Goal: Task Accomplishment & Management: Manage account settings

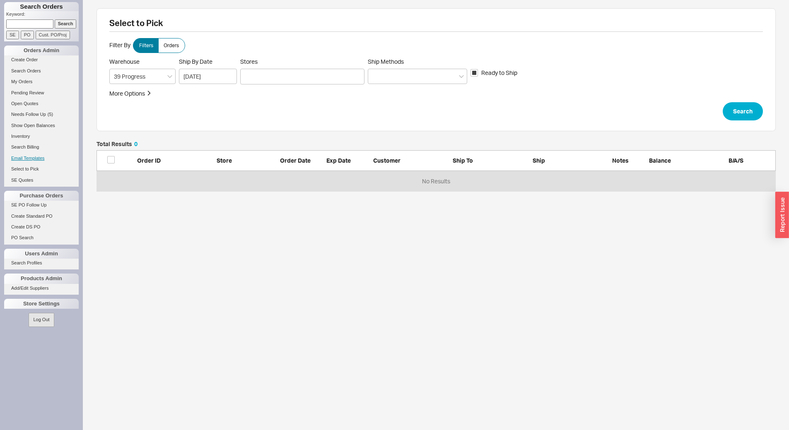
scroll to position [44, 673]
click at [31, 171] on link "Select to Pick" at bounding box center [41, 169] width 75 height 9
click at [18, 170] on link "Select to Pick" at bounding box center [41, 169] width 75 height 9
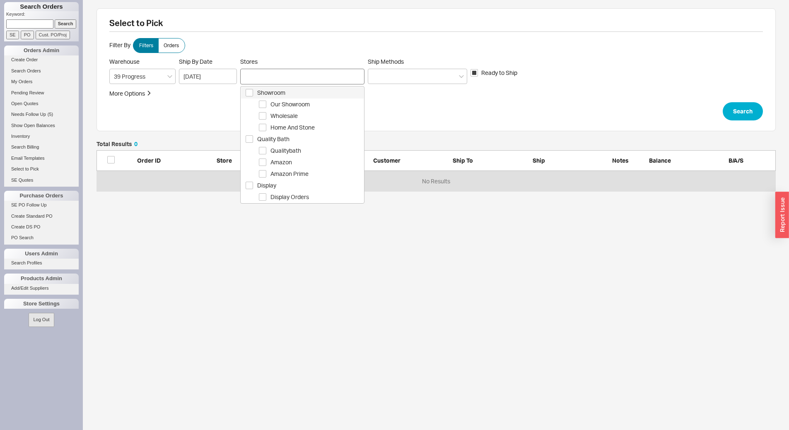
click at [256, 72] on div at bounding box center [302, 77] width 124 height 16
click at [273, 88] on span "Showroom" at bounding box center [310, 93] width 106 height 10
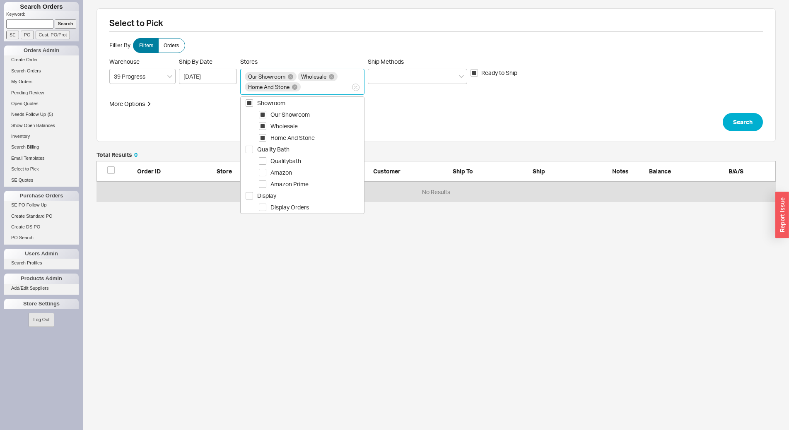
click at [462, 67] on label "Ship Methods" at bounding box center [417, 71] width 99 height 26
click at [378, 72] on input "Ship Methods" at bounding box center [375, 77] width 6 height 10
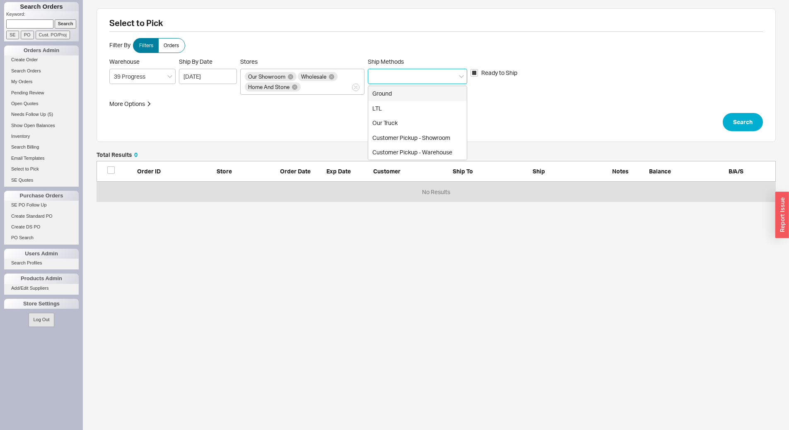
drag, startPoint x: 428, startPoint y: 89, endPoint x: 628, endPoint y: 115, distance: 201.7
click at [429, 88] on div "Ground" at bounding box center [417, 93] width 99 height 15
click at [741, 121] on button "Search" at bounding box center [742, 122] width 40 height 18
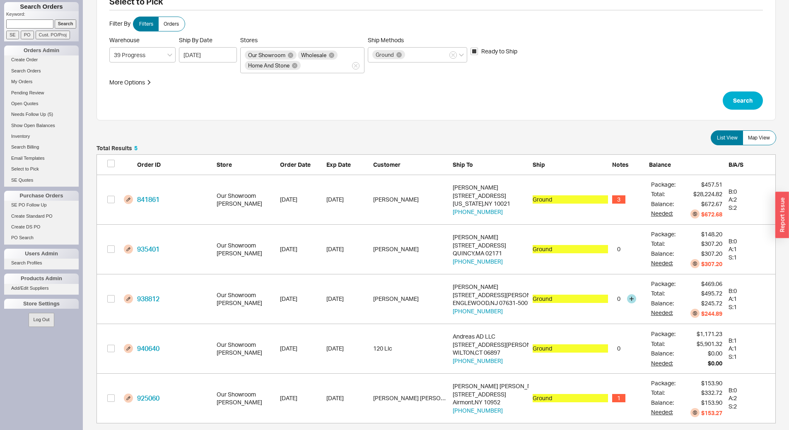
scroll to position [32, 0]
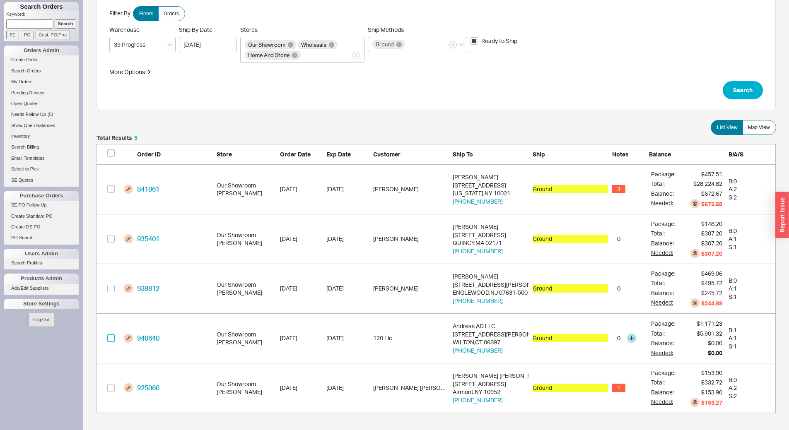
click at [109, 339] on input "grid" at bounding box center [110, 338] width 7 height 7
checkbox input "true"
click at [762, 416] on button "Confirm" at bounding box center [753, 417] width 43 height 18
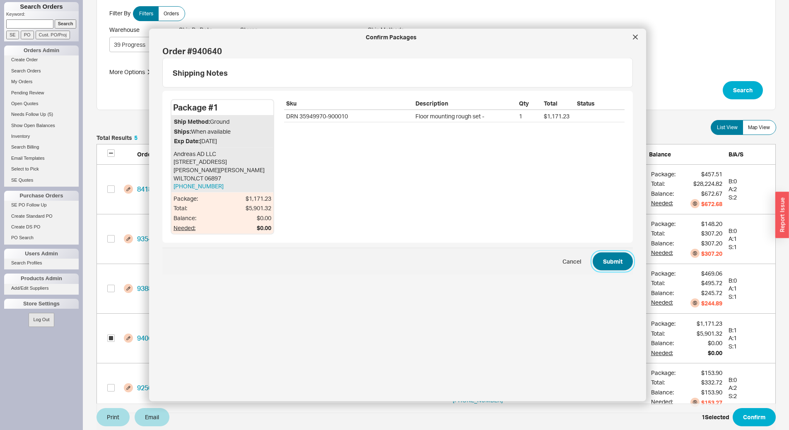
click at [611, 253] on button "Submit" at bounding box center [612, 262] width 40 height 18
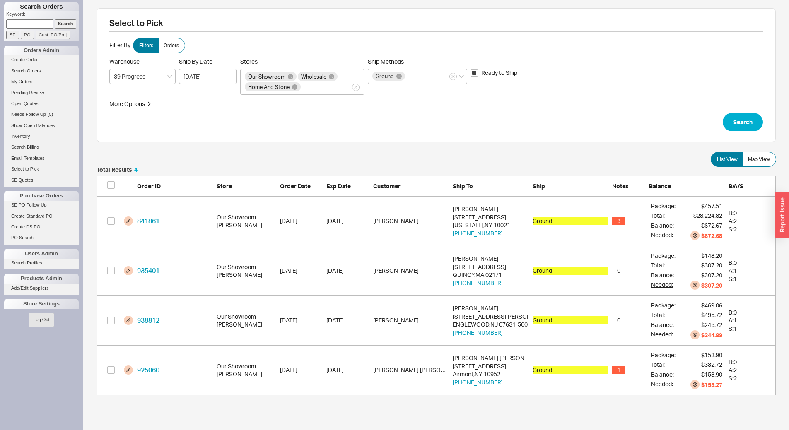
scroll to position [222, 673]
click at [434, 72] on div "Ground" at bounding box center [417, 76] width 99 height 15
click at [412, 72] on input "Ship Methods Ground" at bounding box center [409, 77] width 6 height 10
click at [437, 121] on div "Customer Pickup - Showroom" at bounding box center [417, 123] width 99 height 15
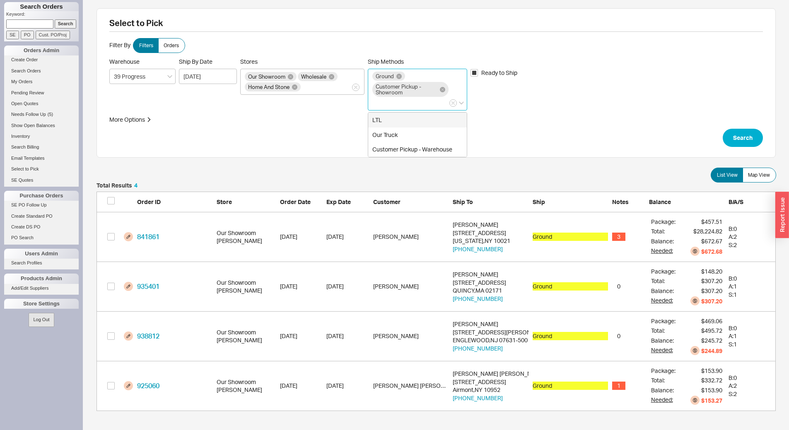
click at [404, 116] on div "LTL" at bounding box center [417, 120] width 99 height 15
click at [744, 135] on button "Search" at bounding box center [742, 138] width 40 height 18
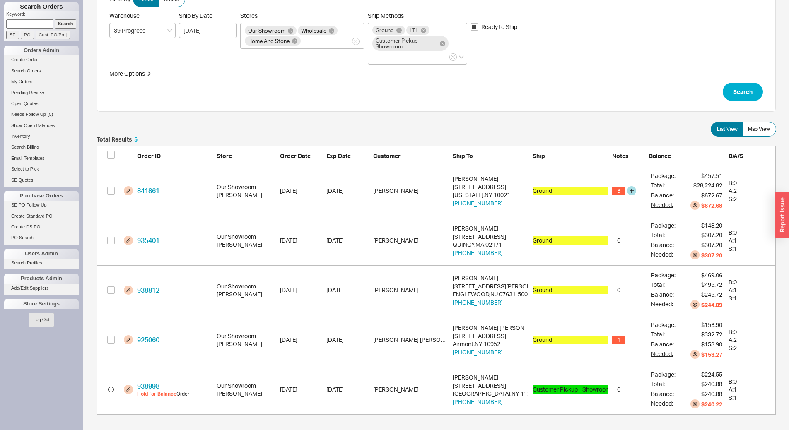
scroll to position [48, 0]
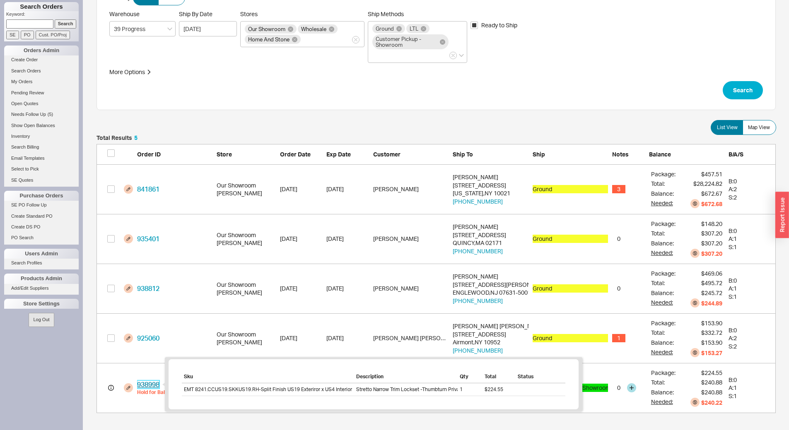
click at [157, 387] on link "938998" at bounding box center [148, 384] width 22 height 8
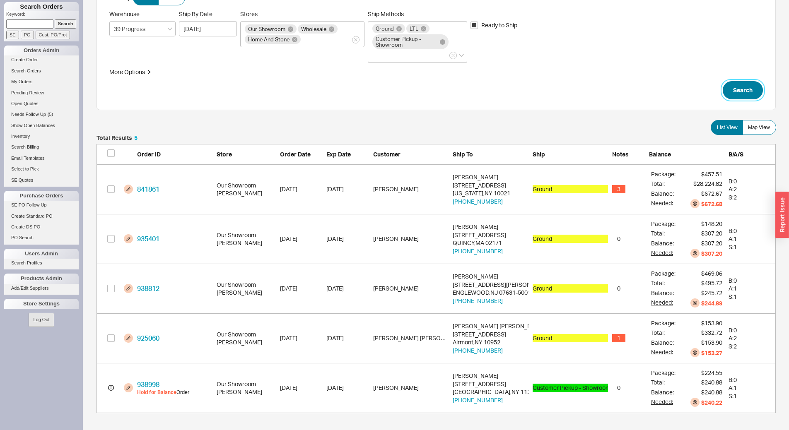
click at [734, 90] on button "Search" at bounding box center [742, 90] width 40 height 18
click at [110, 385] on input "grid" at bounding box center [110, 387] width 7 height 7
checkbox input "true"
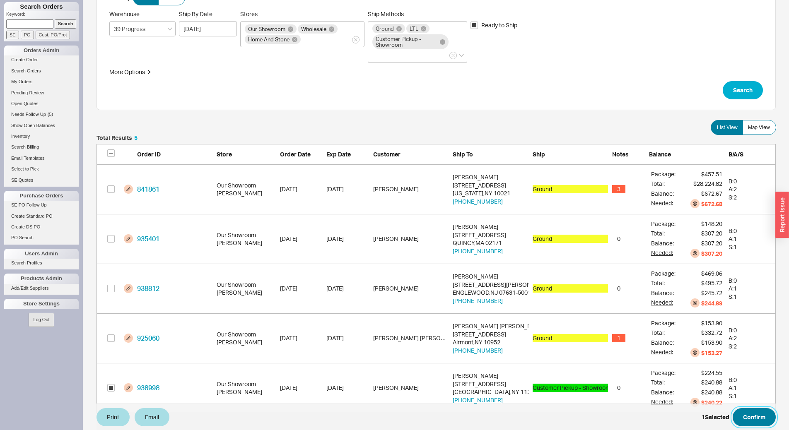
click at [766, 417] on button "Confirm" at bounding box center [753, 417] width 43 height 18
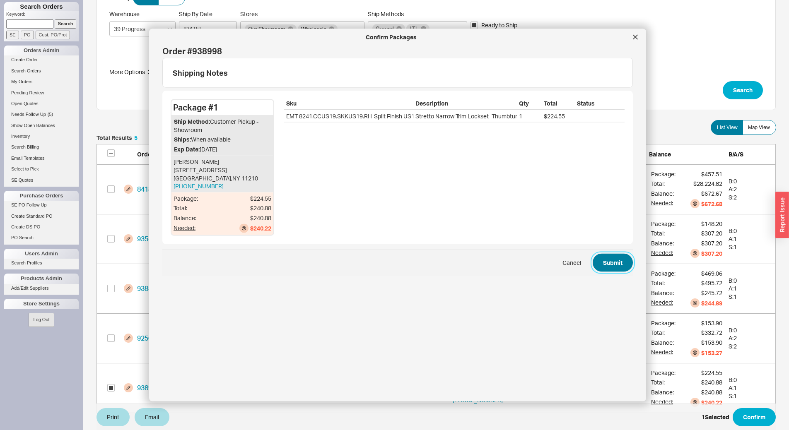
click at [608, 257] on button "Submit" at bounding box center [612, 262] width 40 height 18
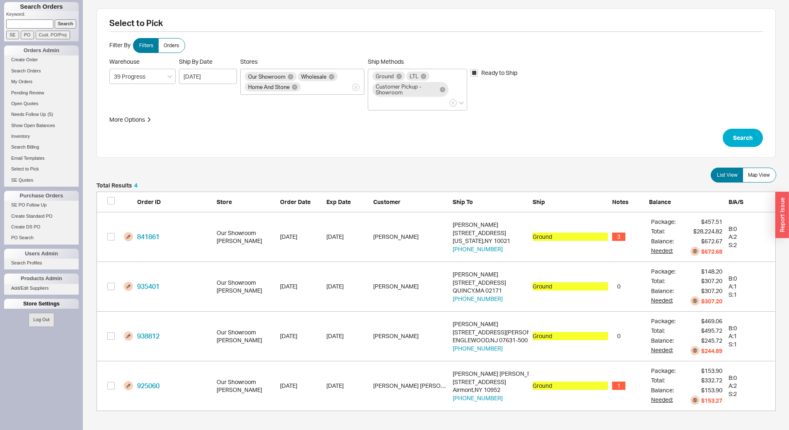
scroll to position [222, 673]
click at [755, 178] on span "Map View" at bounding box center [759, 175] width 22 height 7
click at [0, 0] on input "Map View" at bounding box center [0, 0] width 0 height 0
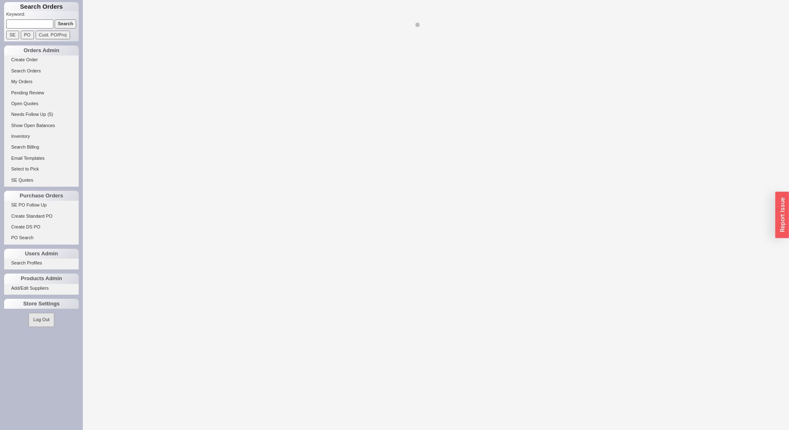
select select "LOW"
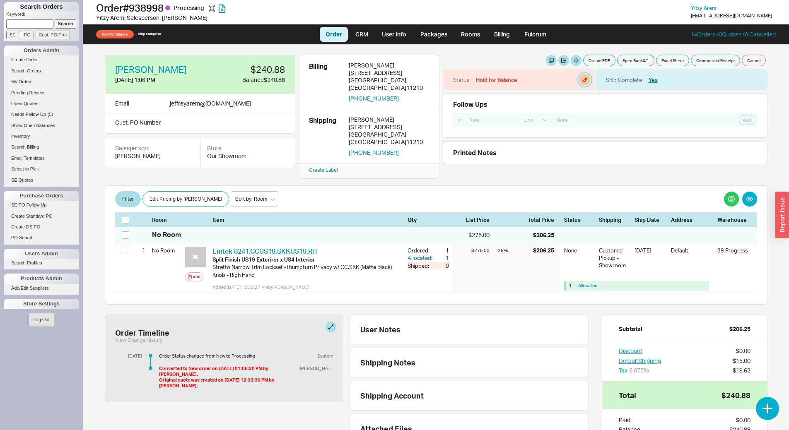
click at [579, 79] on button "button" at bounding box center [584, 80] width 11 height 11
select select "Hold for Balance"
click at [552, 109] on select "None On Hold Call Before Ship Hold for Balance Hold For Payment Wait For Cust. …" at bounding box center [542, 107] width 79 height 15
select select
click at [503, 100] on select "None On Hold Call Before Ship Hold for Balance Hold For Payment Wait For Cust. …" at bounding box center [542, 107] width 79 height 15
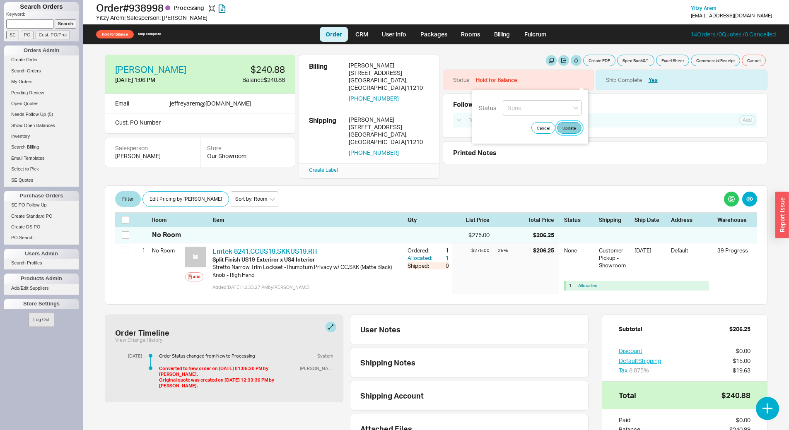
click at [577, 125] on button "Update" at bounding box center [569, 128] width 24 height 12
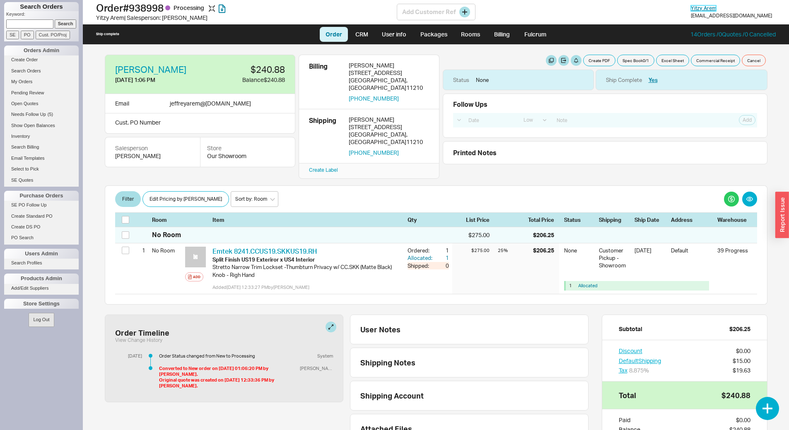
click at [716, 10] on span "Yitzy Arem" at bounding box center [703, 8] width 25 height 6
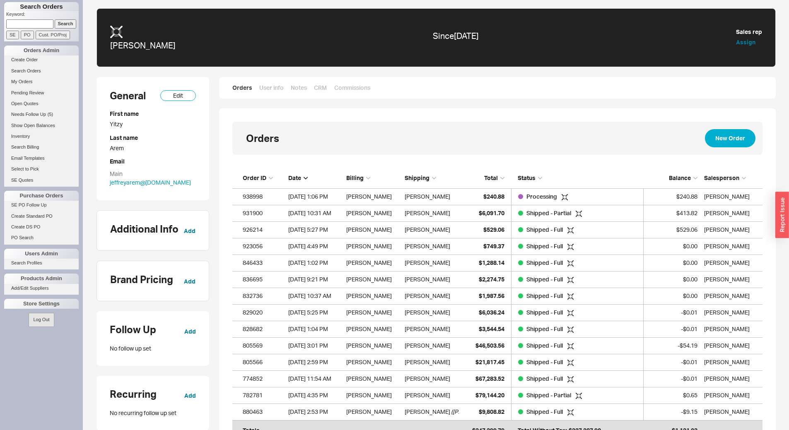
scroll to position [263, 524]
click at [489, 229] on span "$529.06" at bounding box center [493, 229] width 21 height 7
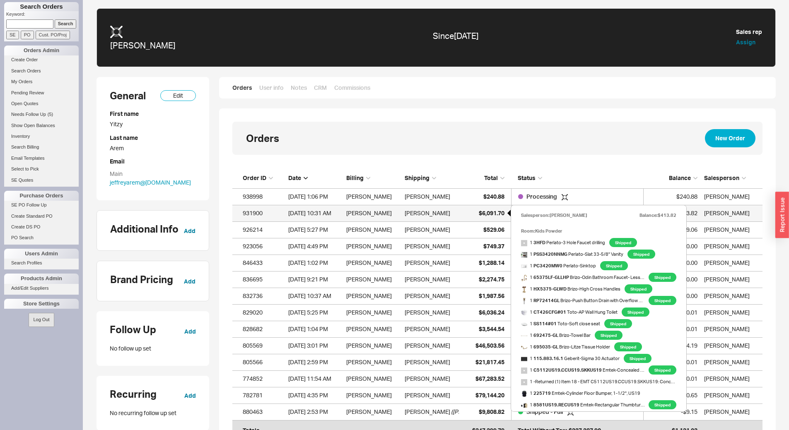
click at [483, 212] on span "$6,091.70" at bounding box center [492, 213] width 26 height 7
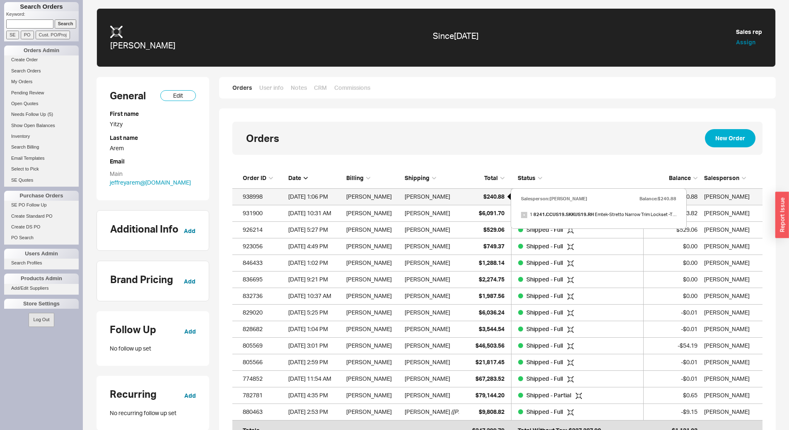
click at [484, 194] on span "$240.88" at bounding box center [493, 196] width 21 height 7
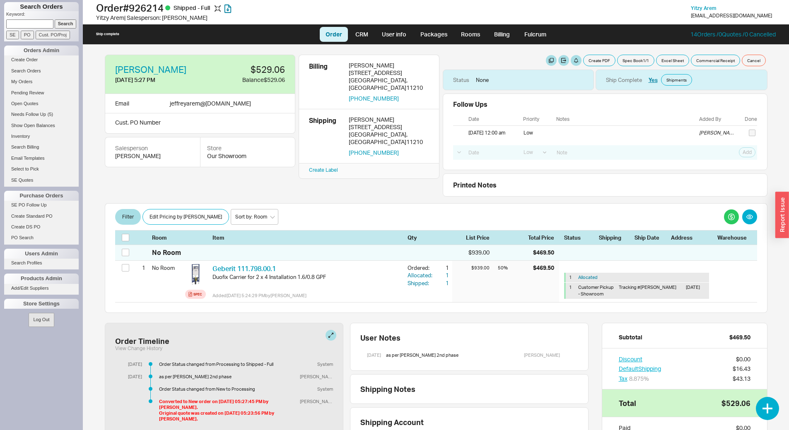
select select "LOW"
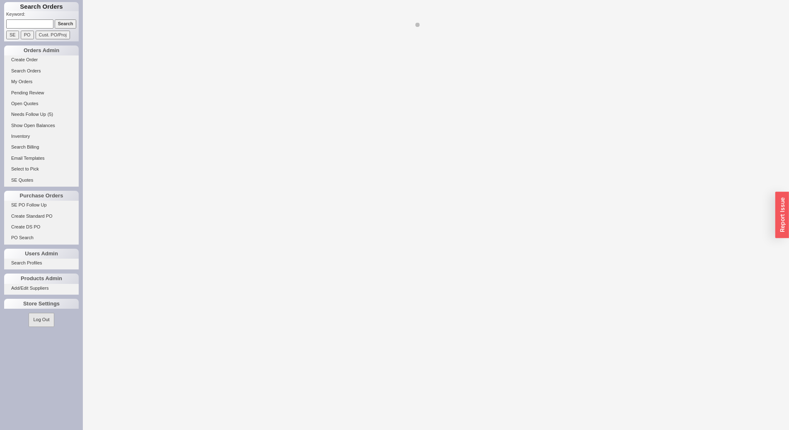
select select "LOW"
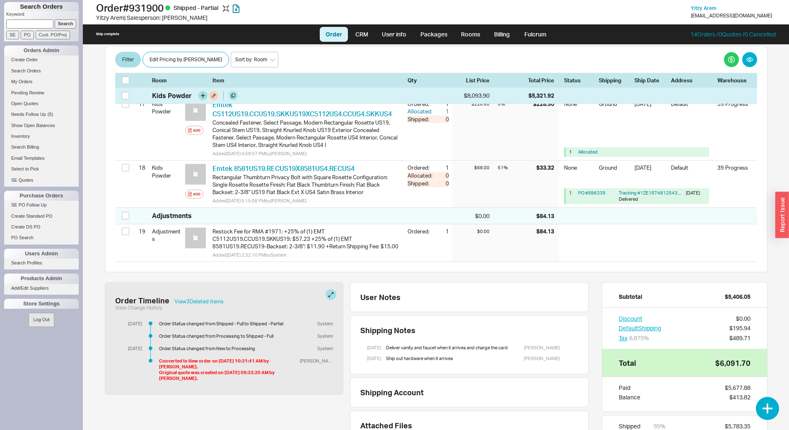
scroll to position [869, 0]
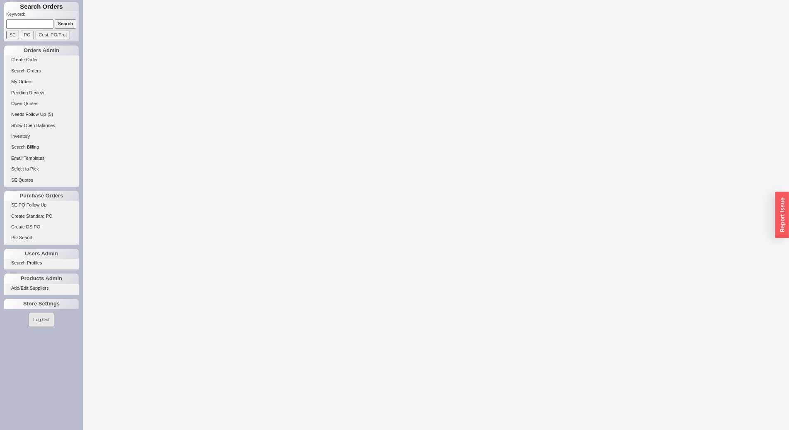
select select "LOW"
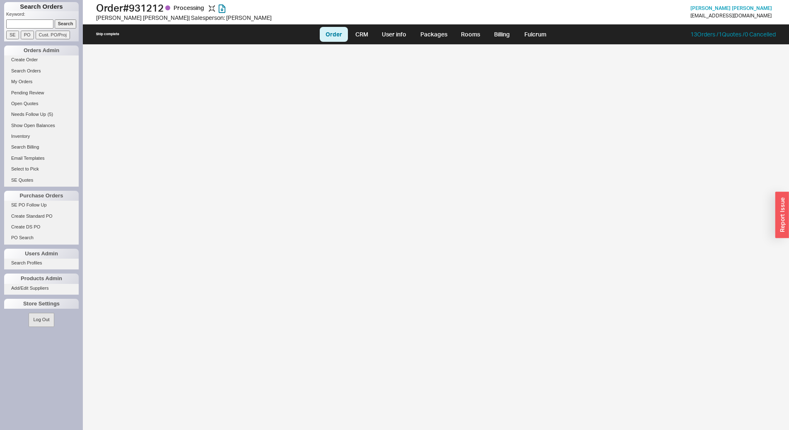
select select "LOW"
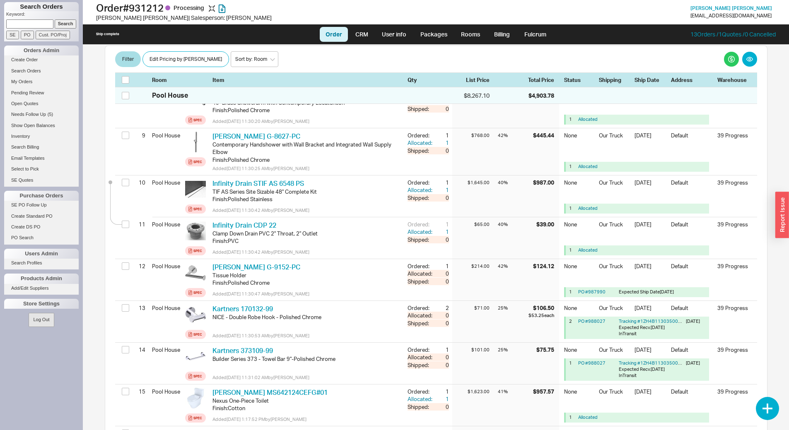
scroll to position [538, 0]
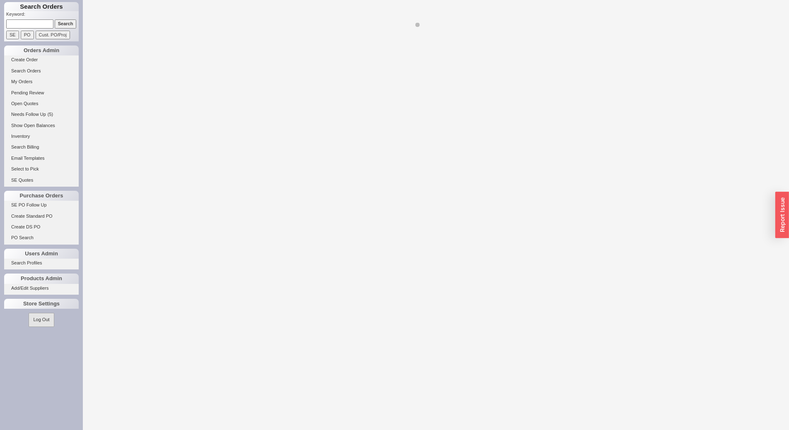
select select "LOW"
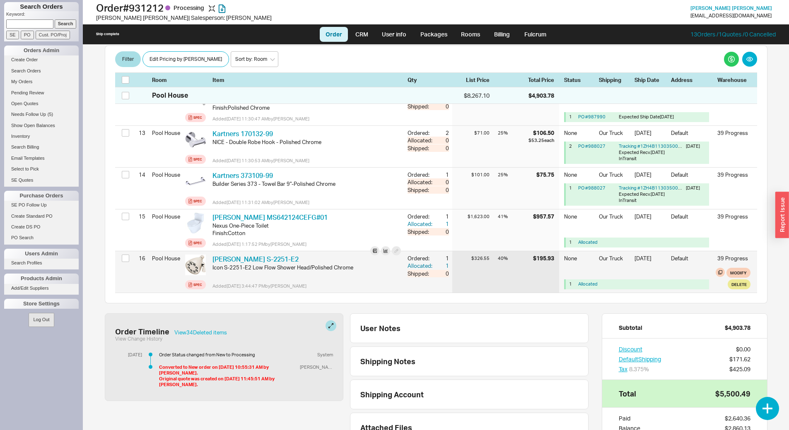
scroll to position [725, 0]
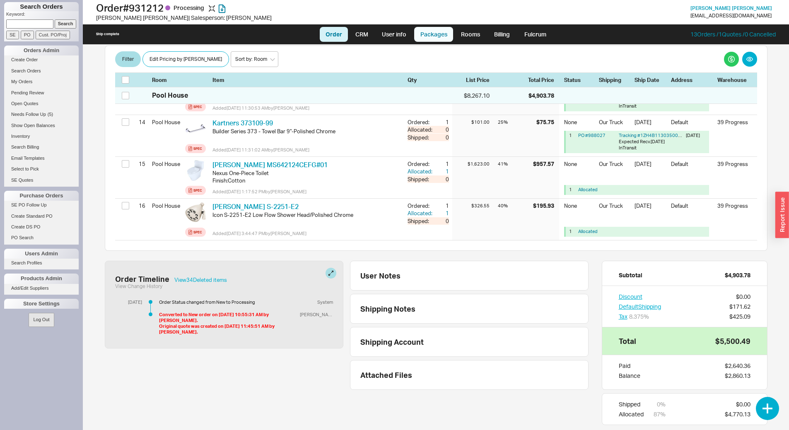
click at [432, 32] on link "Packages" at bounding box center [433, 34] width 39 height 15
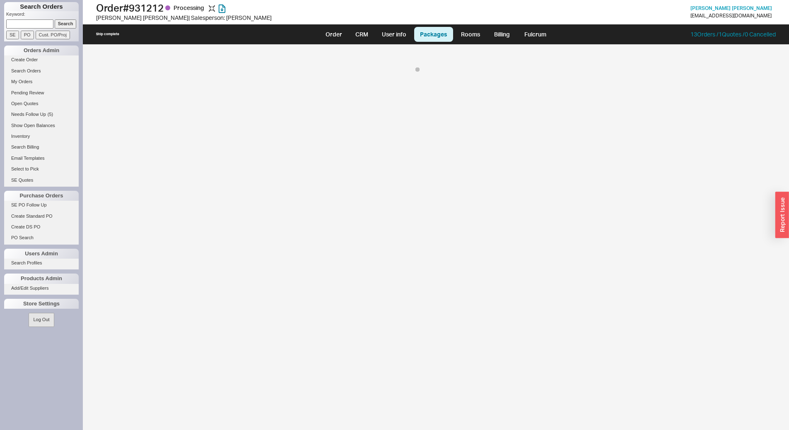
select select "8"
select select "On Hold"
select select "8"
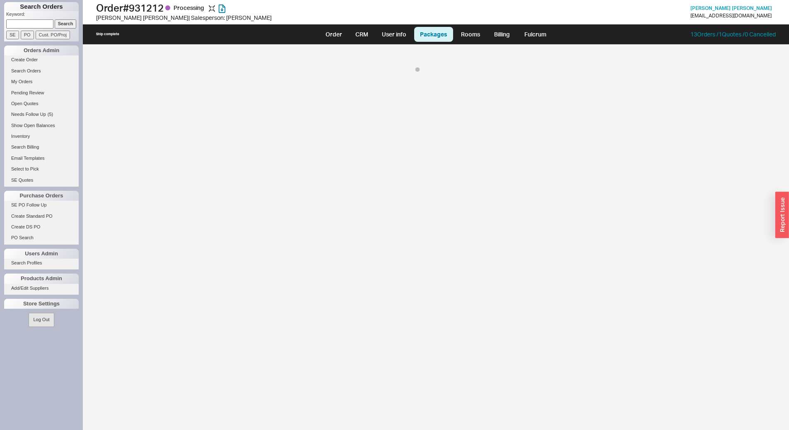
select select "8"
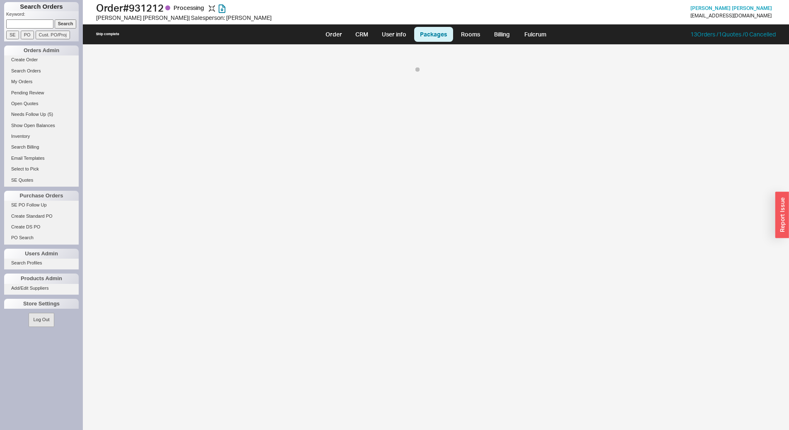
select select "8"
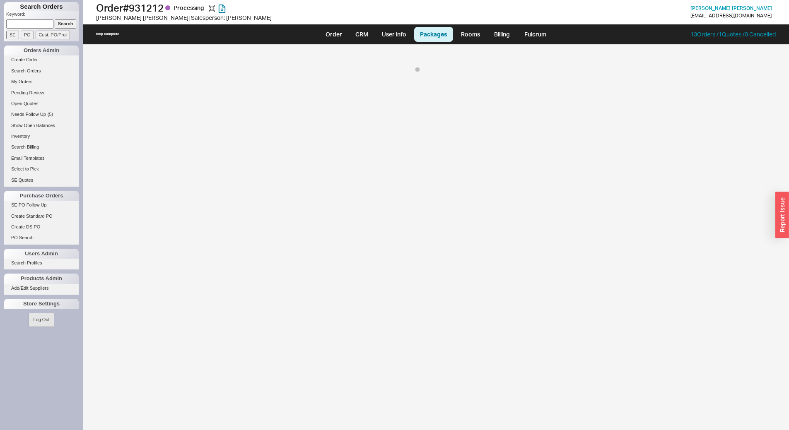
select select "8"
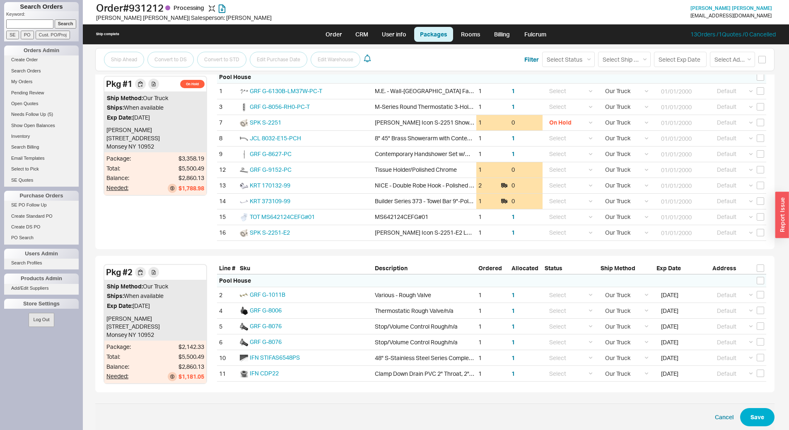
scroll to position [117, 0]
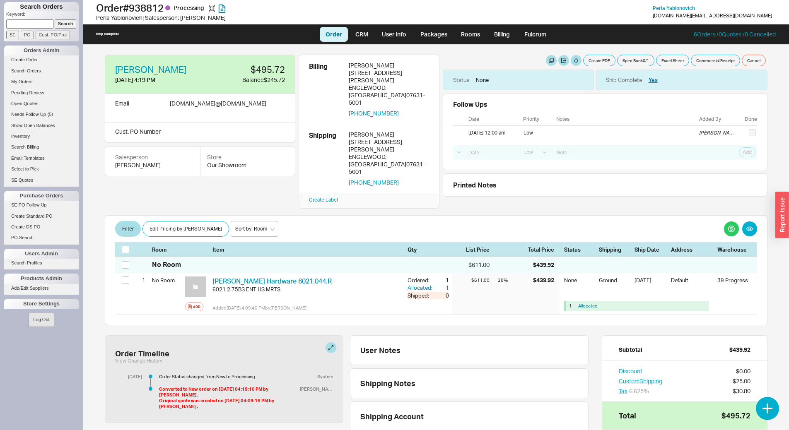
select select "LOW"
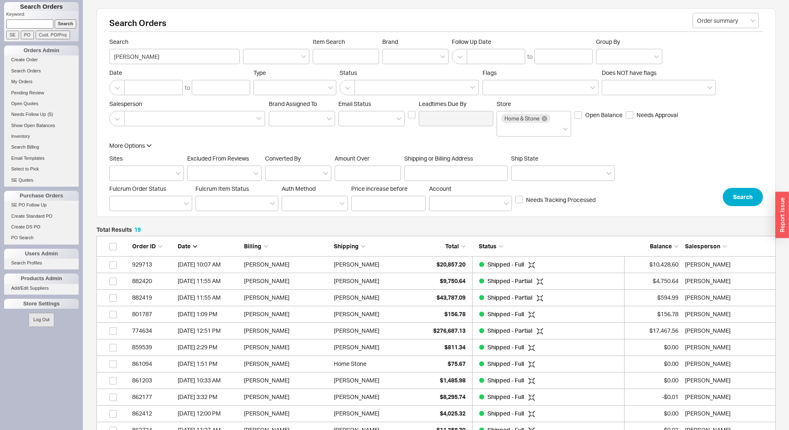
scroll to position [346, 673]
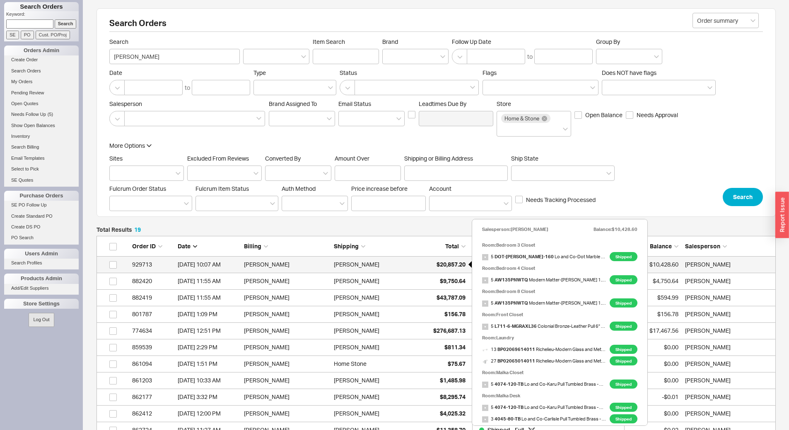
click at [449, 265] on span "$20,857.20" at bounding box center [450, 264] width 29 height 7
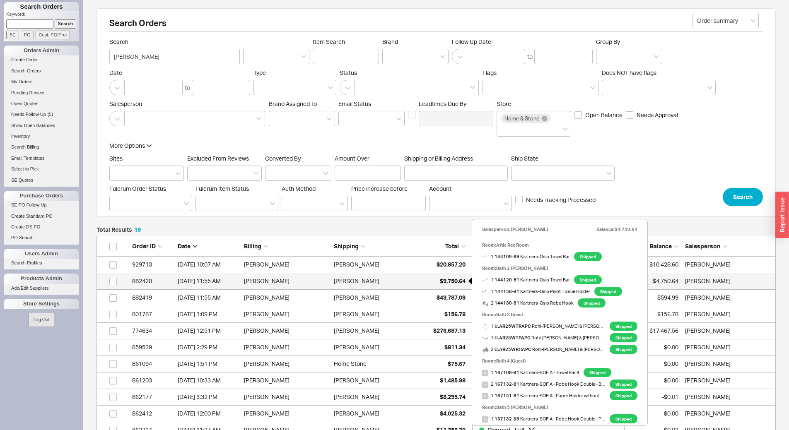
click at [451, 279] on span "$9,750.64" at bounding box center [453, 280] width 26 height 7
click at [427, 277] on div "$9,750.64" at bounding box center [444, 281] width 41 height 17
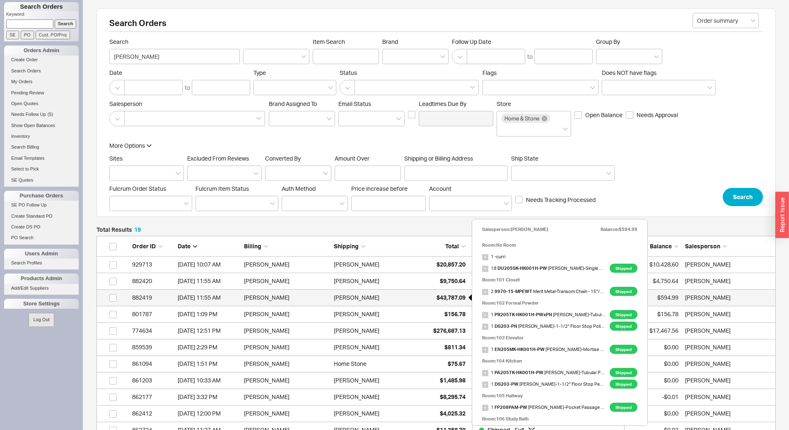
click at [447, 296] on span "$43,787.09" at bounding box center [450, 297] width 29 height 7
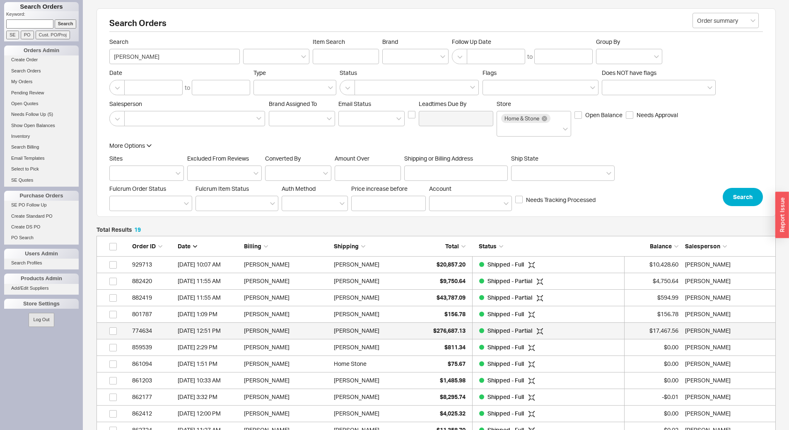
click at [416, 331] on div "Chani Brecher" at bounding box center [377, 331] width 86 height 17
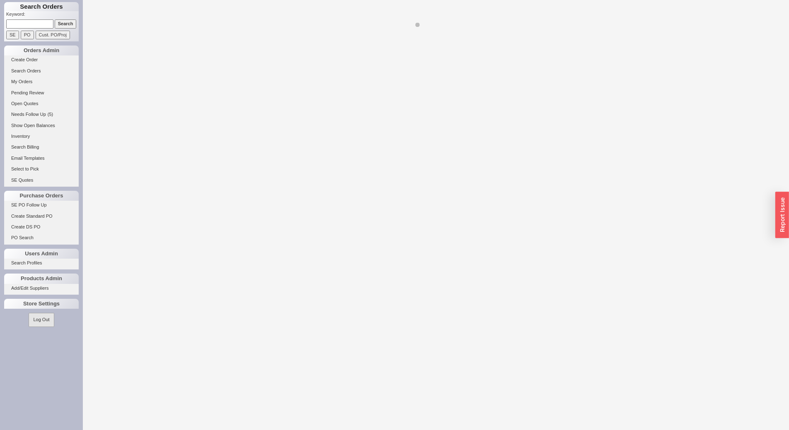
select select "LOW"
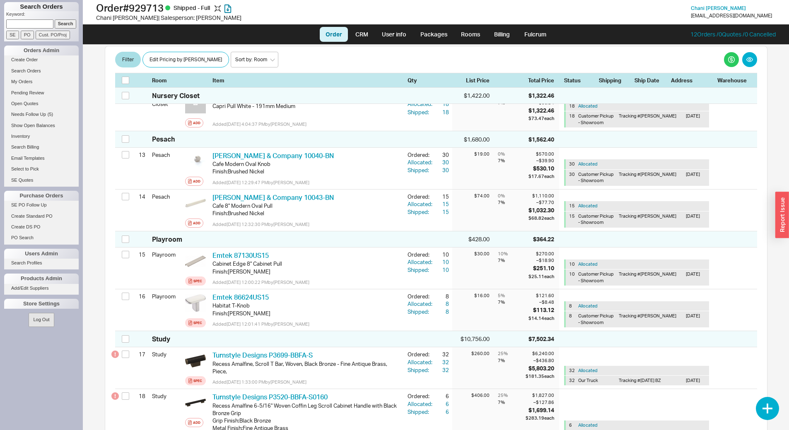
scroll to position [882, 0]
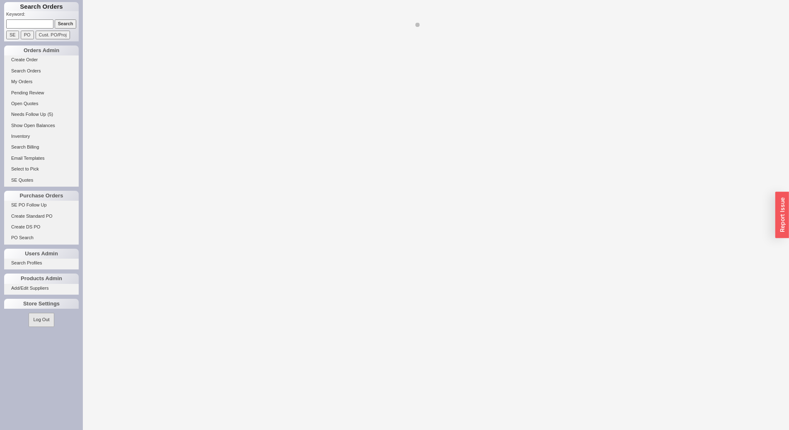
select select "LOW"
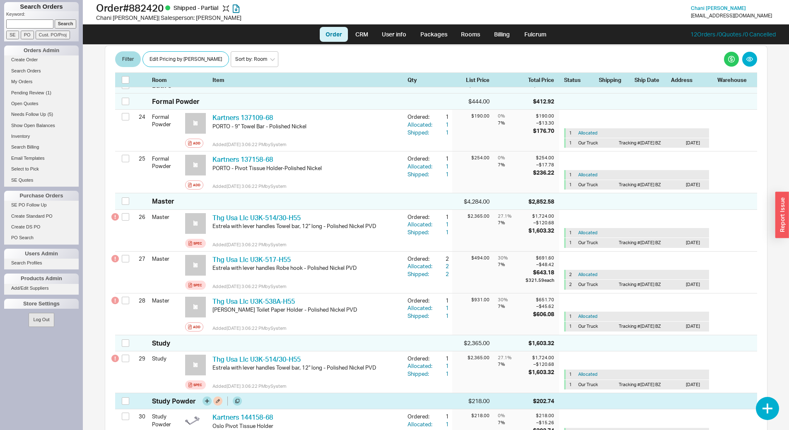
scroll to position [1201, 0]
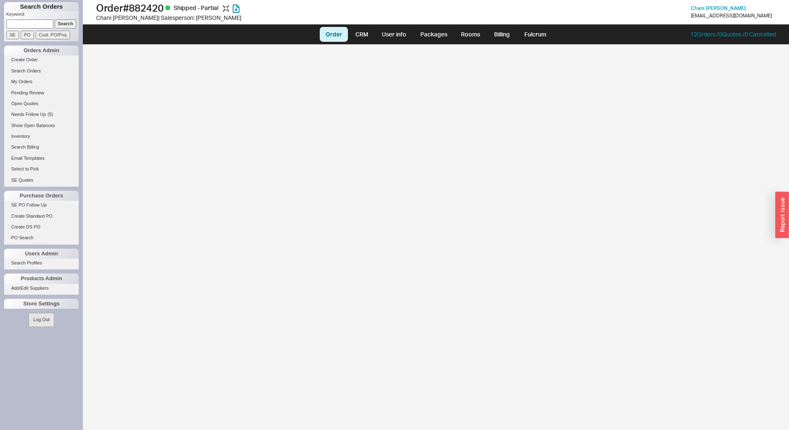
select select "LOW"
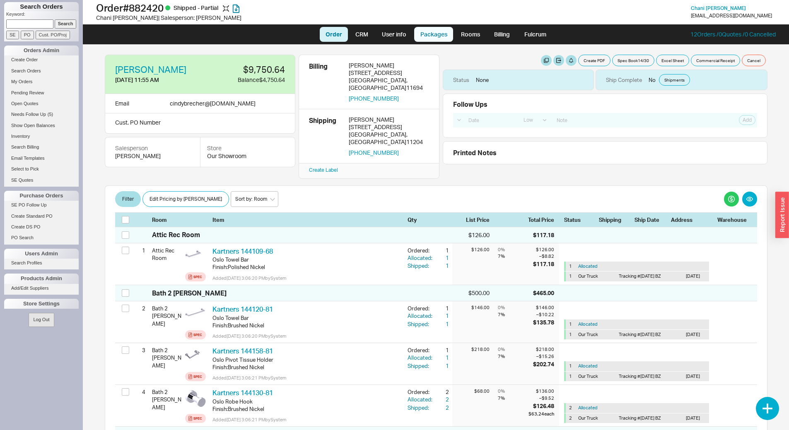
click at [442, 34] on link "Packages" at bounding box center [433, 34] width 39 height 15
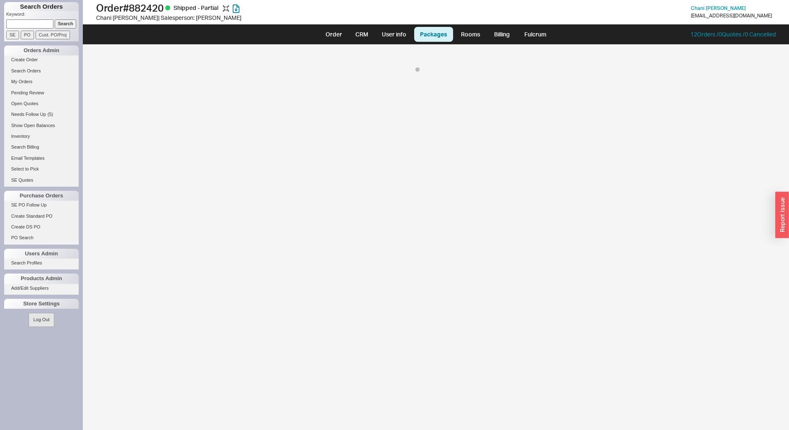
select select "8"
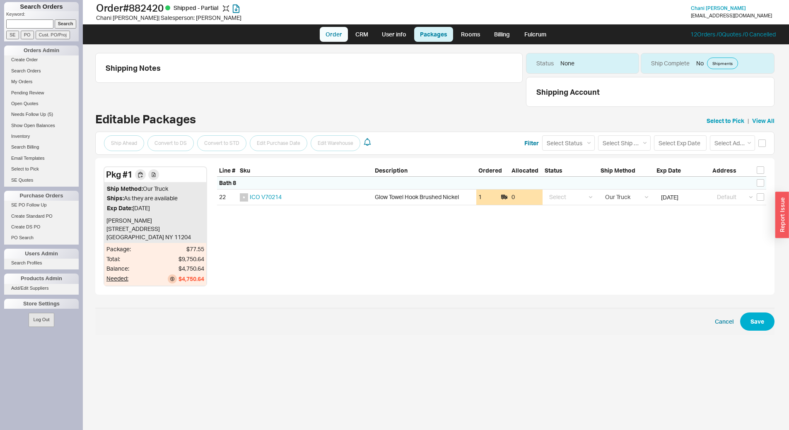
click at [343, 35] on link "Order" at bounding box center [334, 34] width 28 height 15
select select "LOW"
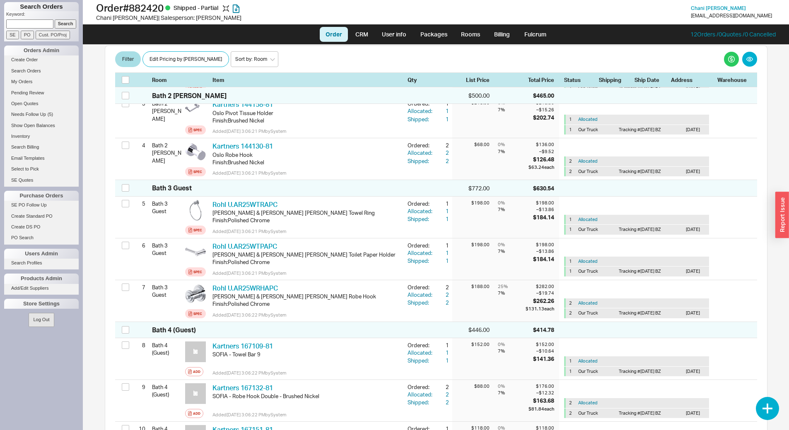
scroll to position [68, 0]
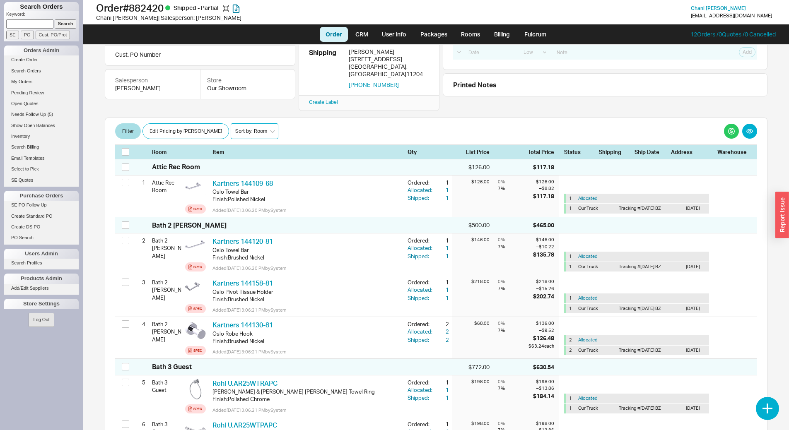
click at [231, 123] on select "Sort by: Room Sort by: Brand Sort by: Date" at bounding box center [255, 131] width 48 height 16
select select "4"
click at [231, 123] on select "Sort by: Room Sort by: Brand Sort by: Date" at bounding box center [255, 131] width 48 height 16
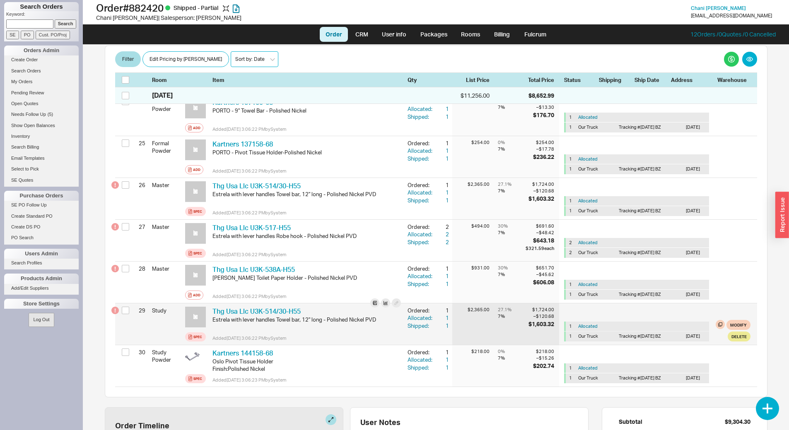
scroll to position [926, 0]
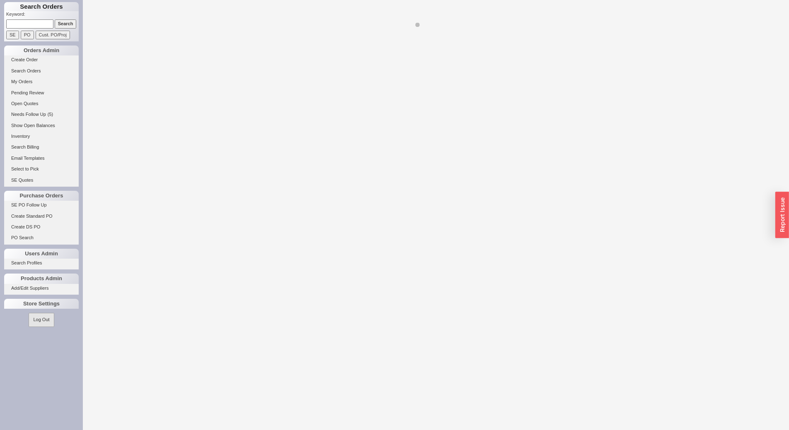
select select "LOW"
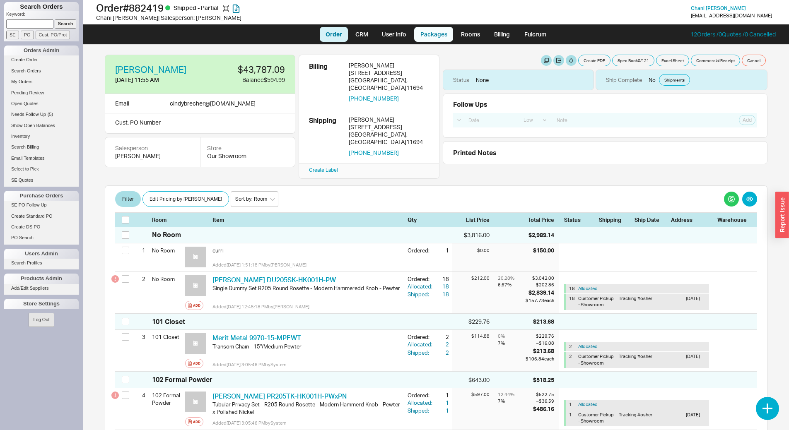
click at [433, 37] on link "Packages" at bounding box center [433, 34] width 39 height 15
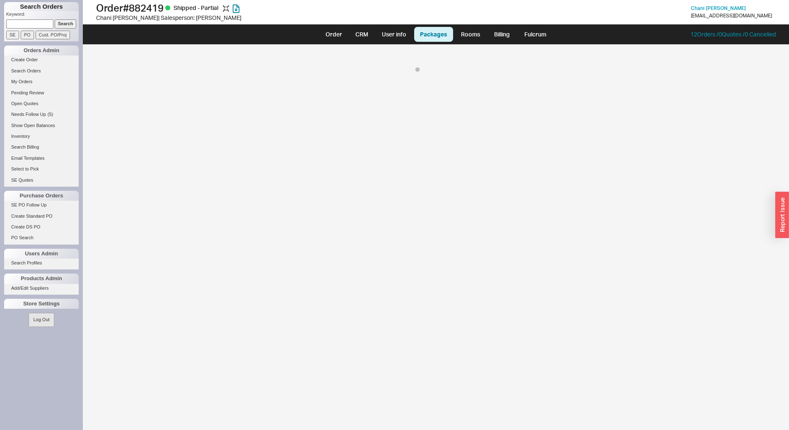
select select "8"
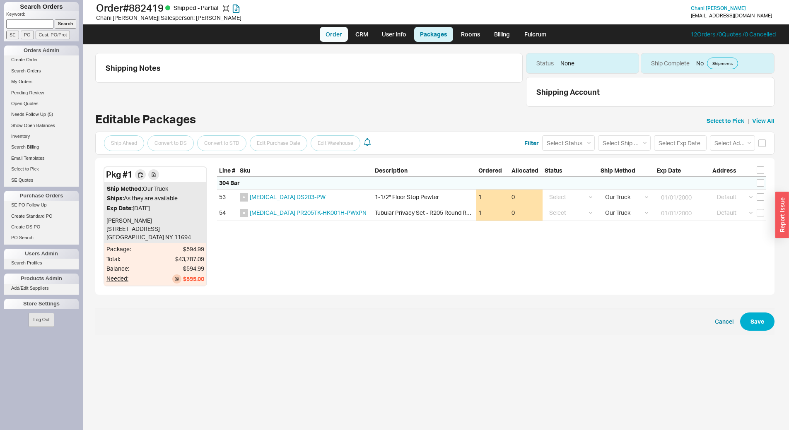
click at [331, 32] on link "Order" at bounding box center [334, 34] width 28 height 15
select select "LOW"
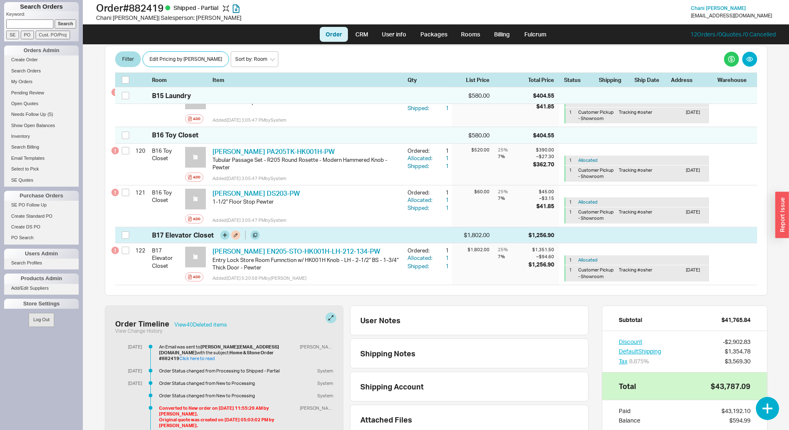
scroll to position [6150, 0]
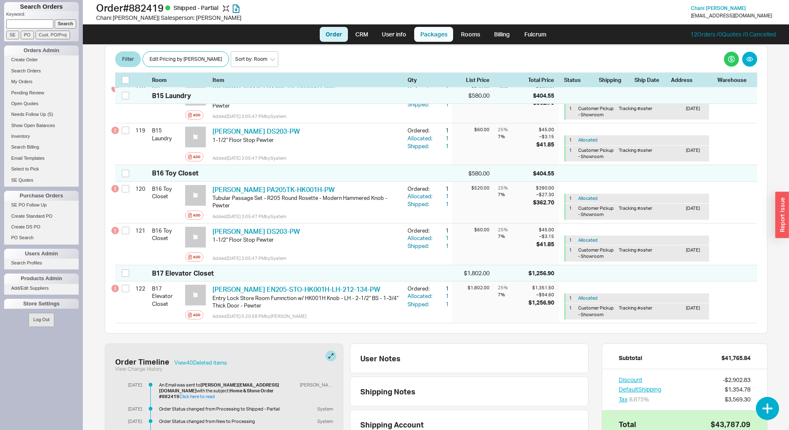
click at [436, 34] on link "Packages" at bounding box center [433, 34] width 39 height 15
select select "8"
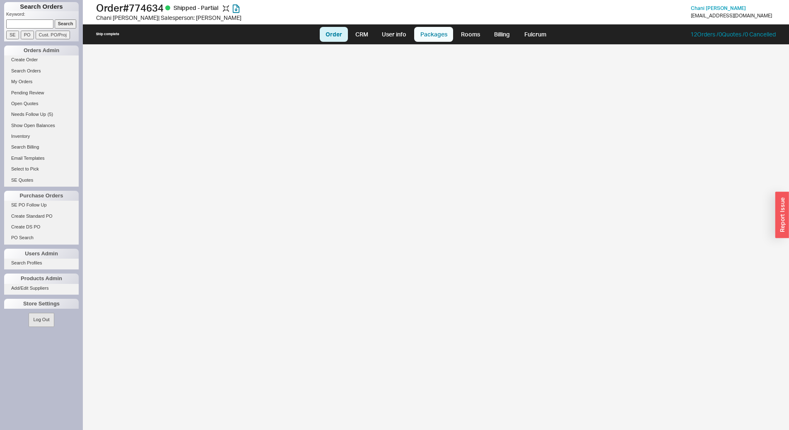
click at [441, 38] on link "Packages" at bounding box center [433, 34] width 39 height 15
select select "10"
select select "1"
select select "10"
select select "8"
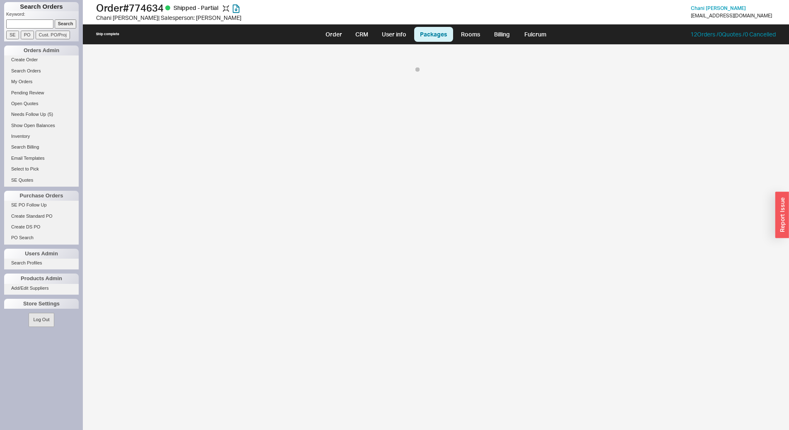
select select "On Hold"
select select "8"
select select "On Hold"
select select "8"
select select "On Hold"
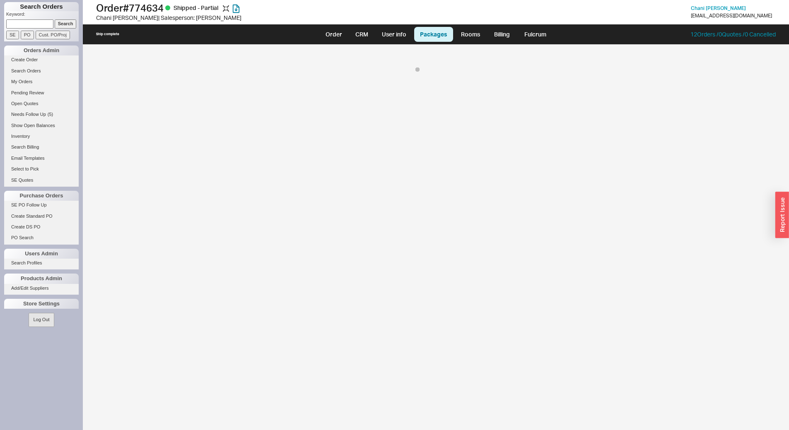
select select "8"
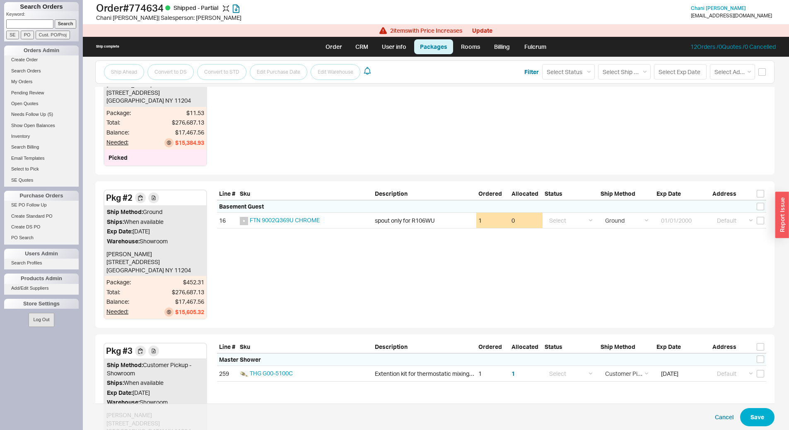
scroll to position [164, 0]
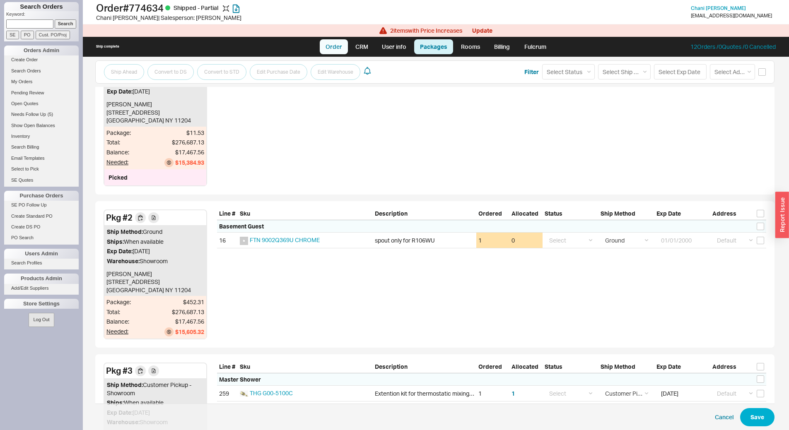
click at [336, 44] on link "Order" at bounding box center [334, 46] width 28 height 15
select select "LOW"
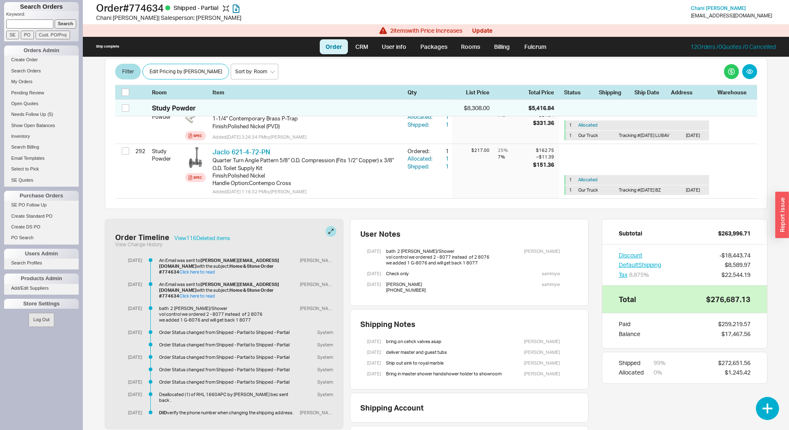
scroll to position [13241, 0]
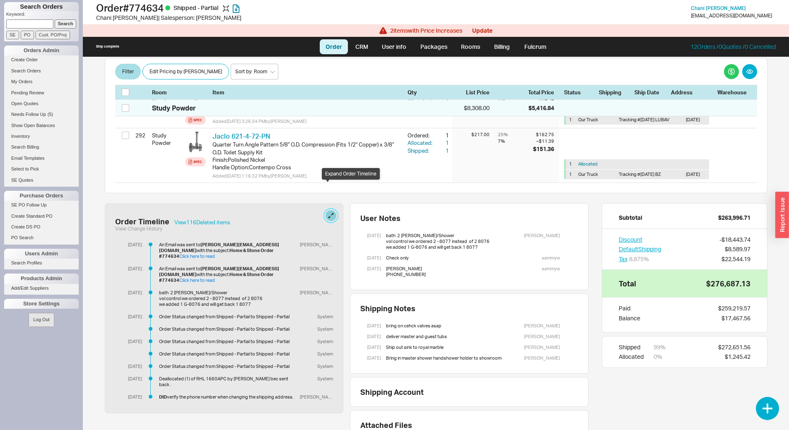
click at [328, 210] on button at bounding box center [330, 215] width 11 height 11
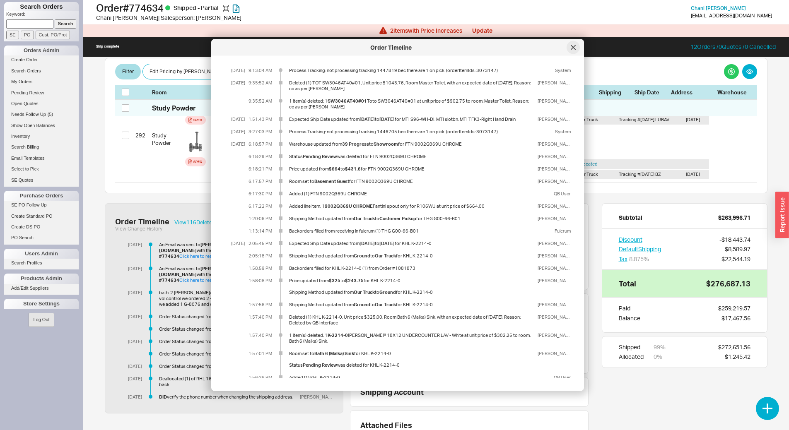
click at [576, 45] on div at bounding box center [572, 47] width 13 height 13
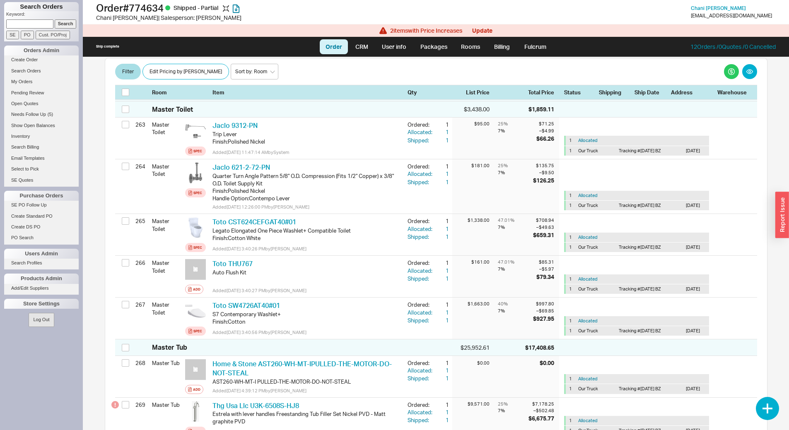
scroll to position [11957, 0]
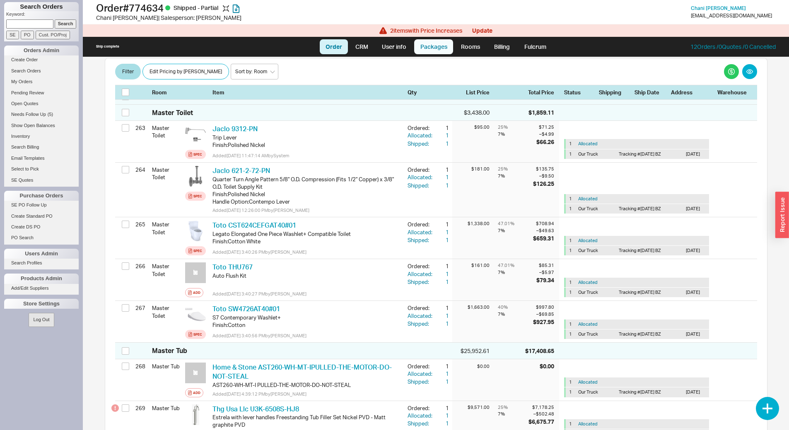
click at [432, 49] on link "Packages" at bounding box center [433, 46] width 39 height 15
select select "10"
select select "1"
select select "10"
select select "8"
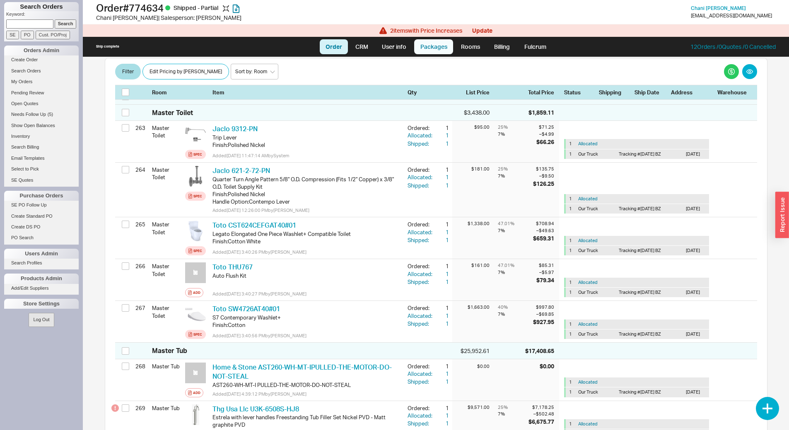
select select "On Hold"
select select "8"
select select "On Hold"
select select "8"
select select "On Hold"
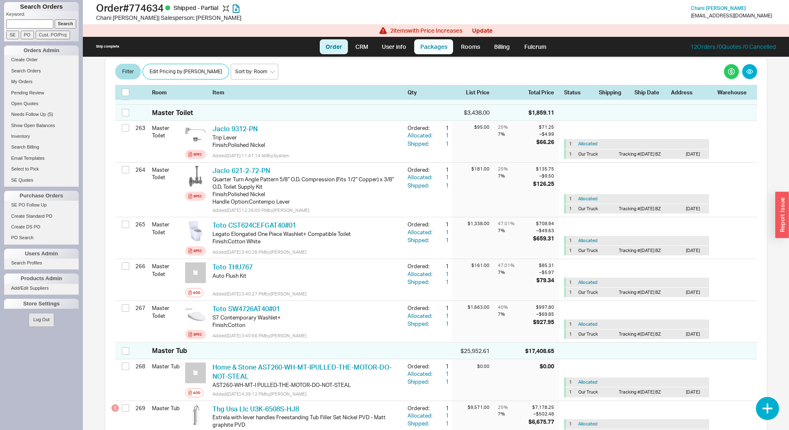
select select "8"
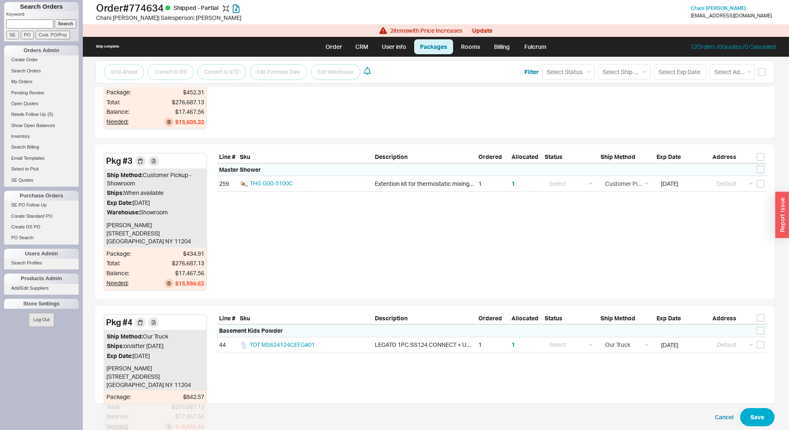
scroll to position [455, 0]
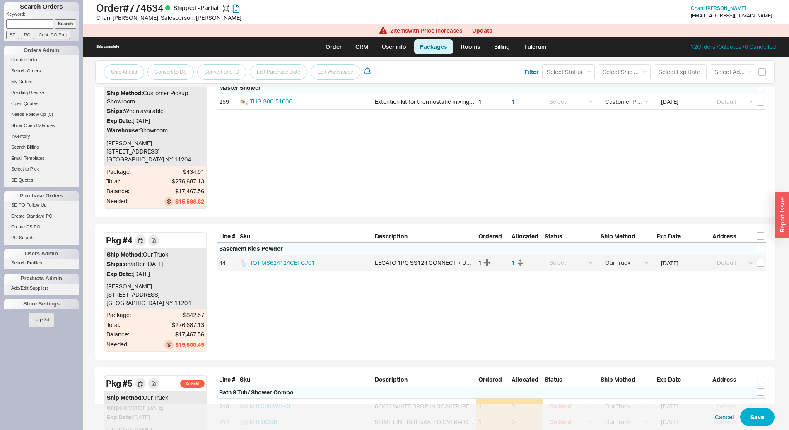
click at [299, 267] on div "TOT MS624124CEFG#01" at bounding box center [283, 263] width 87 height 9
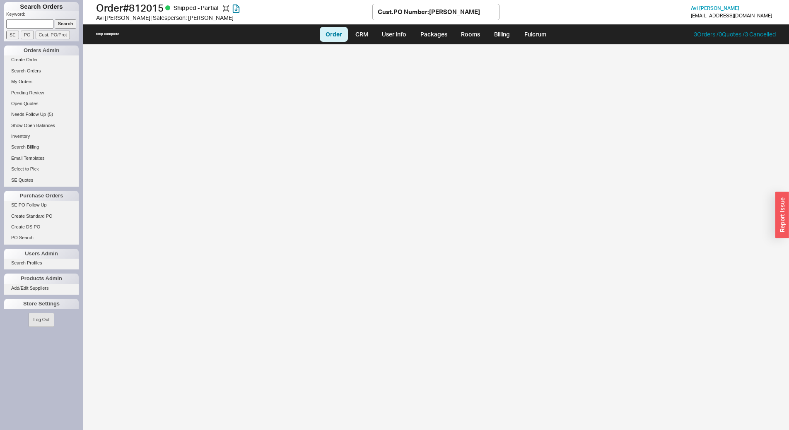
select select "LOW"
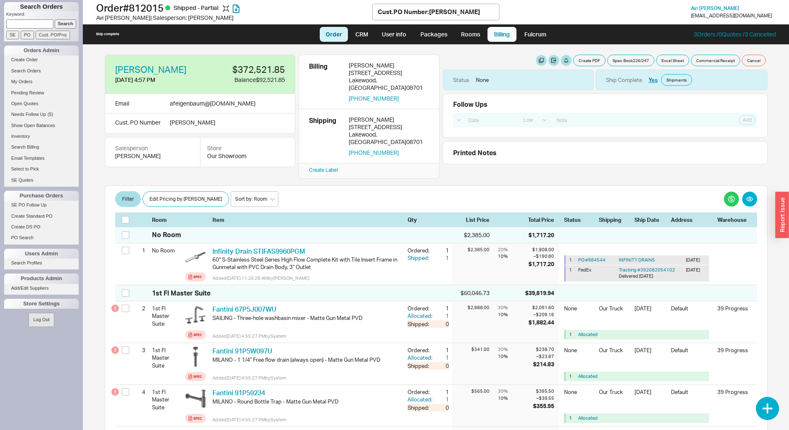
click at [496, 34] on link "Billing" at bounding box center [501, 34] width 29 height 15
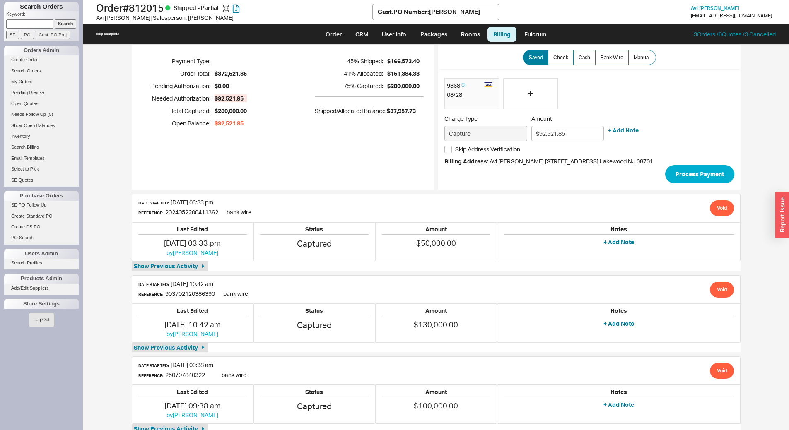
scroll to position [32, 0]
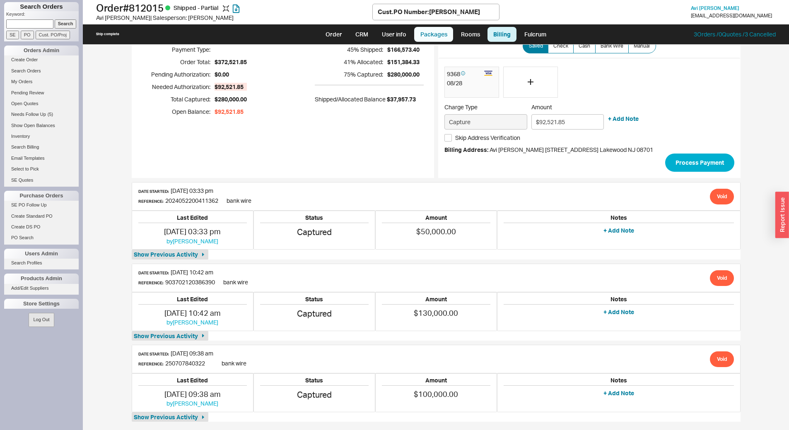
click at [437, 41] on link "Packages" at bounding box center [433, 34] width 39 height 15
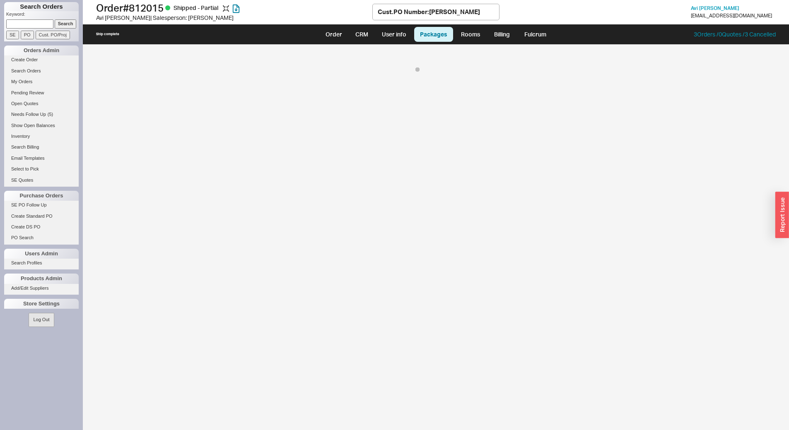
select select "8"
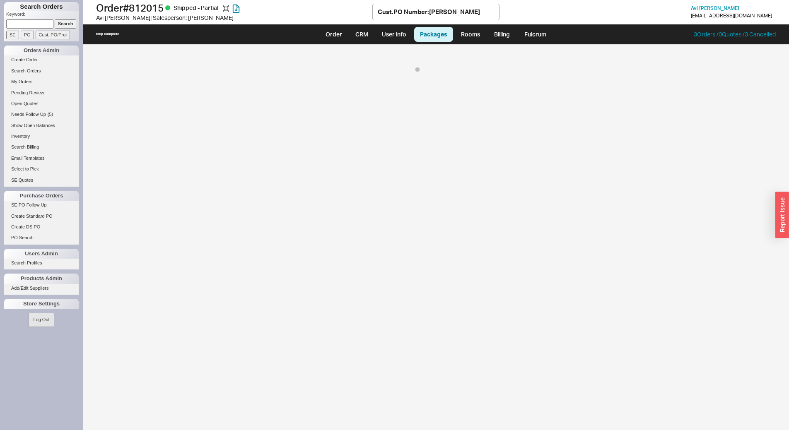
select select "8"
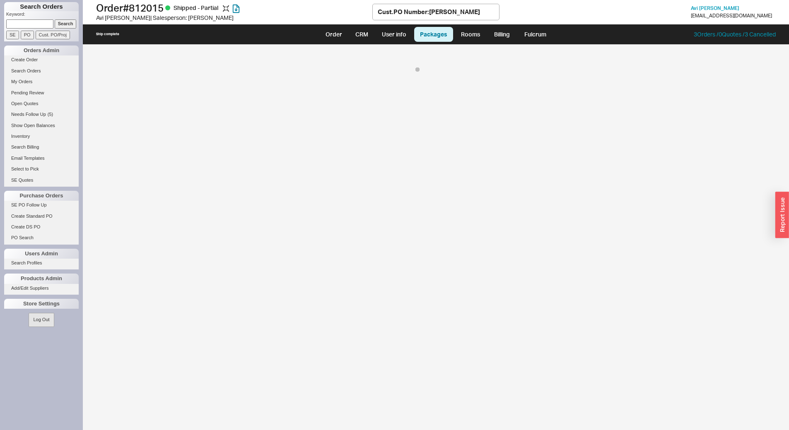
select select "8"
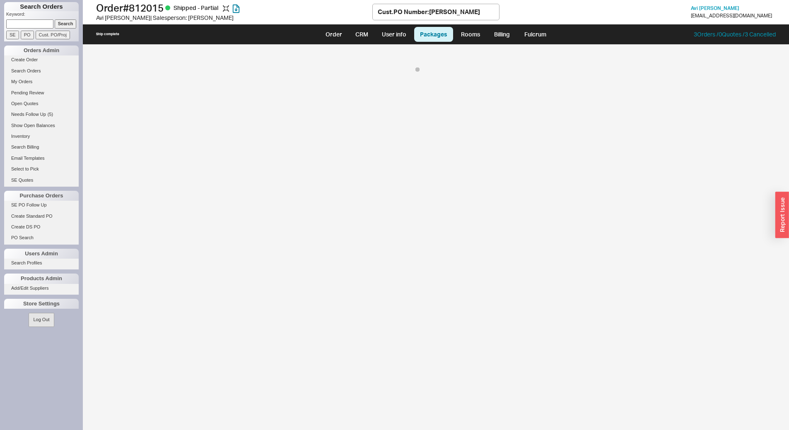
select select "8"
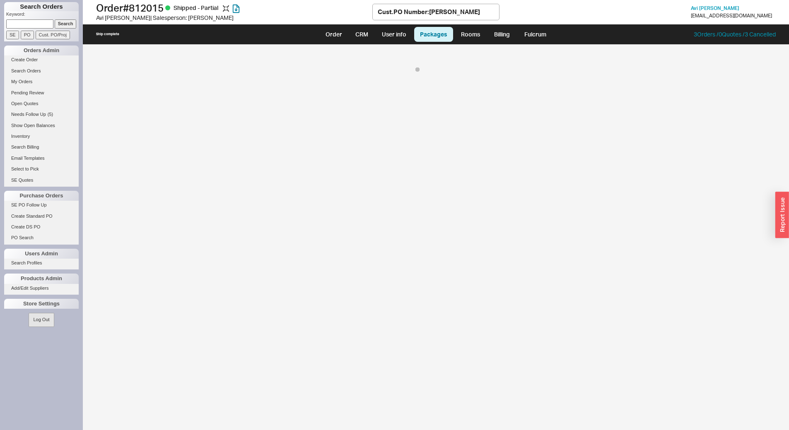
select select "8"
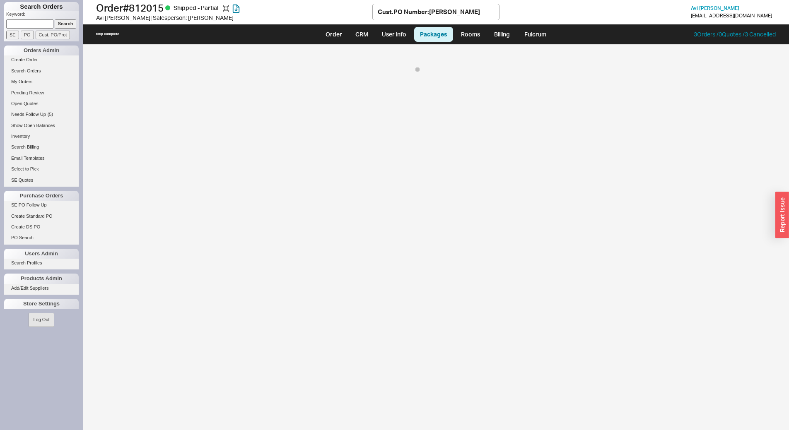
select select "8"
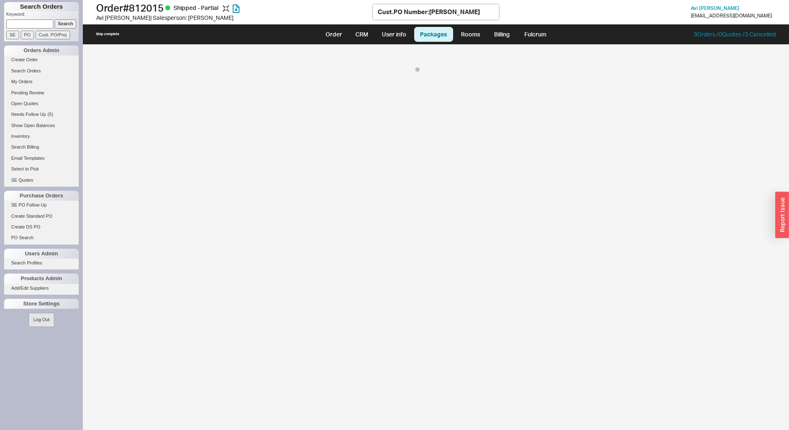
select select "8"
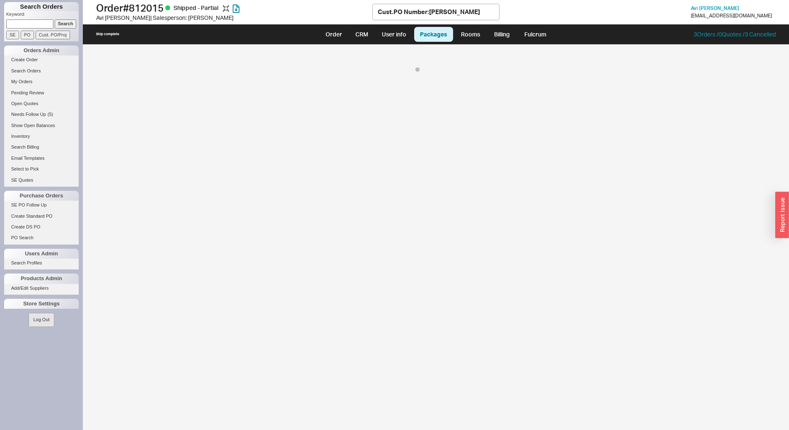
select select "8"
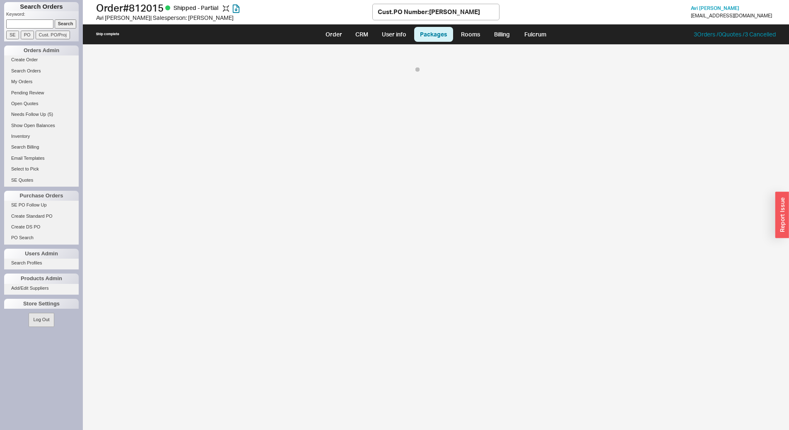
select select "8"
select select "On Hold"
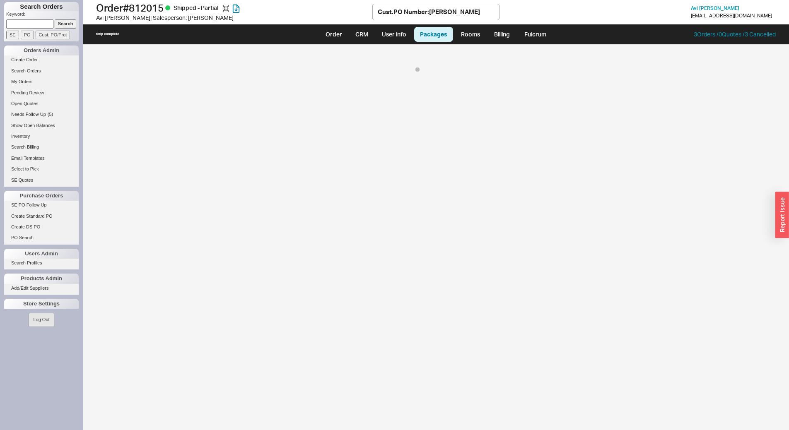
select select "8"
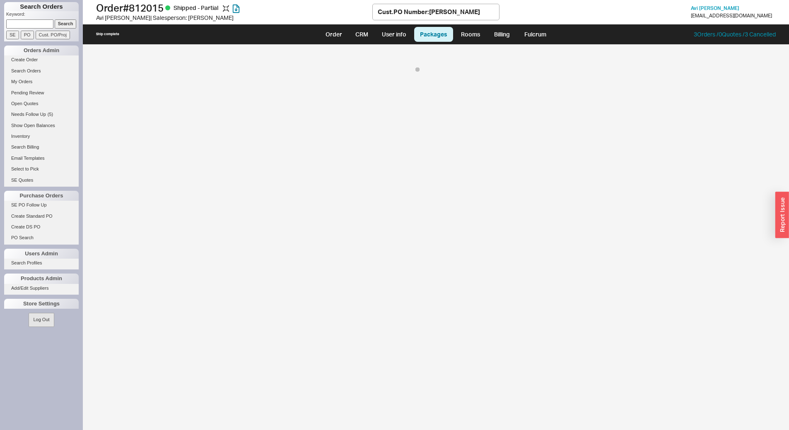
select select "8"
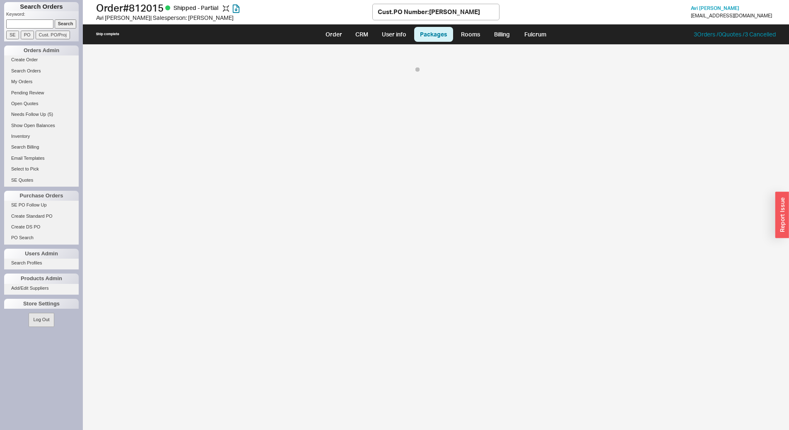
select select "8"
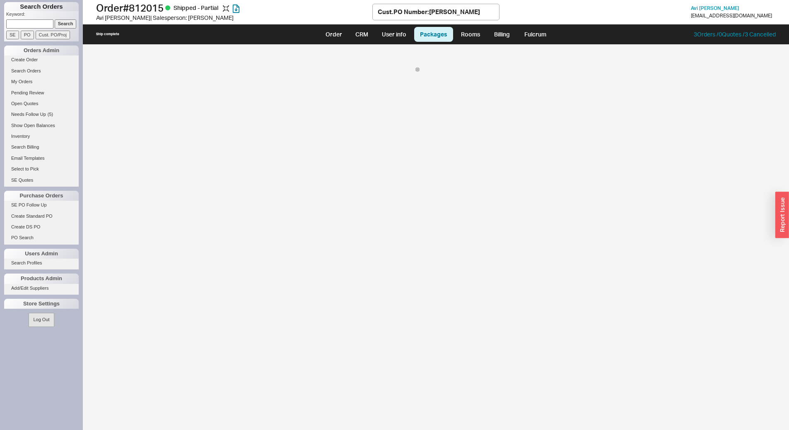
select select "8"
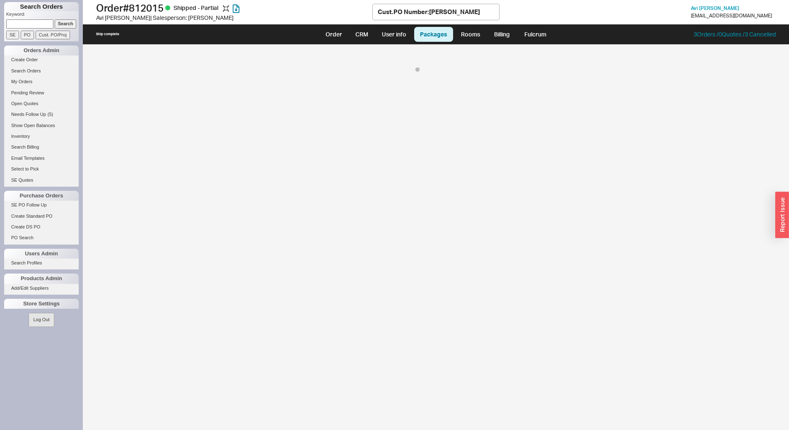
select select "8"
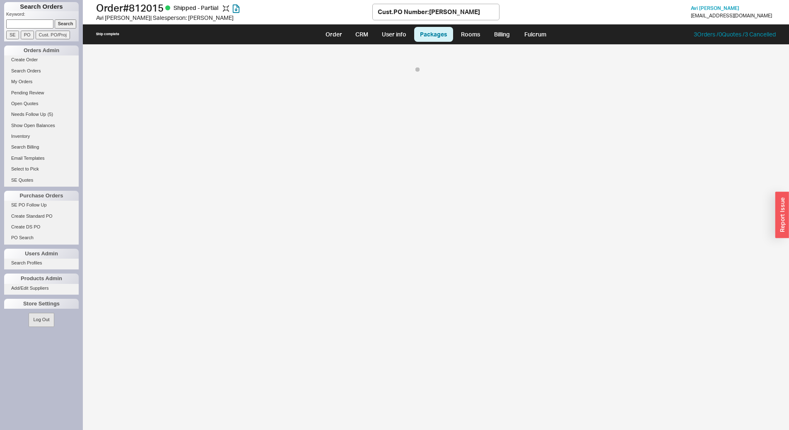
select select "8"
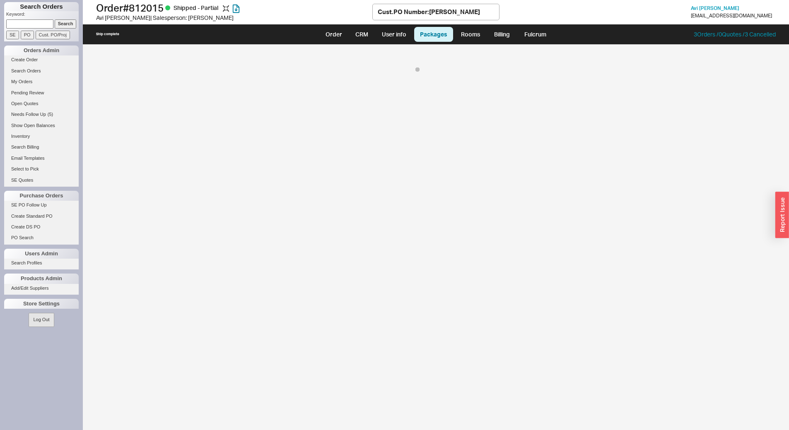
select select "8"
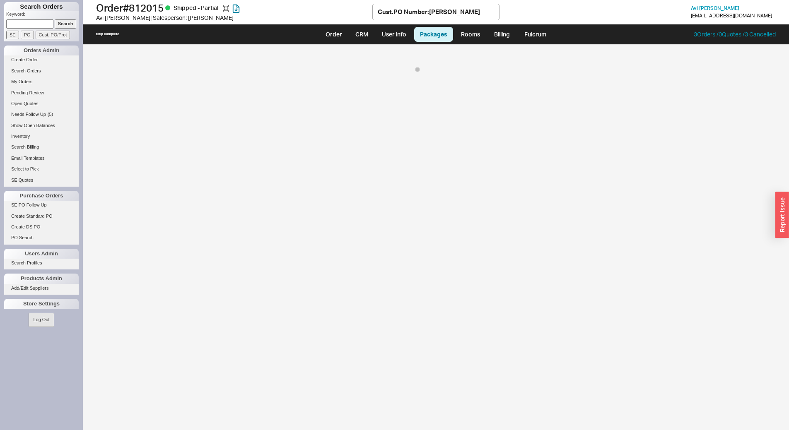
select select "8"
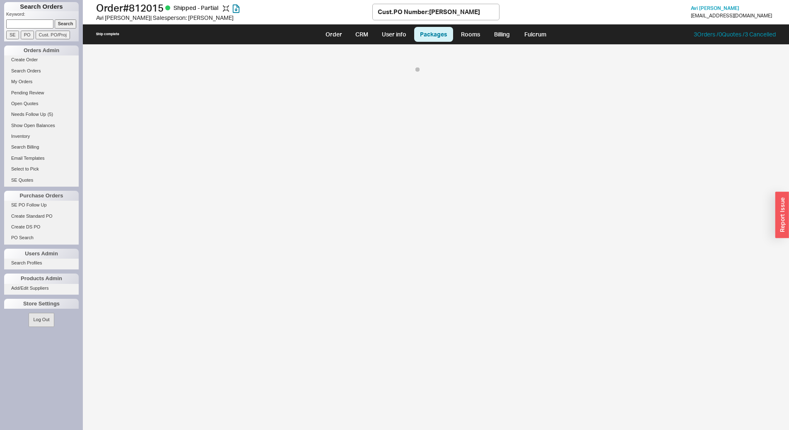
select select "8"
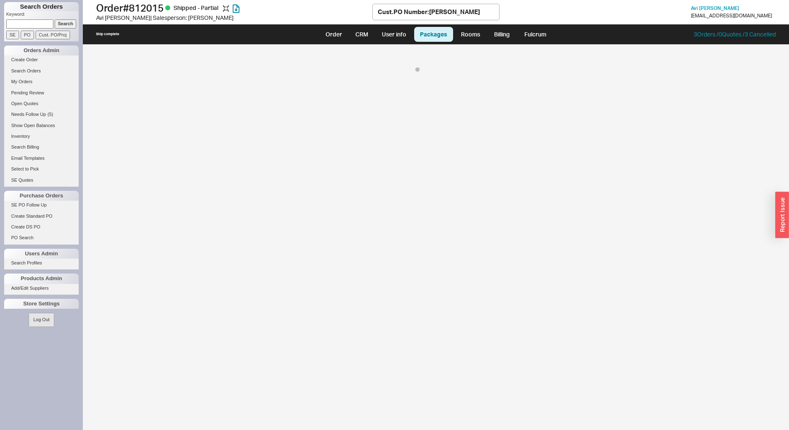
select select "8"
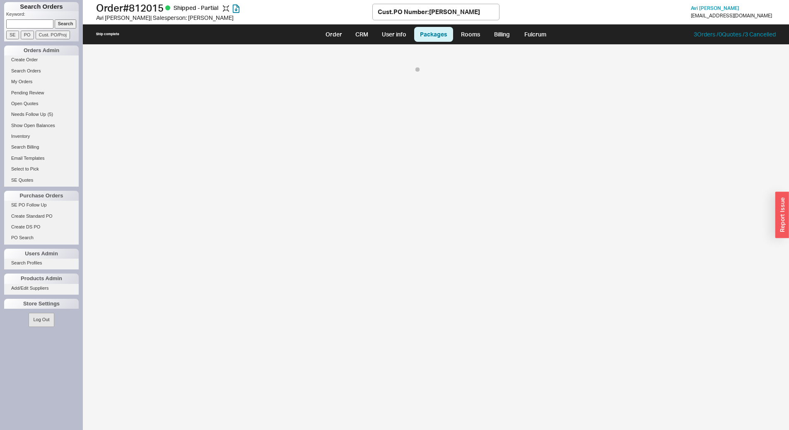
select select "8"
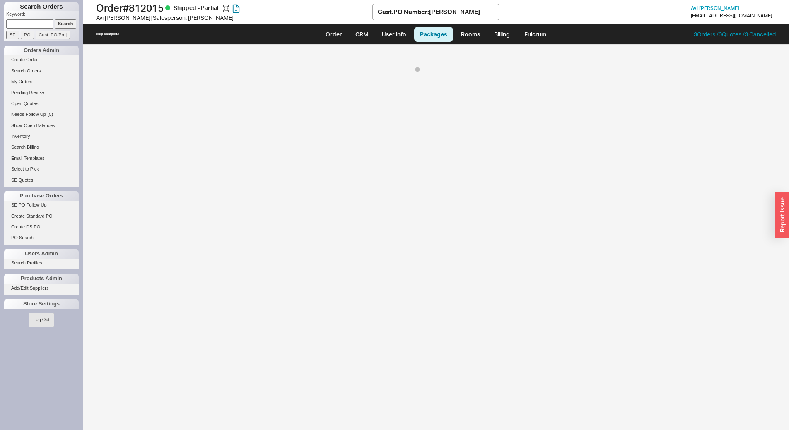
select select "8"
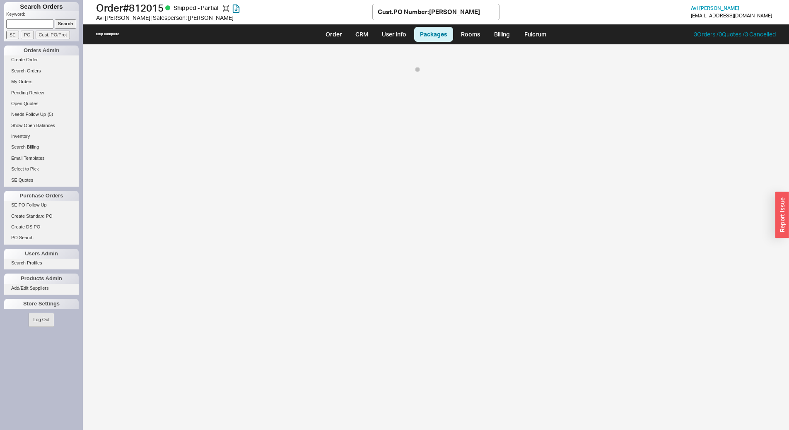
select select "8"
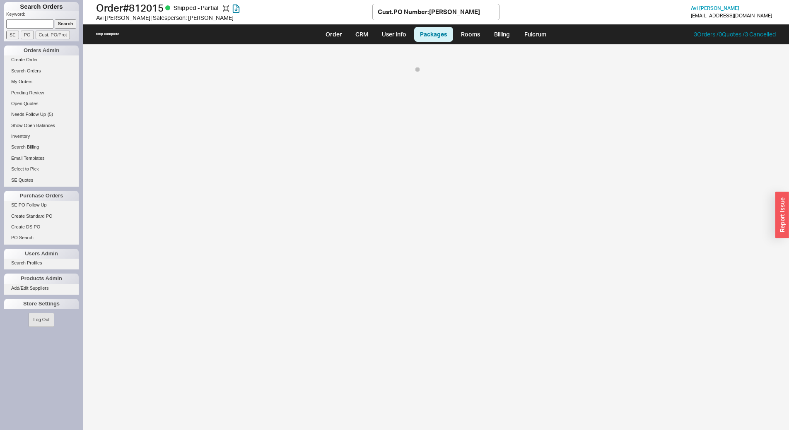
select select "8"
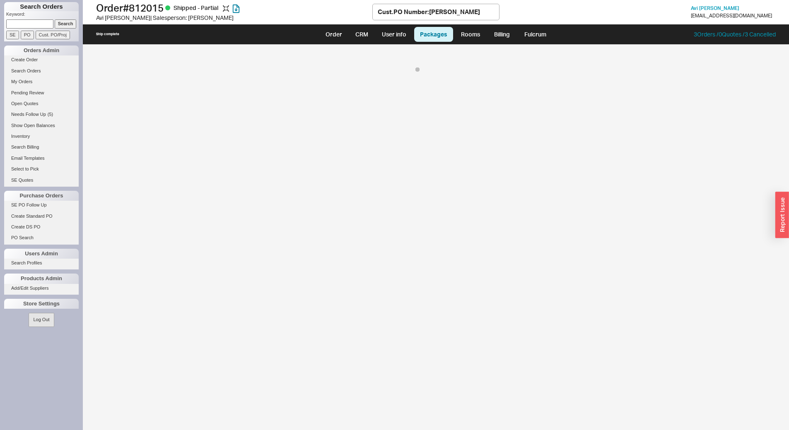
select select "8"
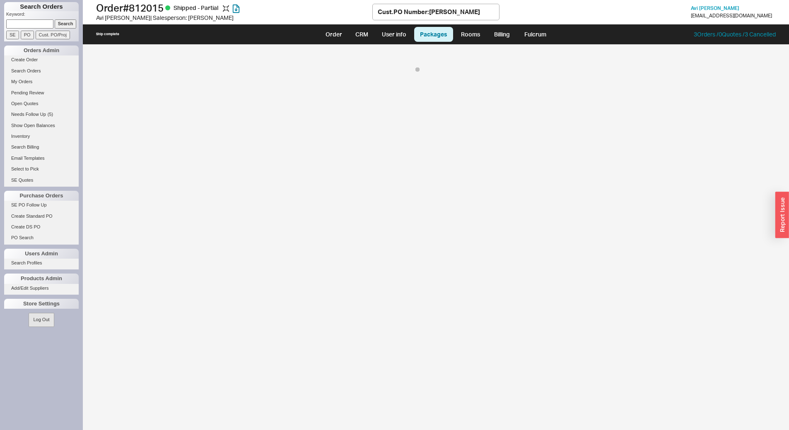
select select "8"
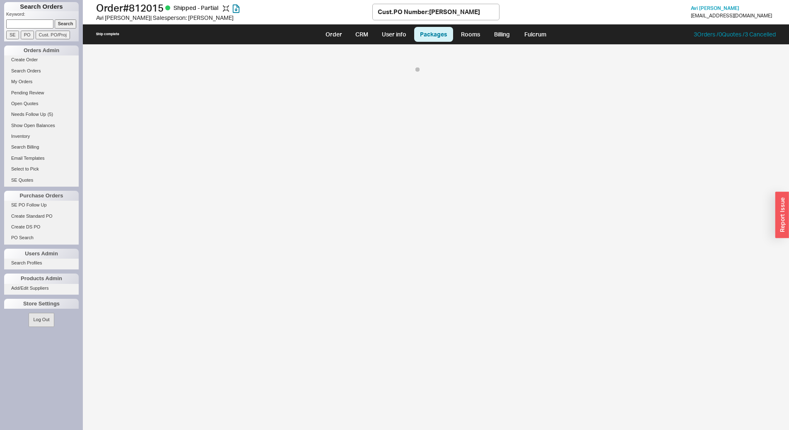
select select "8"
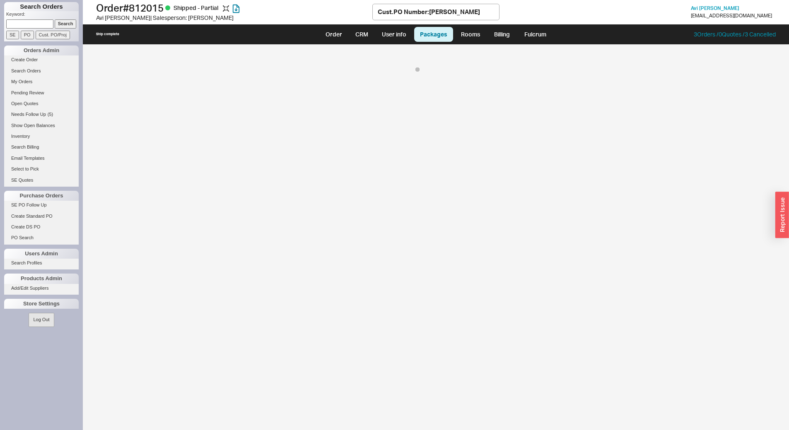
select select "8"
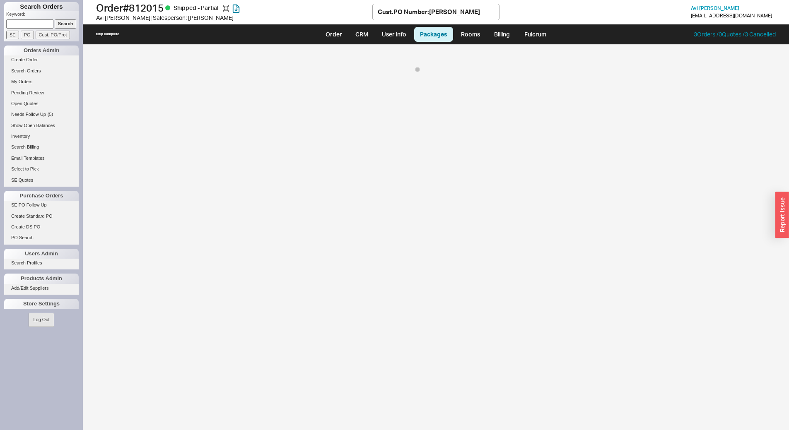
select select "8"
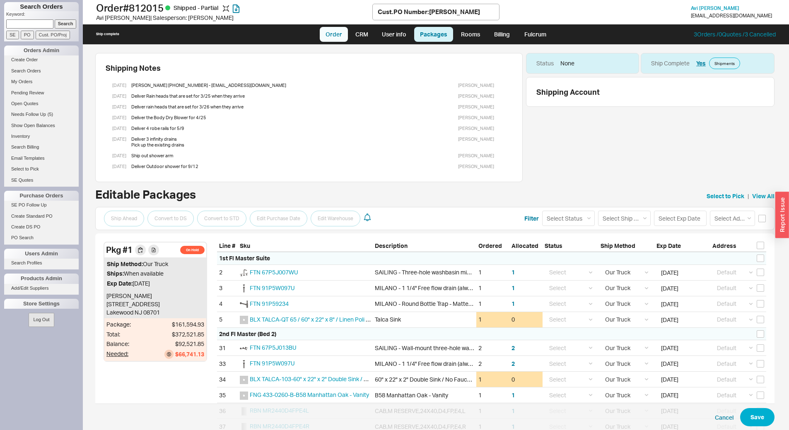
click at [335, 29] on link "Order" at bounding box center [334, 34] width 28 height 15
select select "LOW"
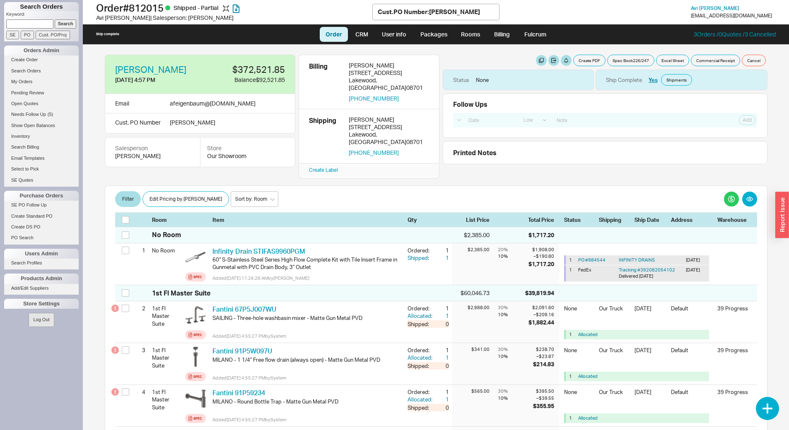
drag, startPoint x: 494, startPoint y: 35, endPoint x: 523, endPoint y: 43, distance: 30.5
click at [494, 35] on link "Billing" at bounding box center [501, 34] width 29 height 15
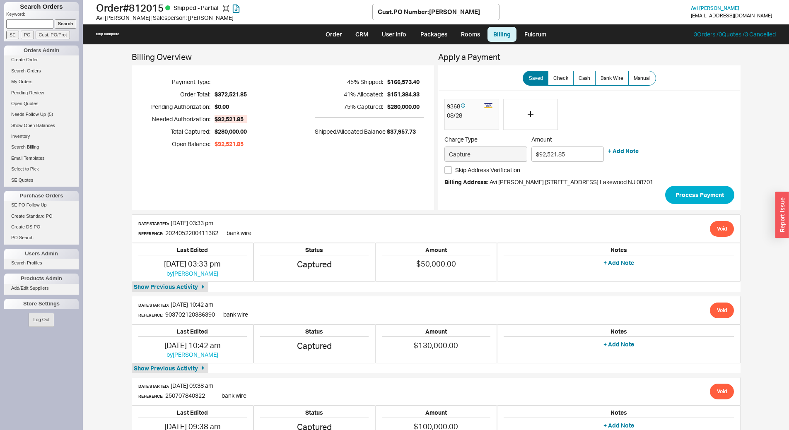
scroll to position [32, 0]
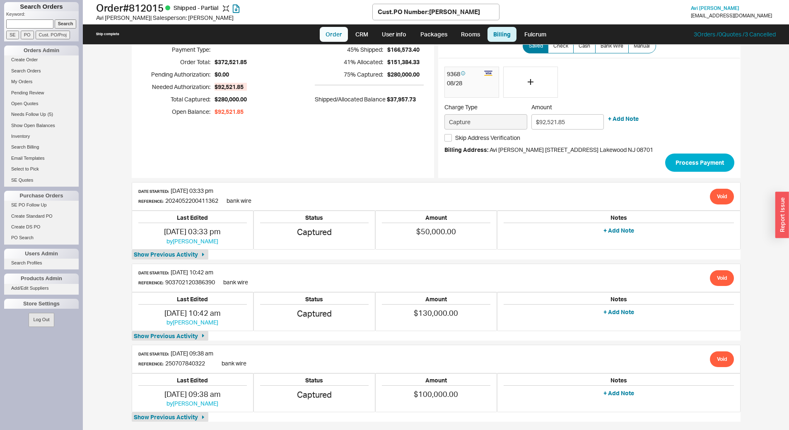
click at [334, 34] on link "Order" at bounding box center [334, 34] width 28 height 15
select select "LOW"
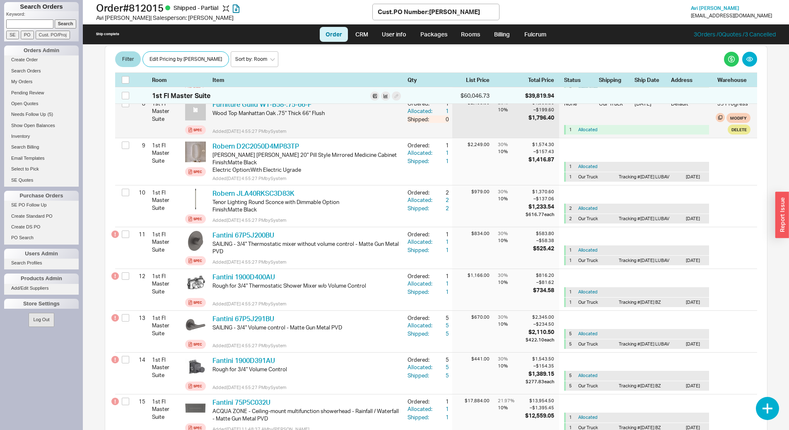
scroll to position [538, 0]
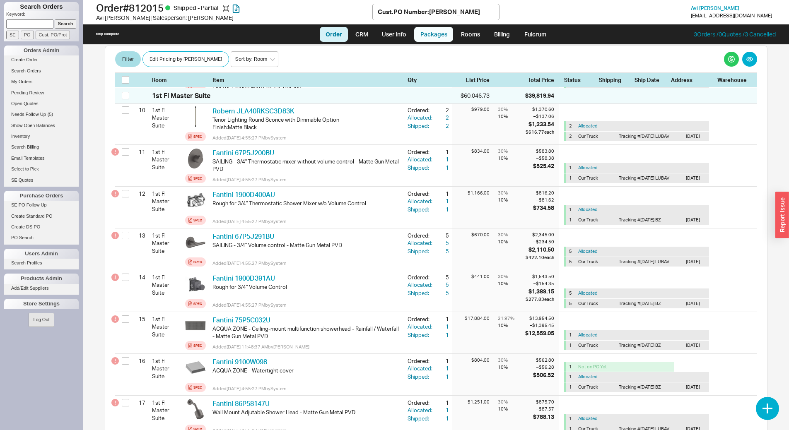
click at [436, 36] on link "Packages" at bounding box center [433, 34] width 39 height 15
select select "8"
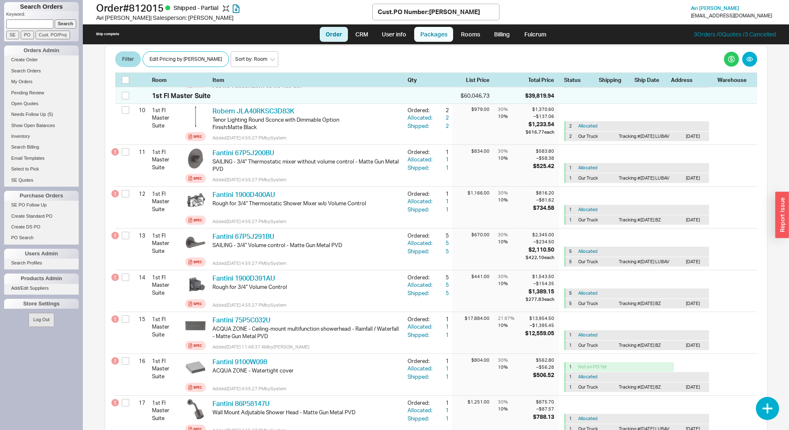
select select "8"
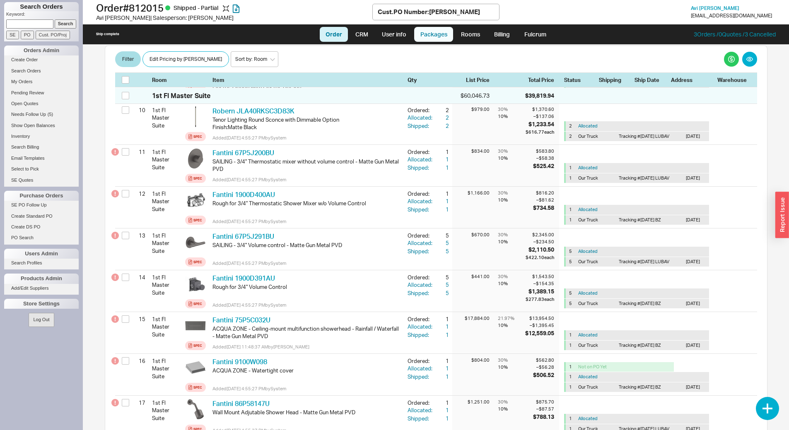
select select "8"
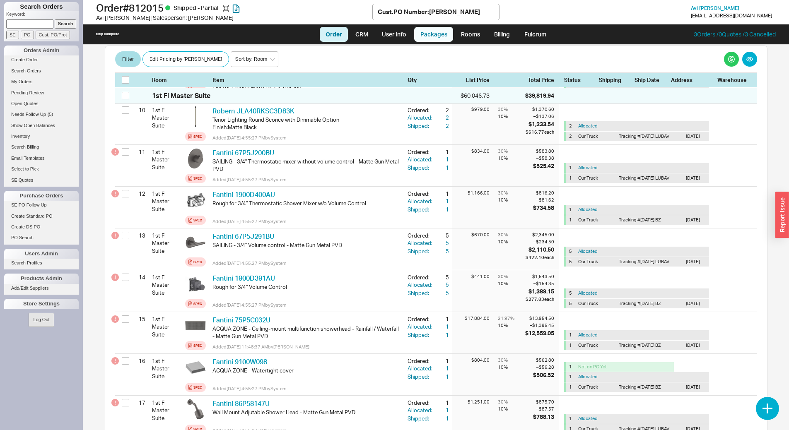
select select "8"
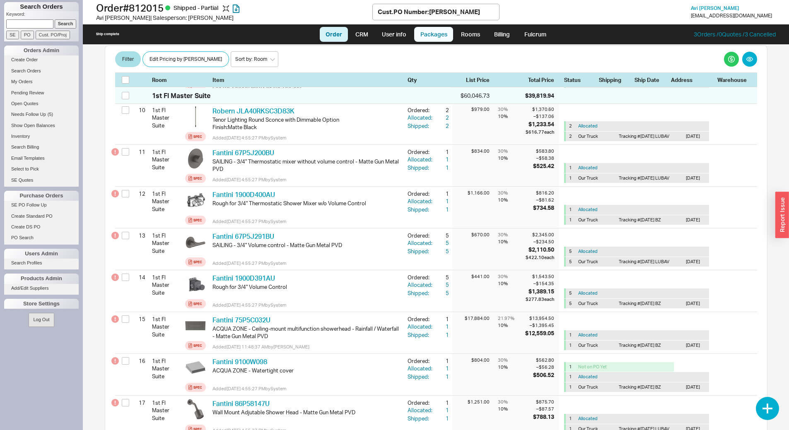
select select "8"
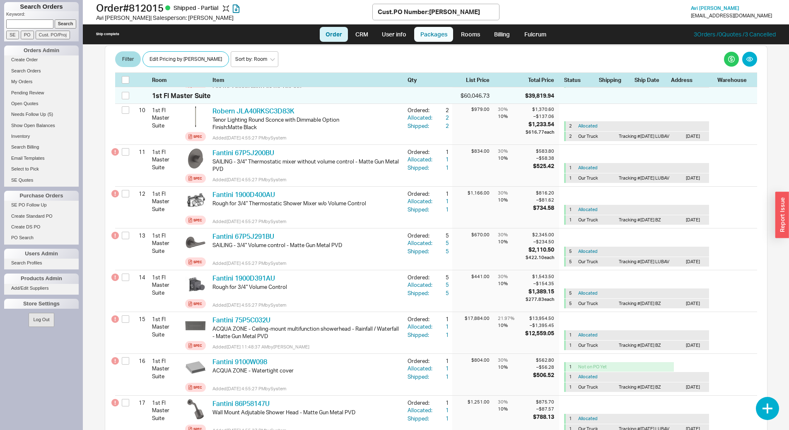
select select "8"
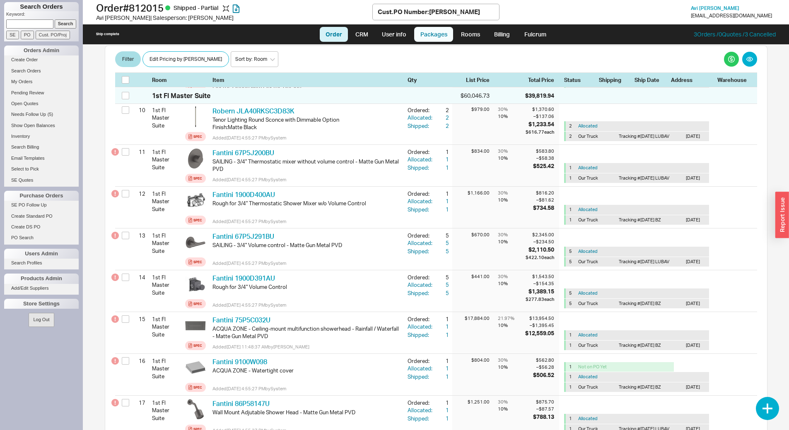
select select "8"
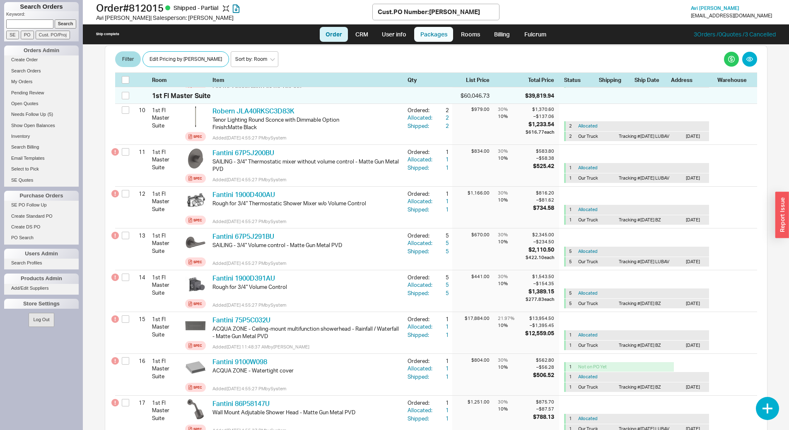
select select "8"
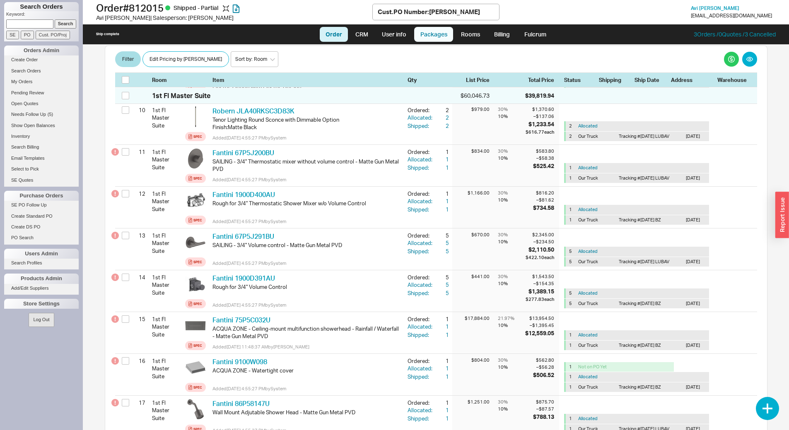
select select "8"
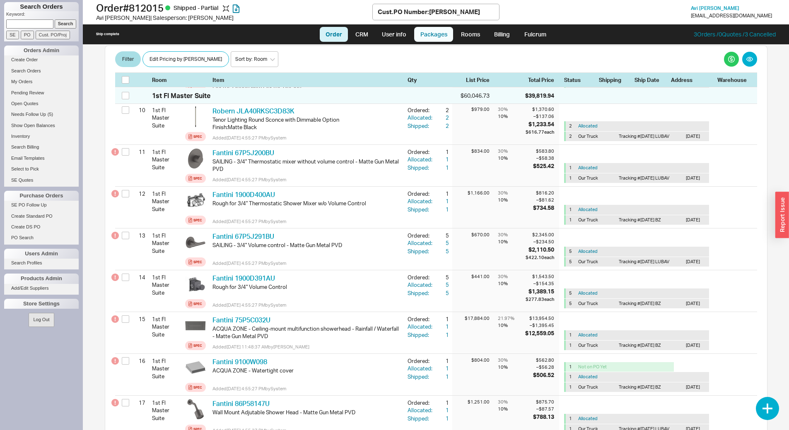
select select "On Hold"
select select "8"
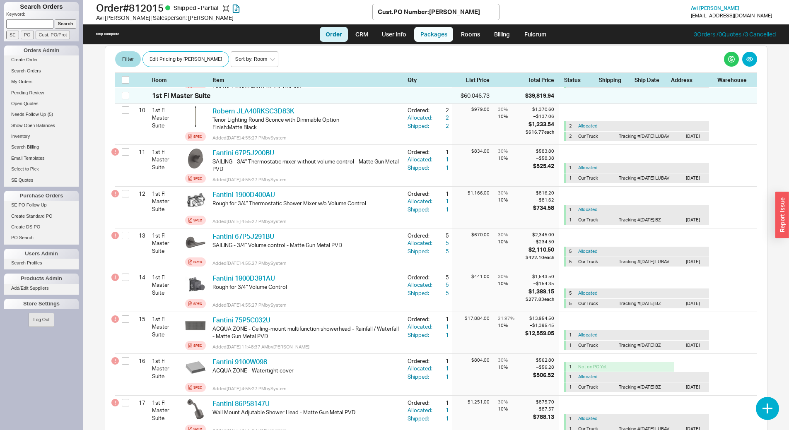
select select "8"
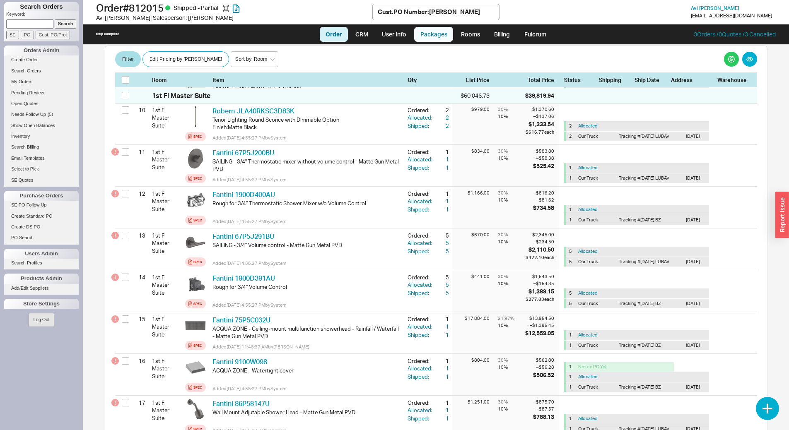
select select "8"
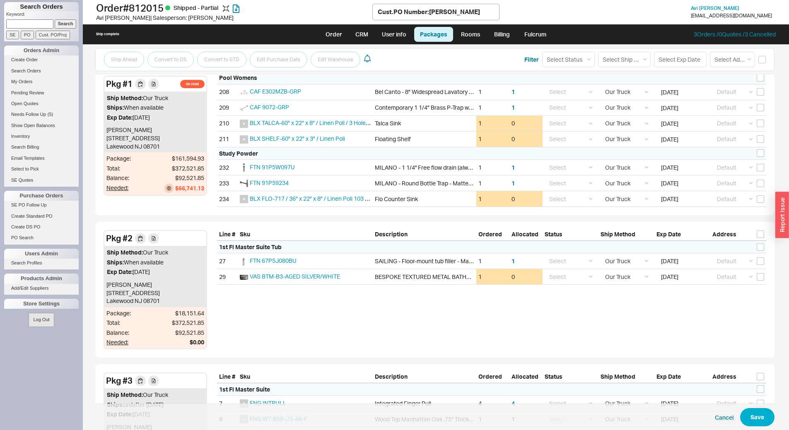
scroll to position [1615, 0]
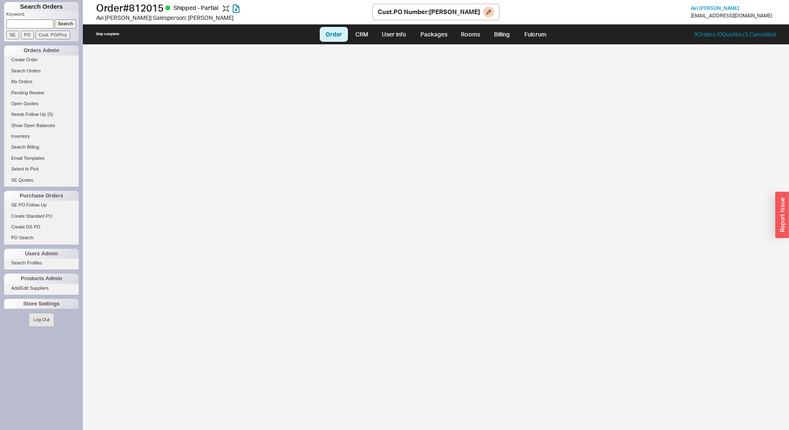
select select "LOW"
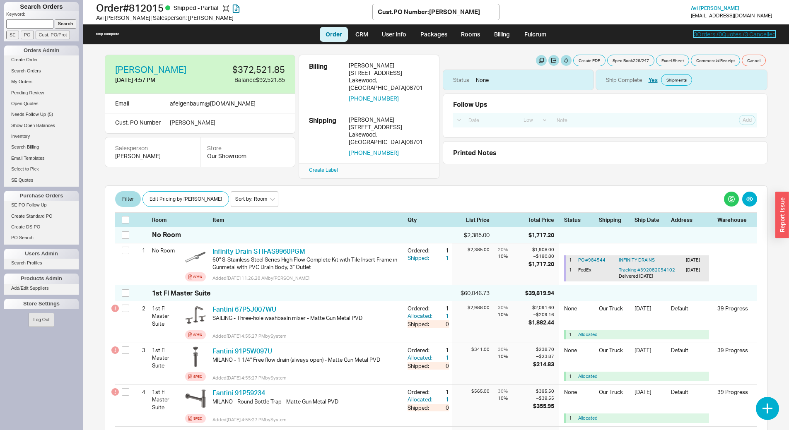
click at [705, 32] on link "3 Orders / 0 Quotes / 3 Cancelled" at bounding box center [735, 34] width 82 height 7
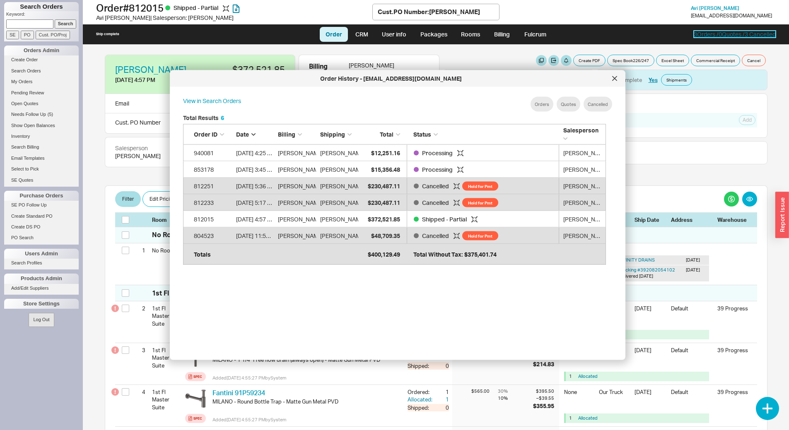
scroll to position [247, 430]
click at [705, 8] on span "Avi Feigenbaum" at bounding box center [715, 8] width 48 height 6
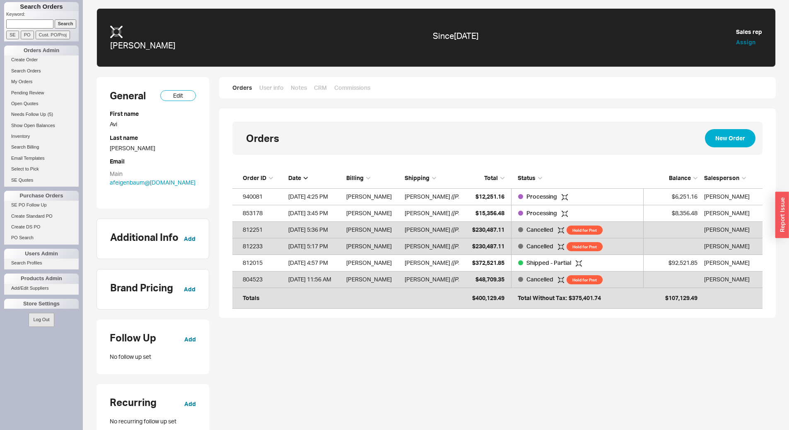
scroll to position [130, 524]
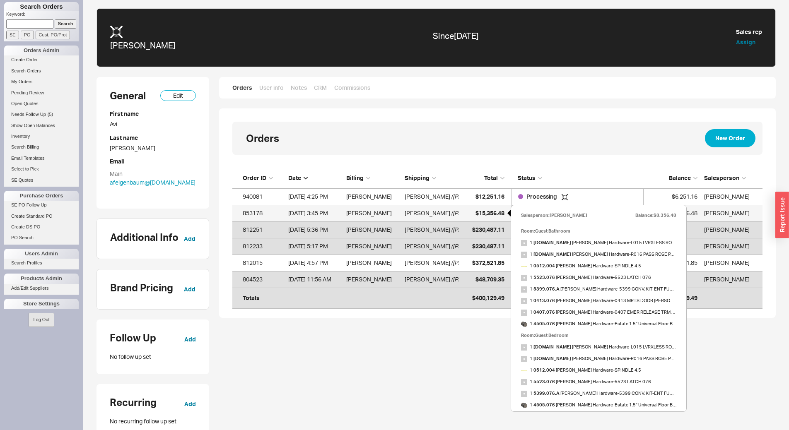
click at [497, 213] on span "$15,356.48" at bounding box center [489, 213] width 29 height 7
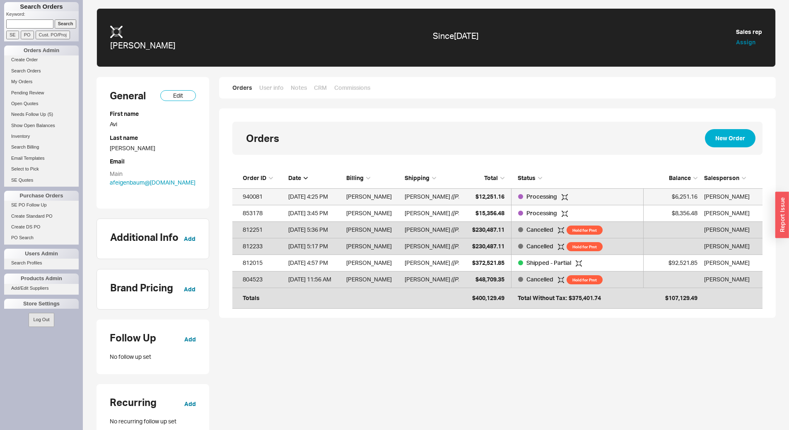
click at [538, 197] on span "Processing" at bounding box center [542, 196] width 32 height 7
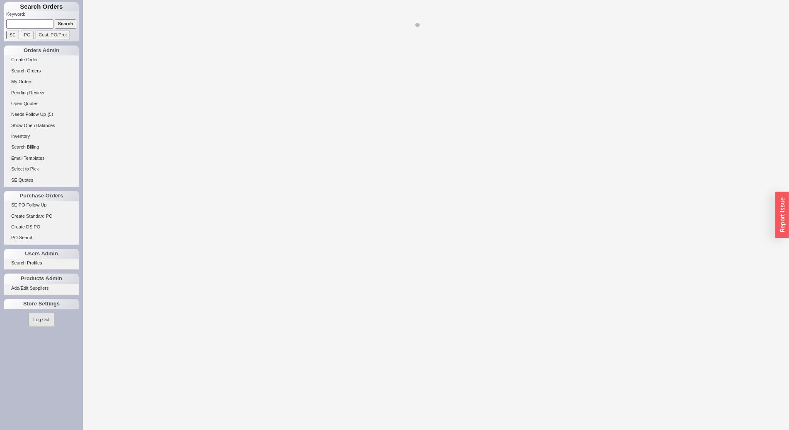
select select "LOW"
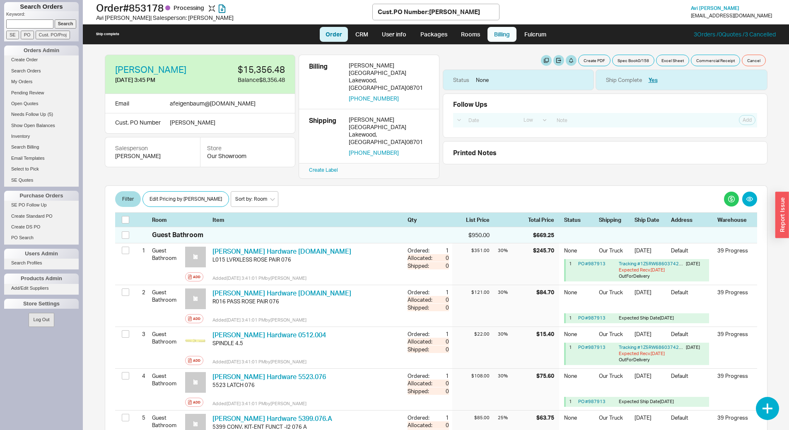
click at [501, 39] on link "Billing" at bounding box center [501, 34] width 29 height 15
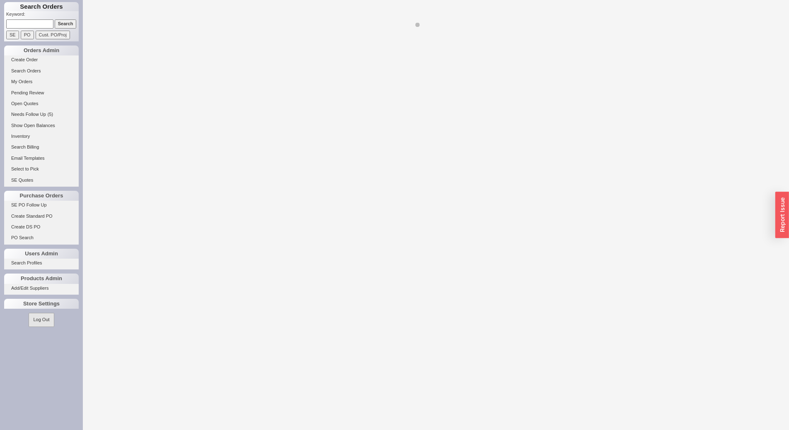
select select "LOW"
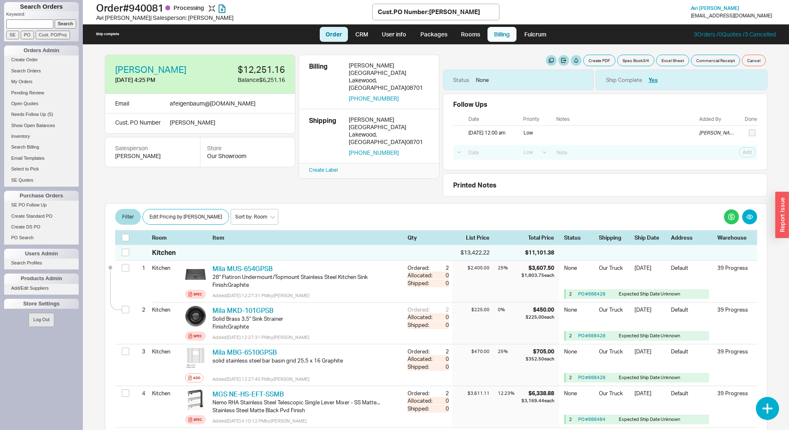
click at [502, 34] on link "Billing" at bounding box center [501, 34] width 29 height 15
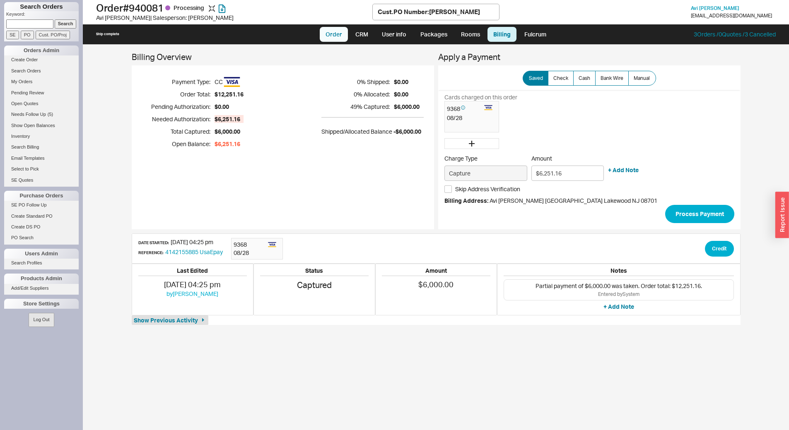
click at [331, 29] on link "Order" at bounding box center [334, 34] width 28 height 15
select select "LOW"
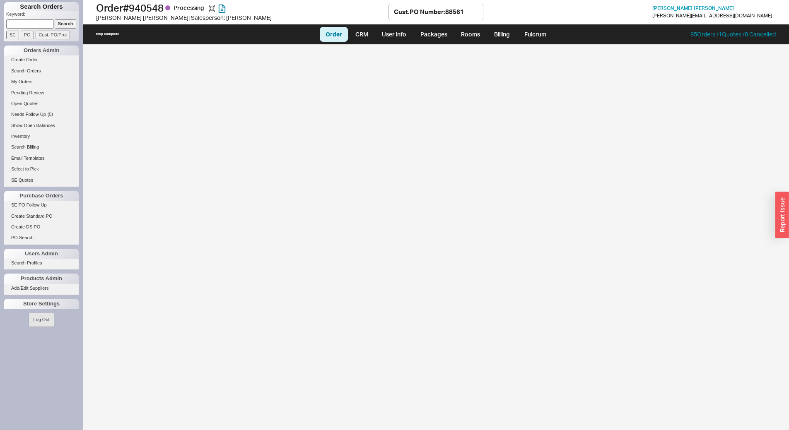
select select "LOW"
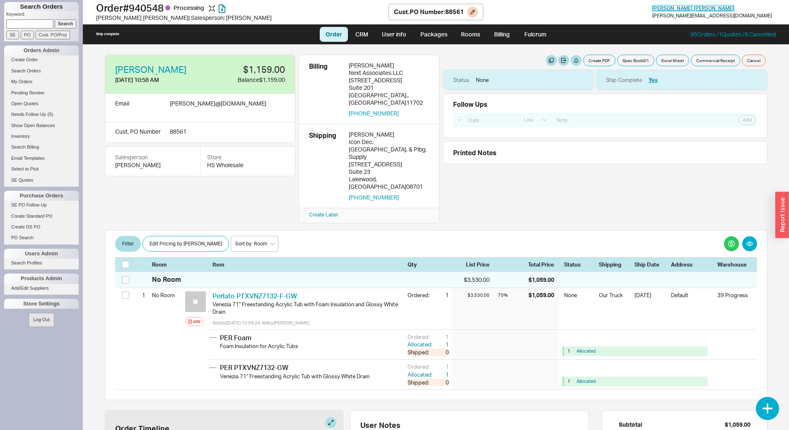
click at [734, 8] on span "[PERSON_NAME]" at bounding box center [693, 8] width 82 height 6
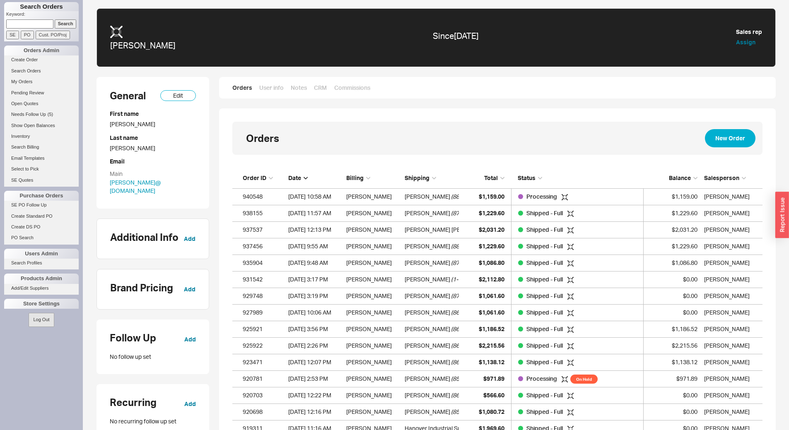
scroll to position [1753, 524]
click at [530, 179] on span "Status" at bounding box center [527, 177] width 18 height 7
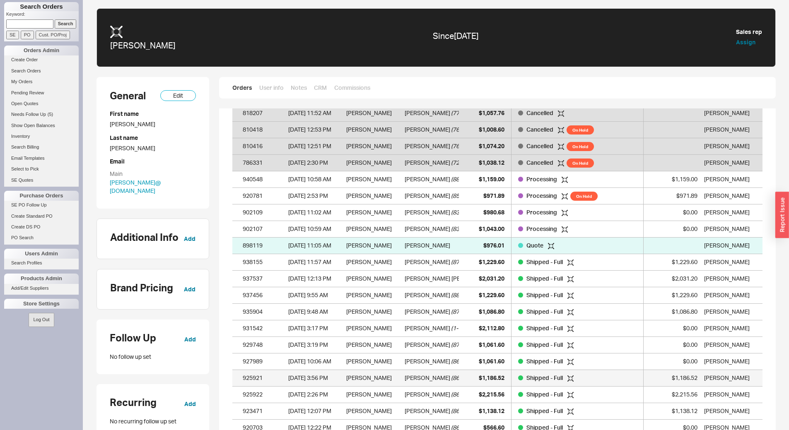
scroll to position [121, 0]
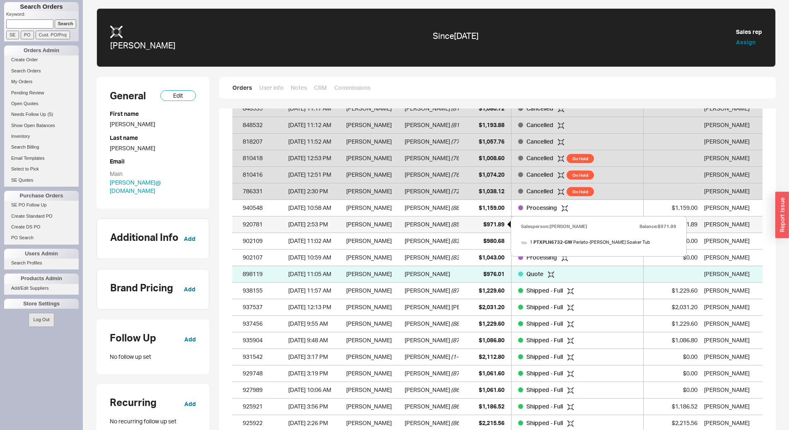
click at [498, 227] on span "$971.89" at bounding box center [493, 224] width 21 height 7
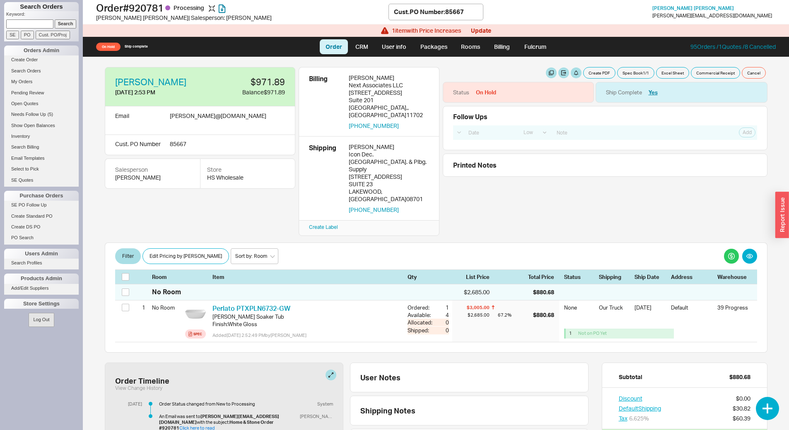
select select "LOW"
click at [325, 370] on button at bounding box center [330, 375] width 11 height 11
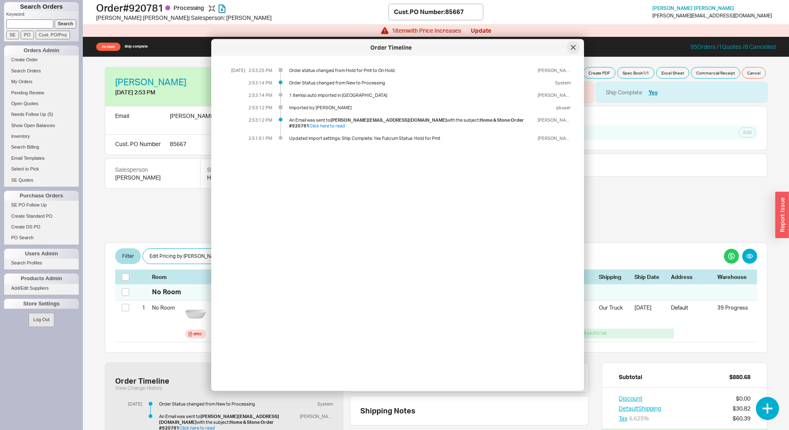
click at [577, 50] on div at bounding box center [572, 47] width 13 height 13
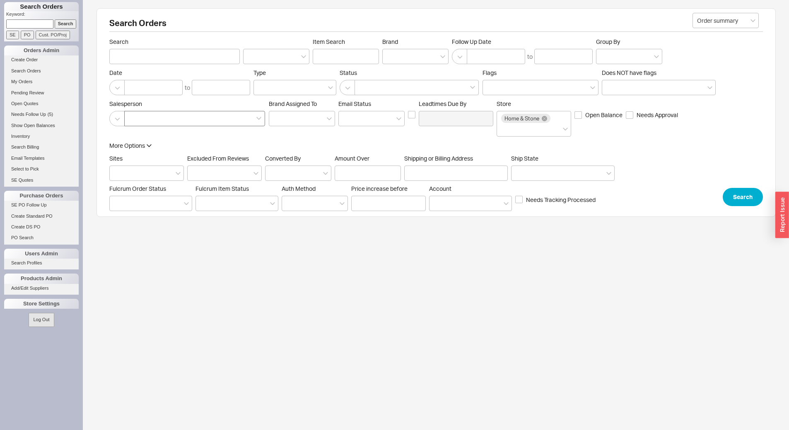
drag, startPoint x: 128, startPoint y: 127, endPoint x: 137, endPoint y: 119, distance: 12.0
click at [135, 121] on div "Salesperson Brand Assigned To Em ​ ail Status Leadtimes Due By Store Home & Sto…" at bounding box center [435, 118] width 653 height 36
click at [138, 118] on div at bounding box center [194, 118] width 141 height 15
click at [135, 118] on input at bounding box center [132, 119] width 6 height 10
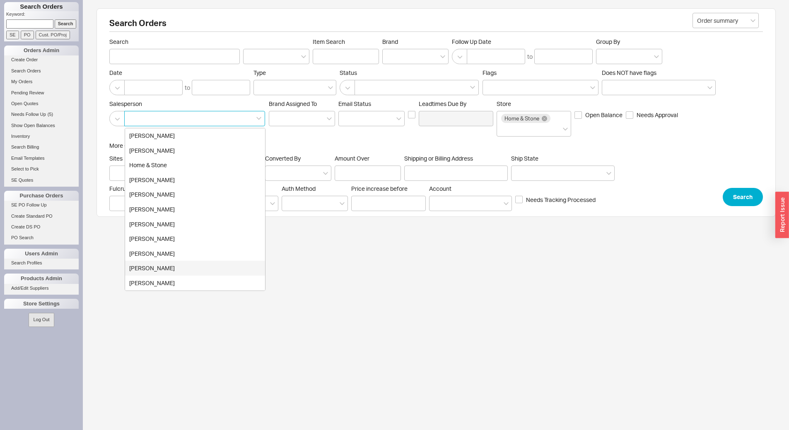
click at [175, 270] on div "[PERSON_NAME]" at bounding box center [195, 268] width 140 height 15
click at [754, 195] on button "Search" at bounding box center [742, 197] width 40 height 18
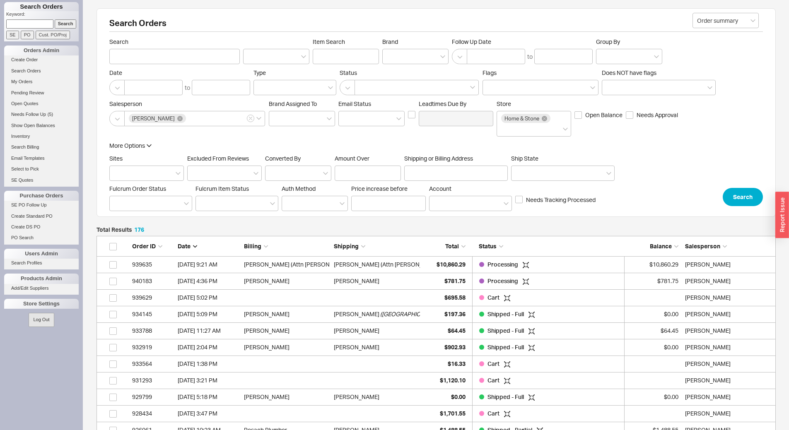
click at [199, 246] on div "Date" at bounding box center [209, 246] width 62 height 8
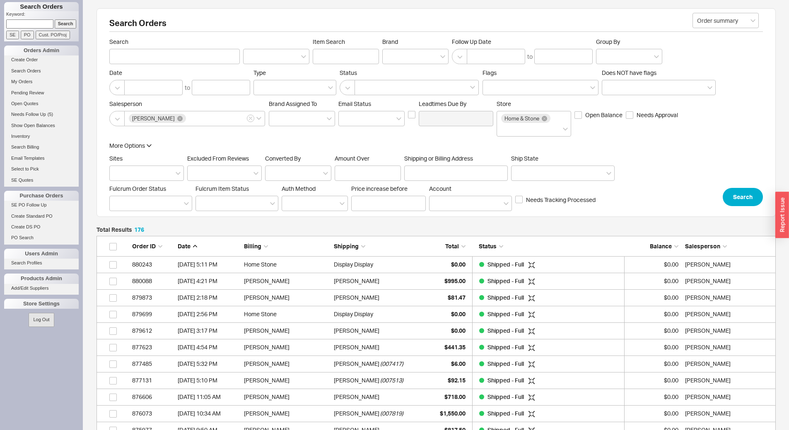
click at [199, 246] on div "Date" at bounding box center [209, 246] width 62 height 8
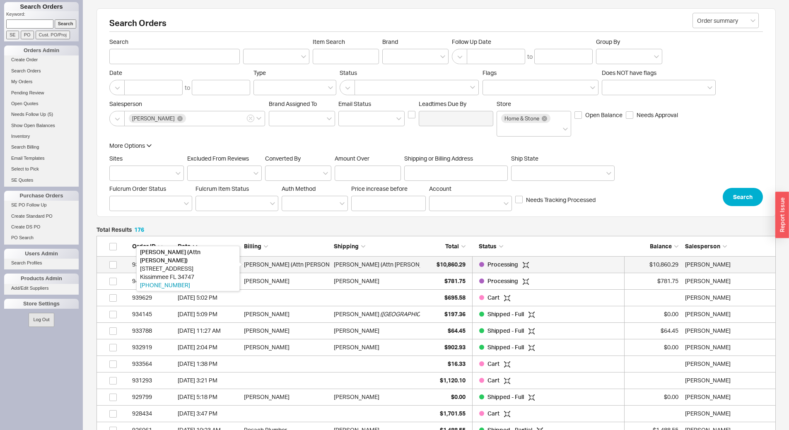
click at [323, 263] on div "[PERSON_NAME] (Attn [PERSON_NAME])" at bounding box center [287, 264] width 86 height 17
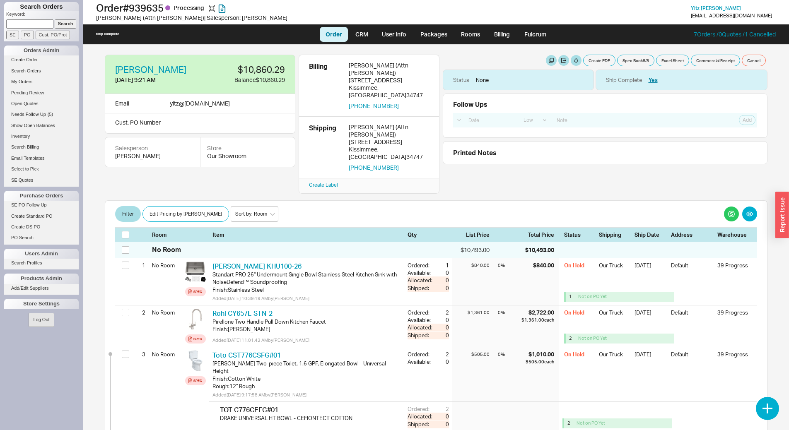
select select "LOW"
click at [424, 68] on button "button" at bounding box center [424, 67] width 11 height 11
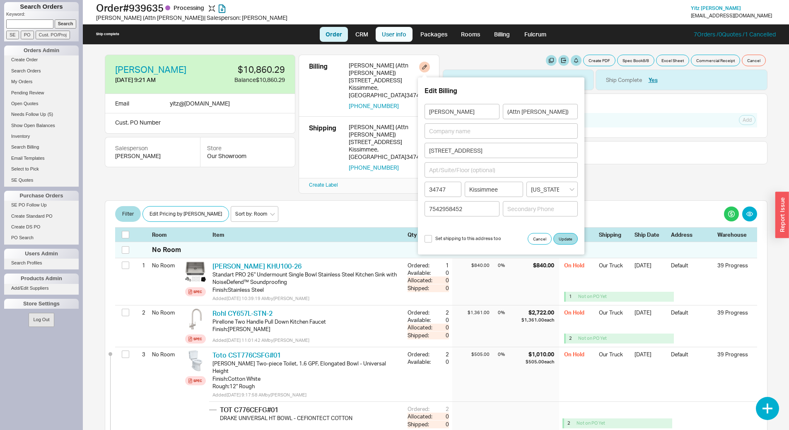
click at [394, 37] on link "User info" at bounding box center [394, 34] width 37 height 15
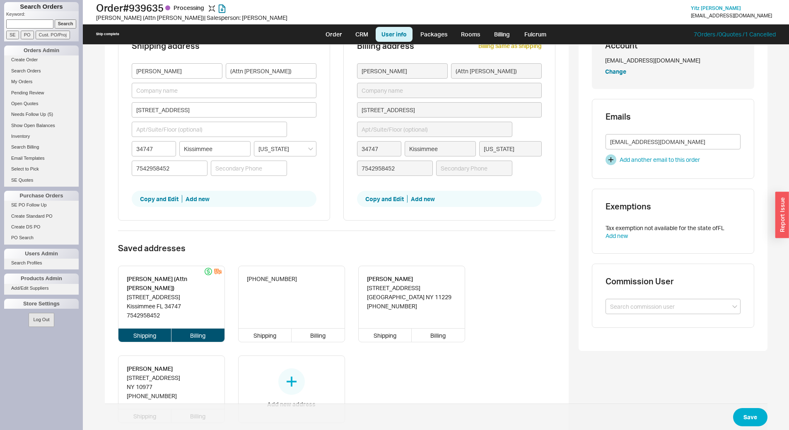
scroll to position [113, 0]
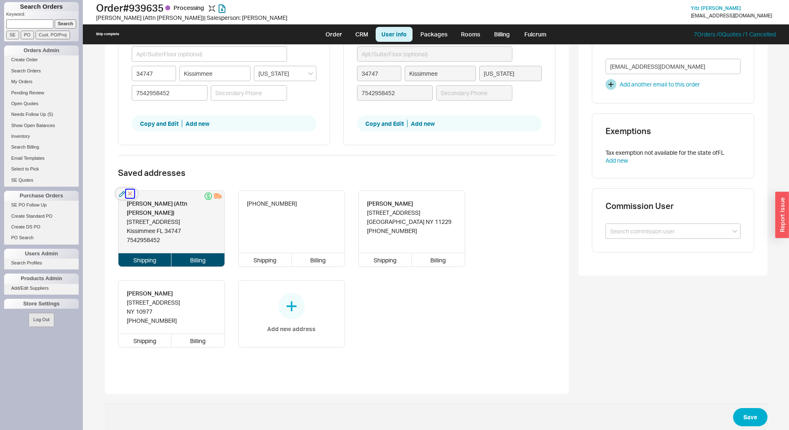
click at [127, 196] on icon "button" at bounding box center [130, 194] width 8 height 8
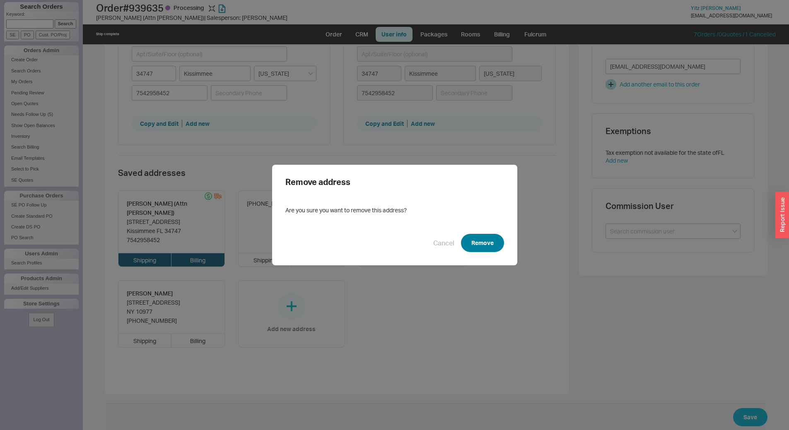
click at [474, 238] on button "Remove" at bounding box center [482, 243] width 43 height 18
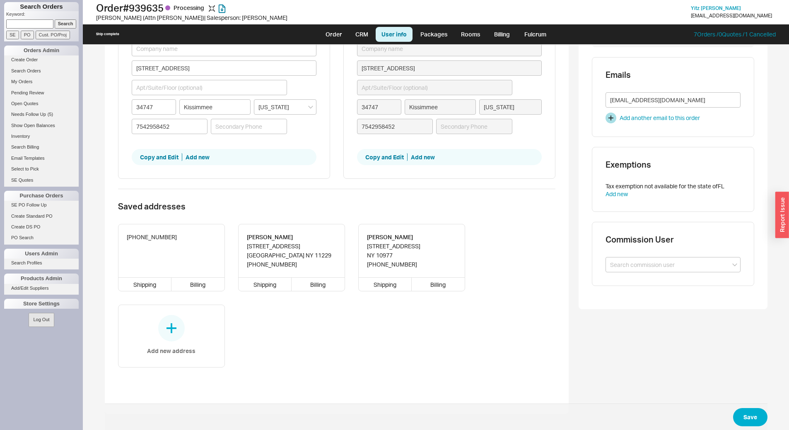
scroll to position [109, 0]
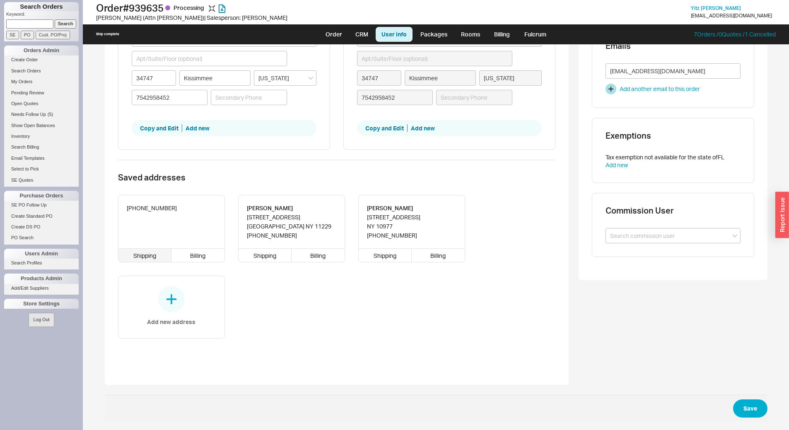
click at [151, 253] on div "Shipping" at bounding box center [144, 255] width 53 height 13
type input "[PHONE_NUMBER]"
type input "[PERSON_NAME]"
type input "(Attn [PERSON_NAME])"
type input "[STREET_ADDRESS]"
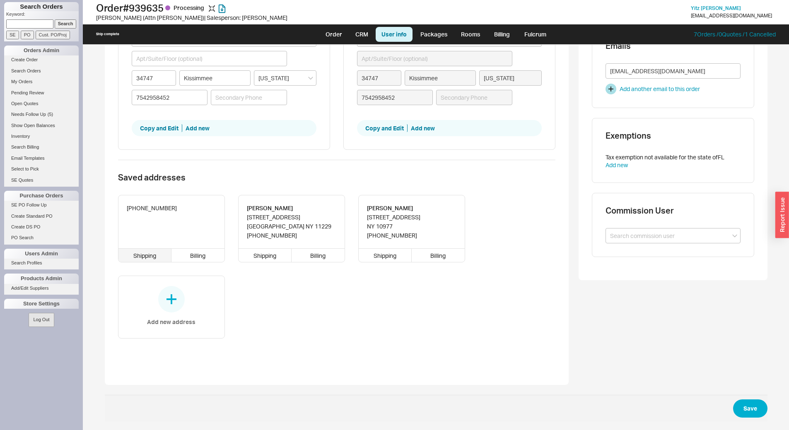
type input "34747"
type input "Kissimmee"
type input "7542958452"
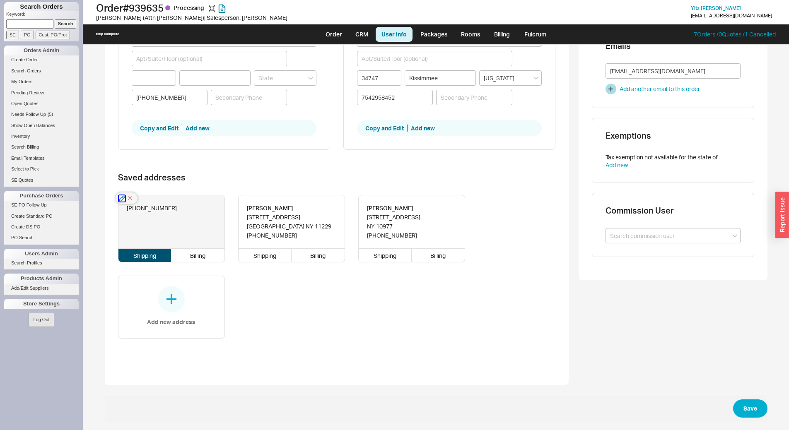
click at [119, 198] on icon "button" at bounding box center [122, 198] width 6 height 6
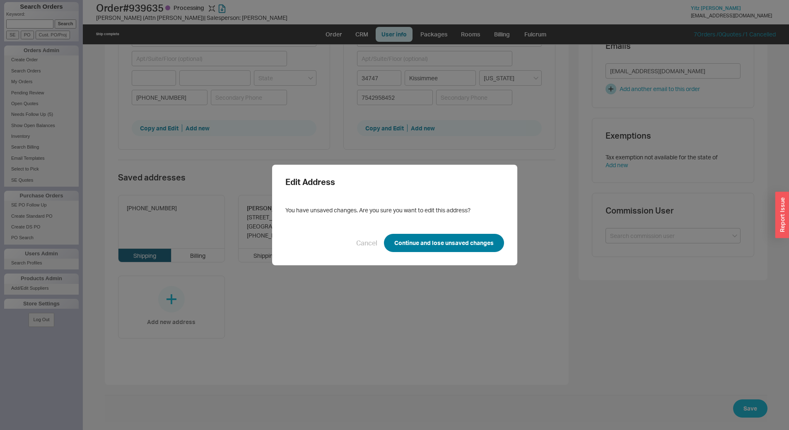
click at [419, 239] on button "Continue and lose unsaved changes" at bounding box center [444, 243] width 120 height 18
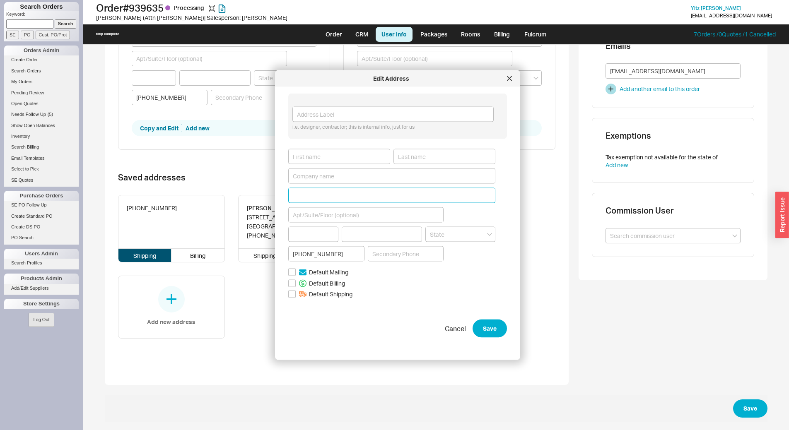
click at [330, 192] on input at bounding box center [391, 195] width 207 height 15
type input "[STREET_ADDRESS]"
type input "11210"
type input "[US_STATE]"
click at [332, 159] on input at bounding box center [339, 156] width 102 height 15
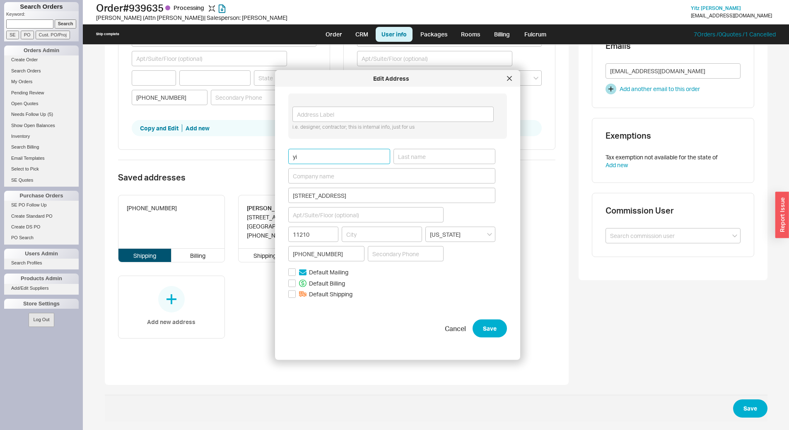
type input "y"
type input "Yitz"
click at [397, 156] on input at bounding box center [444, 156] width 102 height 15
type input "[PERSON_NAME]"
click at [291, 270] on input "Default Mailing" at bounding box center [291, 271] width 7 height 7
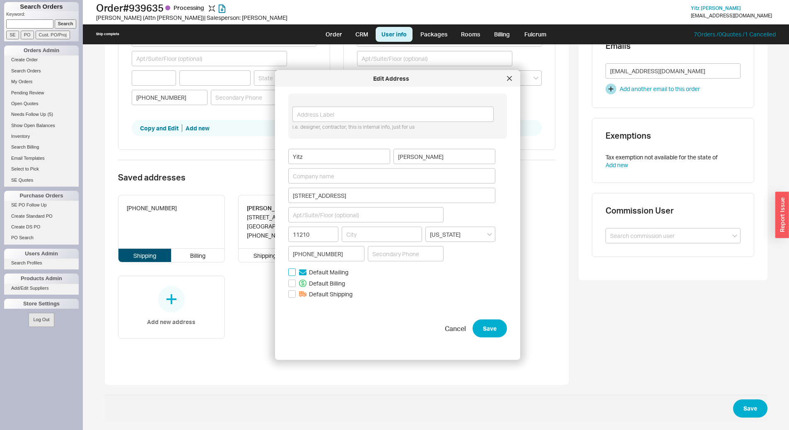
checkbox input "true"
click at [293, 284] on input "Default Billing" at bounding box center [291, 282] width 7 height 7
checkbox input "true"
click at [291, 294] on input "Default Shipping" at bounding box center [291, 293] width 7 height 7
checkbox input "true"
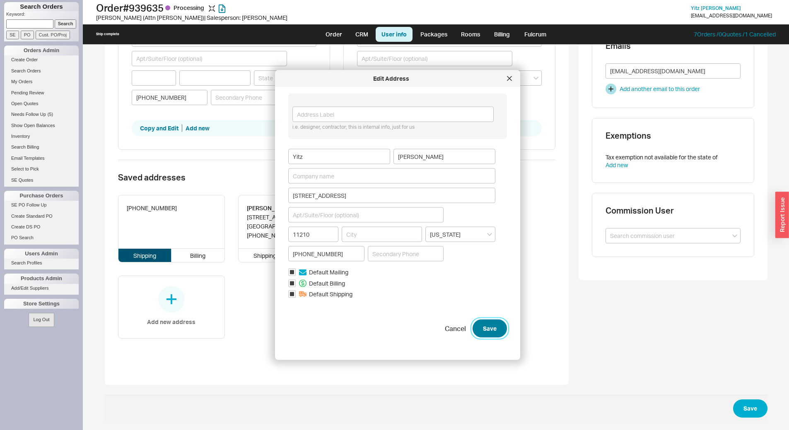
click at [481, 332] on button "Save" at bounding box center [489, 329] width 34 height 18
click at [378, 226] on div "[PERSON_NAME] [STREET_ADDRESS][US_STATE] [PHONE_NUMBER]" at bounding box center [391, 208] width 207 height 119
click at [377, 230] on input "Required" at bounding box center [382, 233] width 80 height 15
type input "[GEOGRAPHIC_DATA]"
type input "11230"
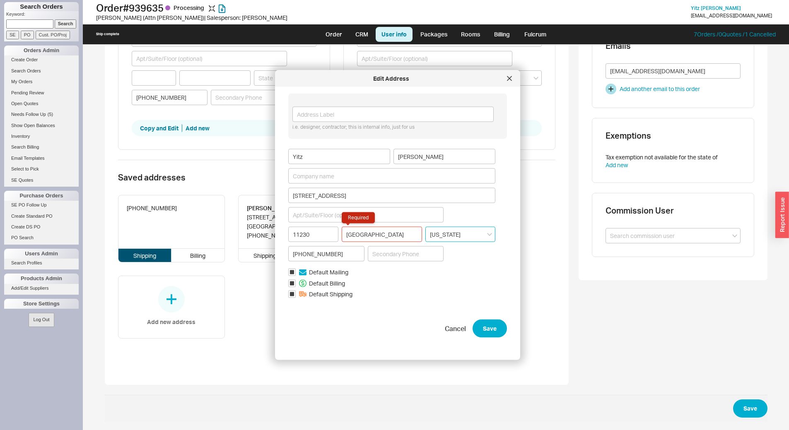
type input "NY"
type input "[GEOGRAPHIC_DATA]"
click at [302, 235] on input "11230" at bounding box center [313, 233] width 50 height 15
type input "[US_STATE]"
click at [302, 235] on input "11230" at bounding box center [313, 233] width 50 height 15
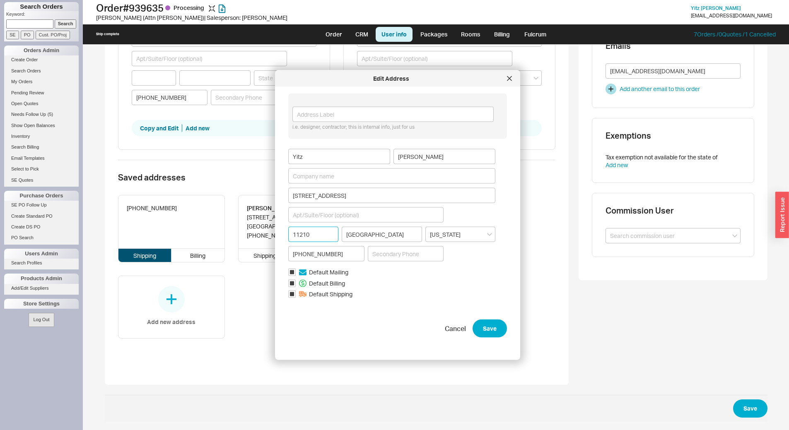
type input "11210"
click at [415, 299] on form "i.e. designer, contractor; this is internal info, just for us [PERSON_NAME] [ST…" at bounding box center [397, 216] width 219 height 244
click at [479, 325] on button "Save" at bounding box center [489, 329] width 34 height 18
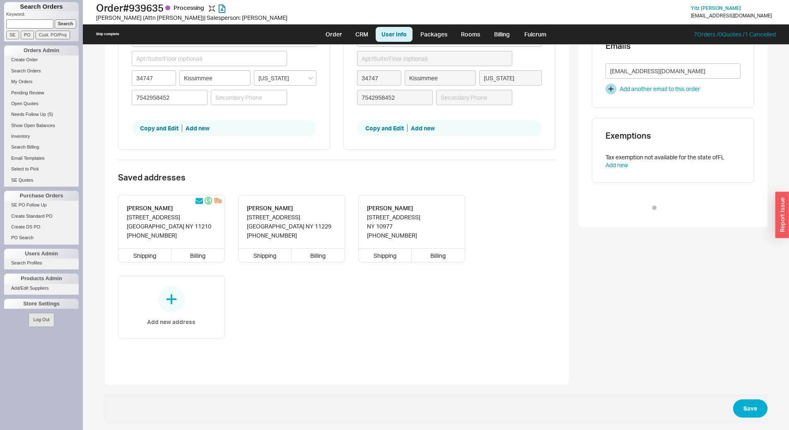
scroll to position [0, 0]
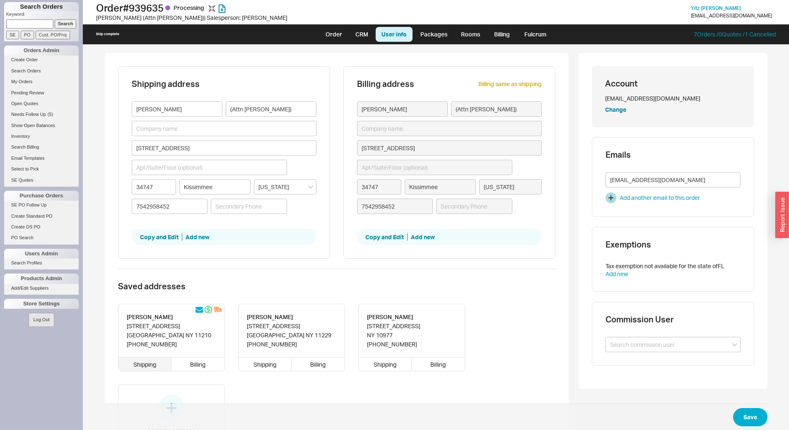
click at [144, 361] on div "Shipping" at bounding box center [144, 364] width 53 height 13
type input "Yitz"
type input "[PERSON_NAME]"
type input "[STREET_ADDRESS]"
type input "11210"
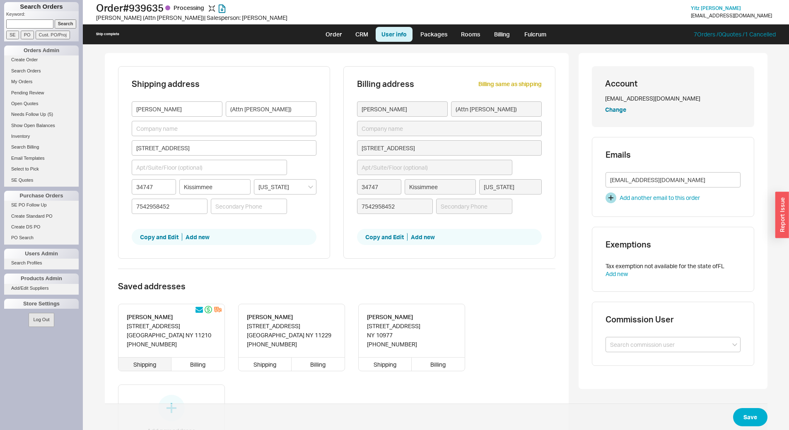
type input "[GEOGRAPHIC_DATA]"
type input "[US_STATE]"
type input "[PHONE_NUMBER]"
type input "[PERSON_NAME]"
type input "(Attn [PERSON_NAME])"
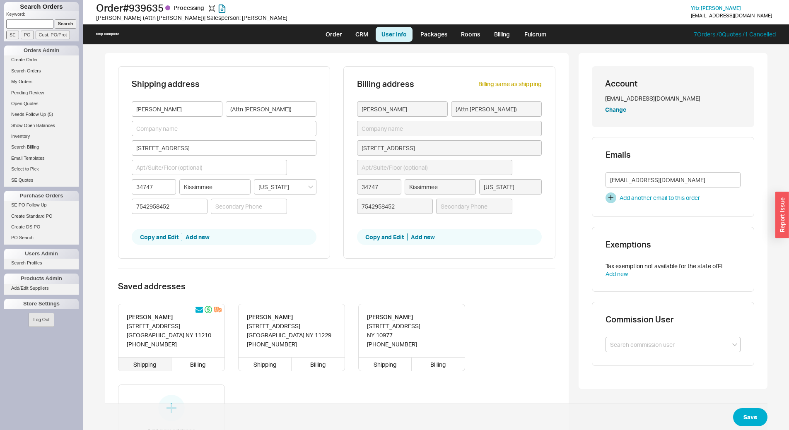
type input "[STREET_ADDRESS]"
type input "34747"
type input "Kissimmee"
type input "7542958452"
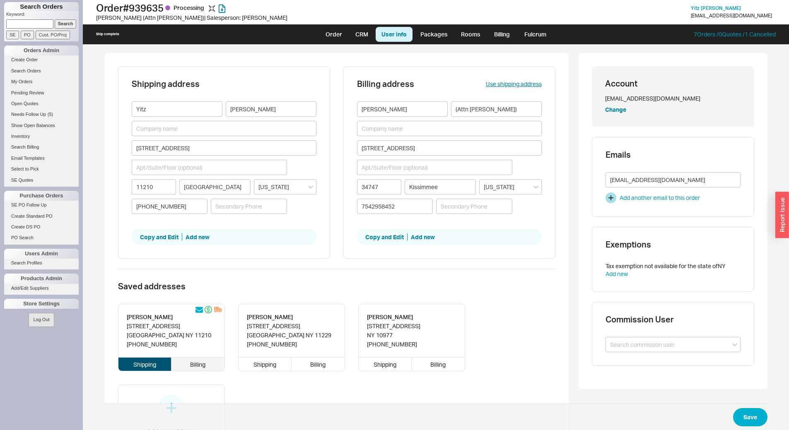
click at [195, 367] on div "Billing" at bounding box center [197, 364] width 53 height 13
type input "Yitz"
type input "[PERSON_NAME]"
type input "[STREET_ADDRESS]"
type input "11210"
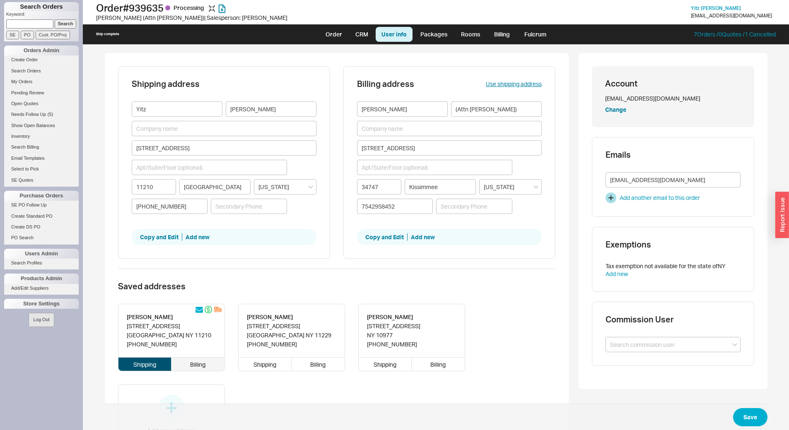
type input "[GEOGRAPHIC_DATA]"
type input "[PHONE_NUMBER]"
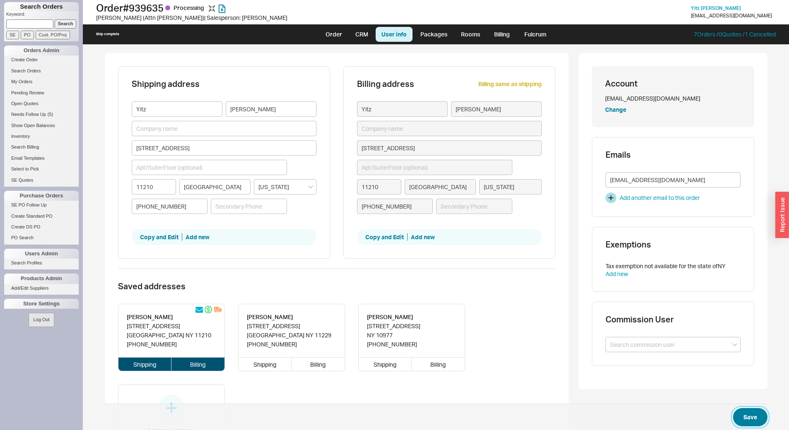
click at [738, 414] on button "Save" at bounding box center [750, 417] width 34 height 18
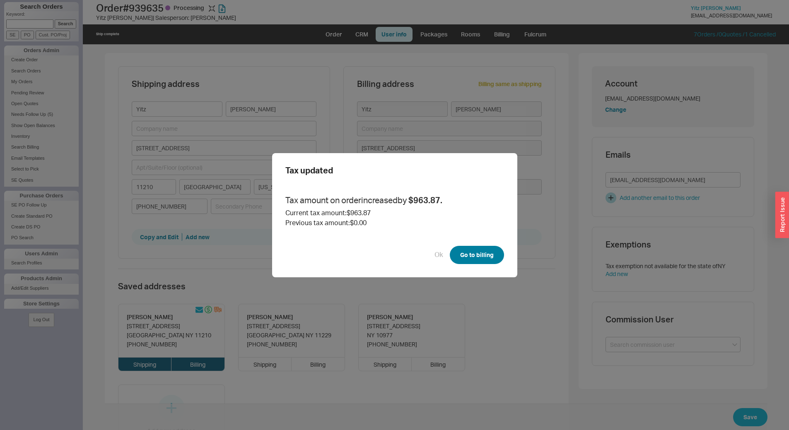
click at [472, 251] on button "Go to billing" at bounding box center [477, 255] width 54 height 18
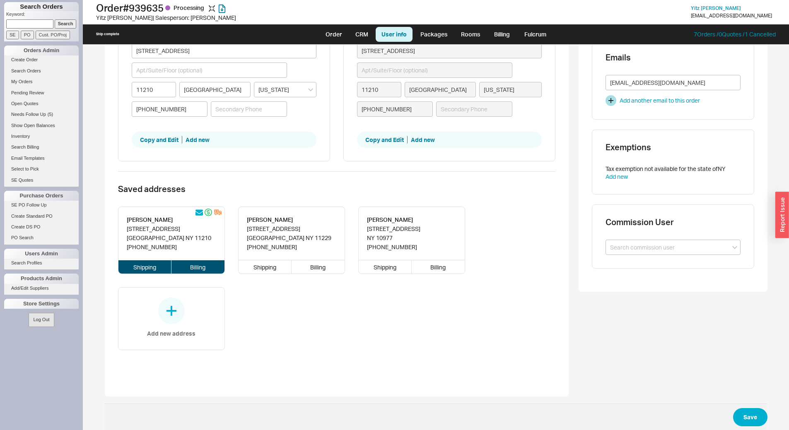
scroll to position [109, 0]
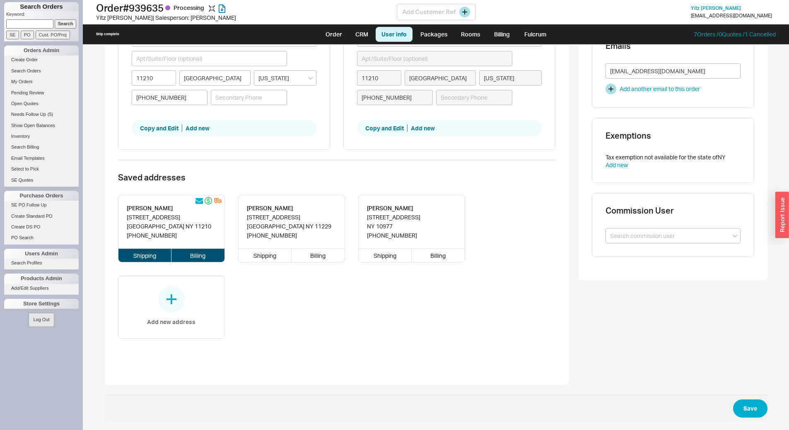
drag, startPoint x: 343, startPoint y: 40, endPoint x: 296, endPoint y: 6, distance: 58.2
click at [343, 39] on link "Order" at bounding box center [334, 34] width 28 height 15
select select "LOW"
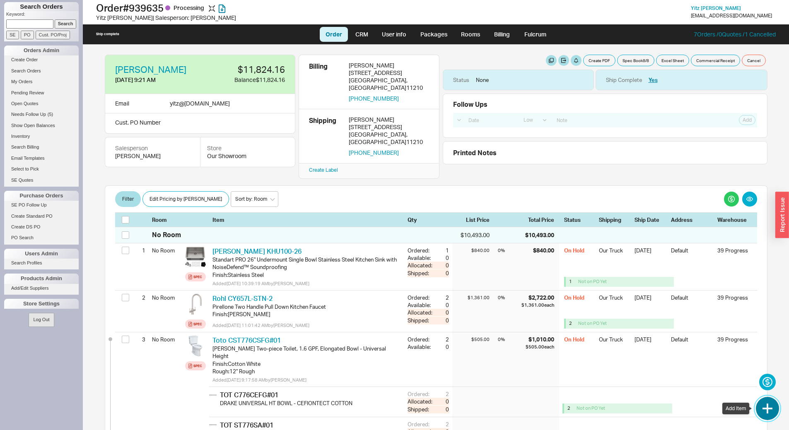
click at [766, 411] on button "button" at bounding box center [767, 408] width 23 height 23
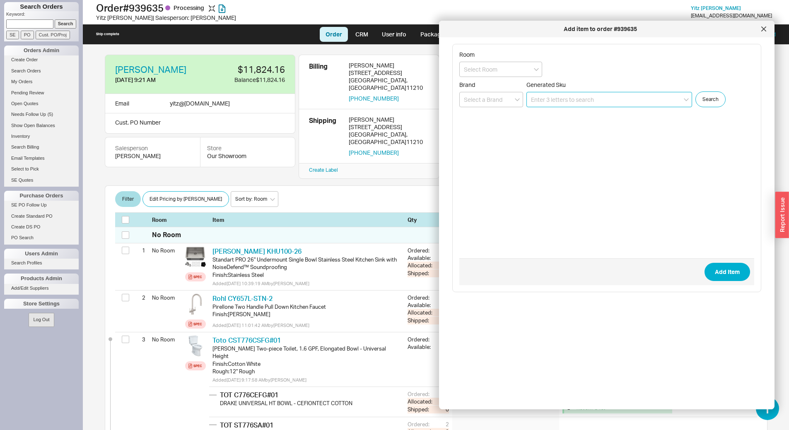
click at [562, 106] on input at bounding box center [609, 99] width 166 height 15
paste input "DLT-113260"
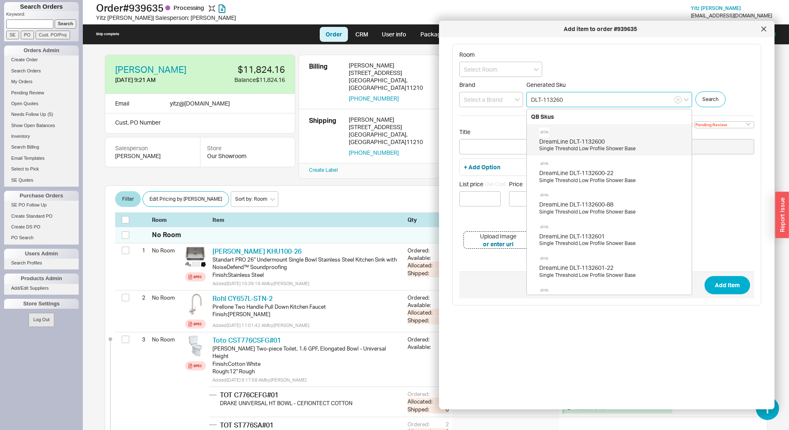
click at [561, 99] on input "DLT-113260" at bounding box center [609, 99] width 166 height 15
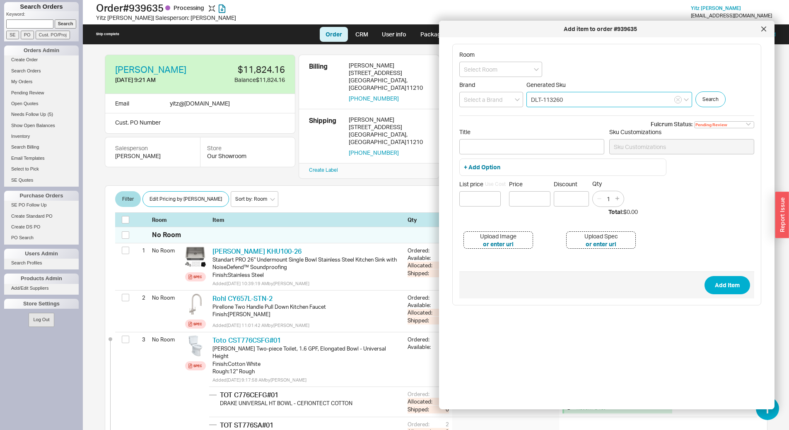
click at [561, 99] on input "DLT-113260" at bounding box center [609, 99] width 166 height 15
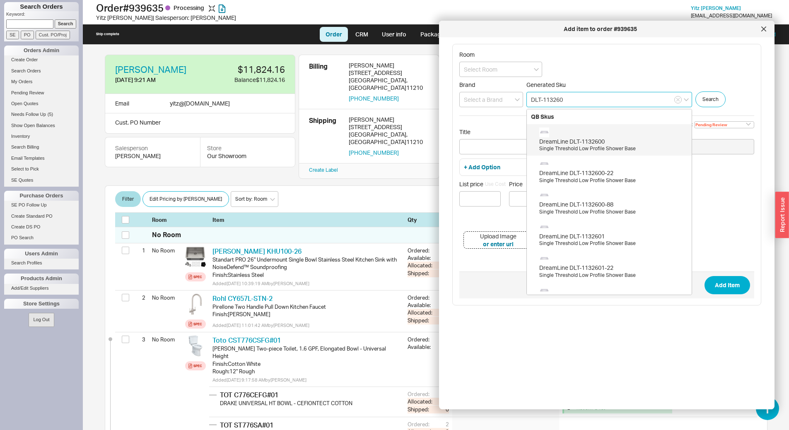
paste input "0"
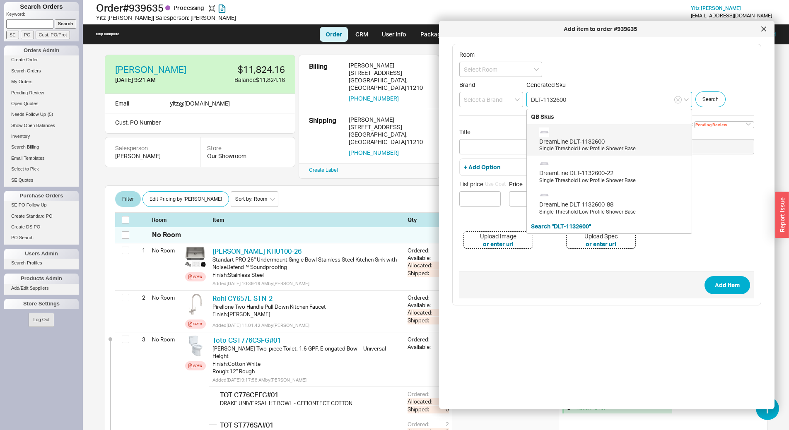
click at [618, 139] on div "DreamLine DLT-1132600" at bounding box center [613, 141] width 148 height 8
type input "DLT-1132600"
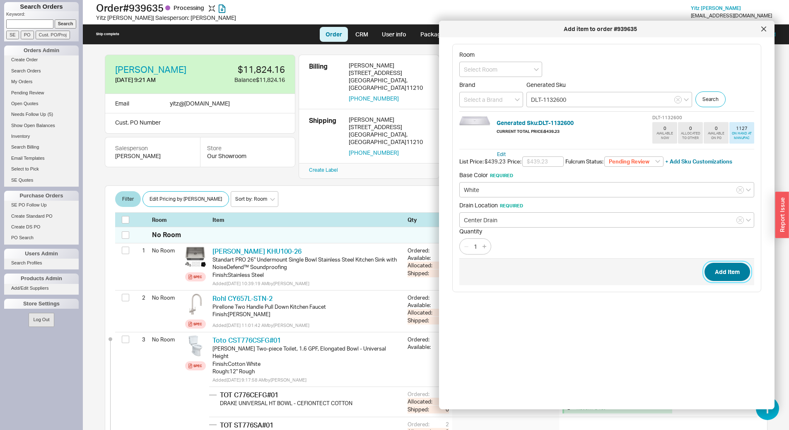
click at [724, 271] on button "Add Item" at bounding box center [727, 272] width 46 height 18
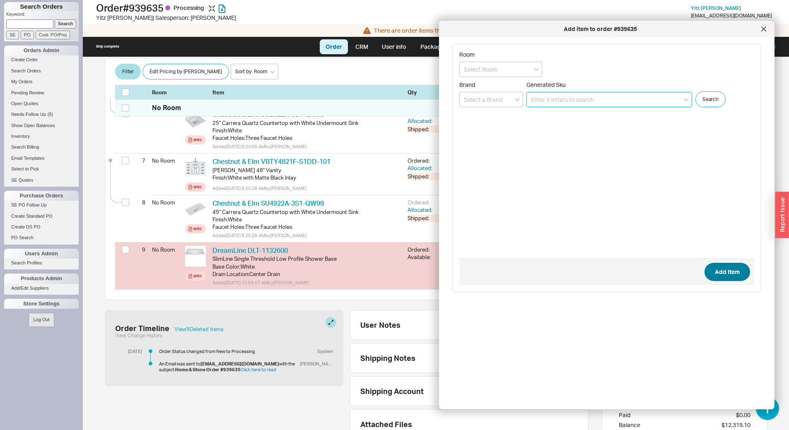
scroll to position [440, 0]
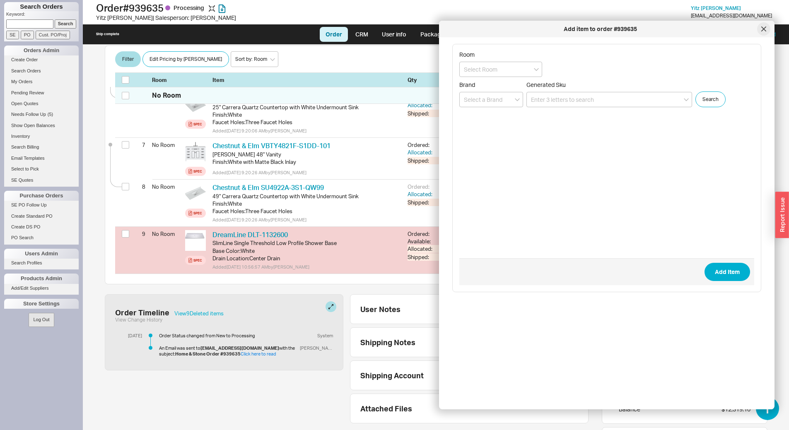
click at [763, 29] on icon at bounding box center [763, 29] width 4 height 4
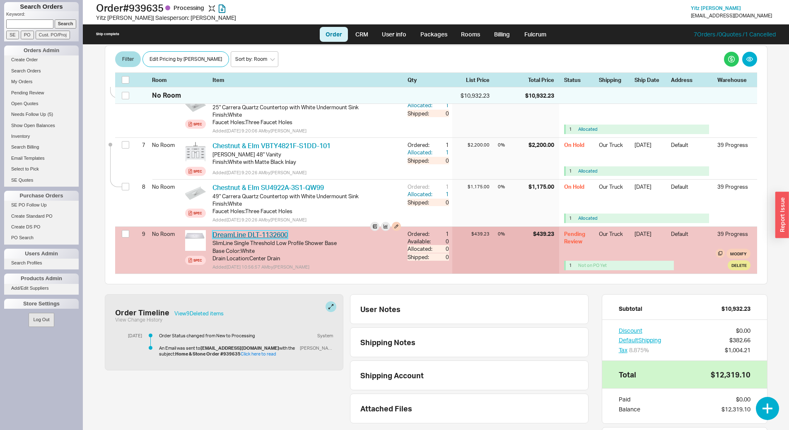
click at [274, 231] on link "DreamLine DLT-1132600" at bounding box center [249, 235] width 75 height 8
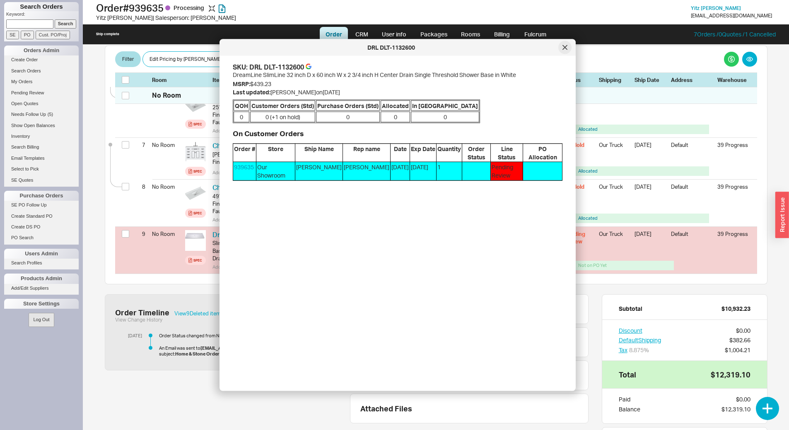
click at [566, 46] on icon at bounding box center [564, 47] width 5 height 5
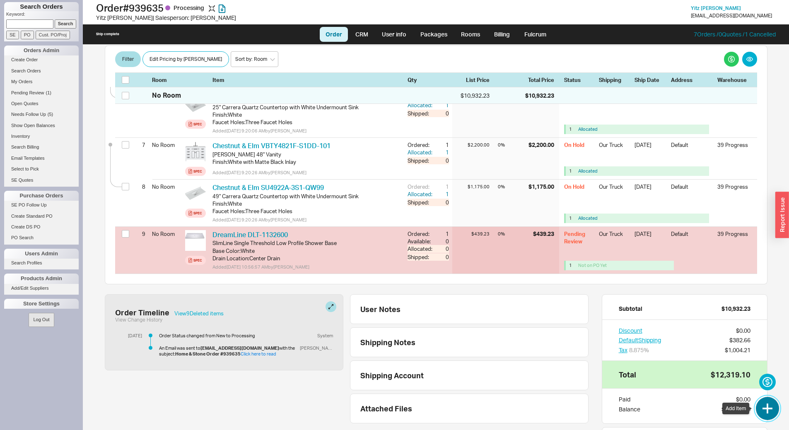
click at [770, 410] on button "button" at bounding box center [767, 408] width 23 height 23
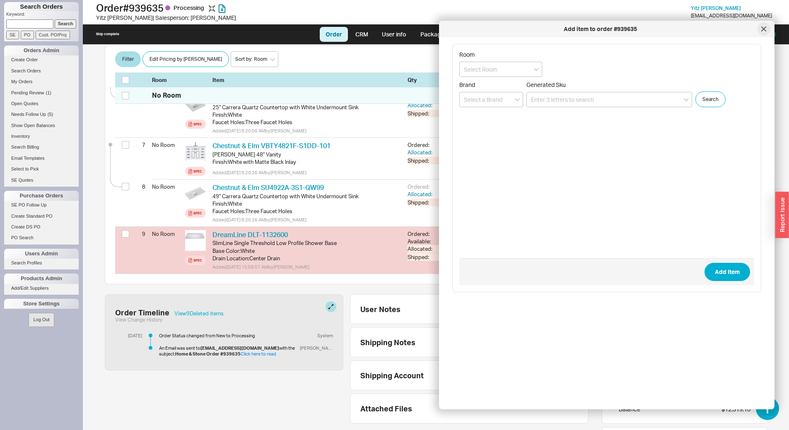
drag, startPoint x: 762, startPoint y: 26, endPoint x: 741, endPoint y: 187, distance: 162.0
click at [762, 29] on icon at bounding box center [763, 28] width 5 height 5
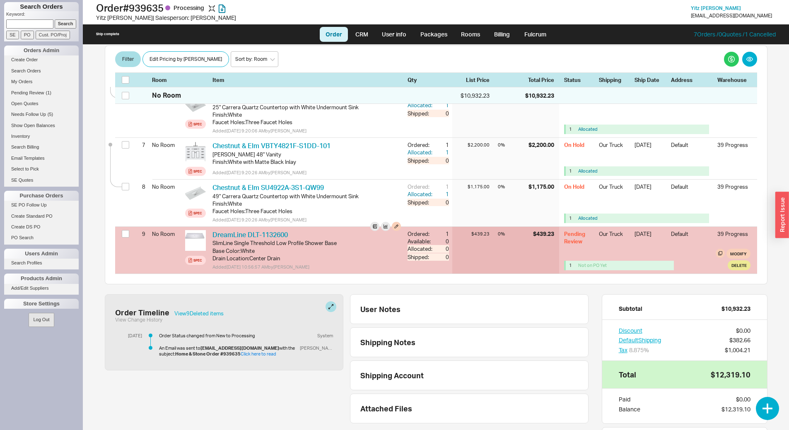
click at [743, 249] on div "Modify" at bounding box center [732, 254] width 35 height 10
click at [736, 249] on button "Modify" at bounding box center [738, 254] width 24 height 10
select select "8"
select select "3"
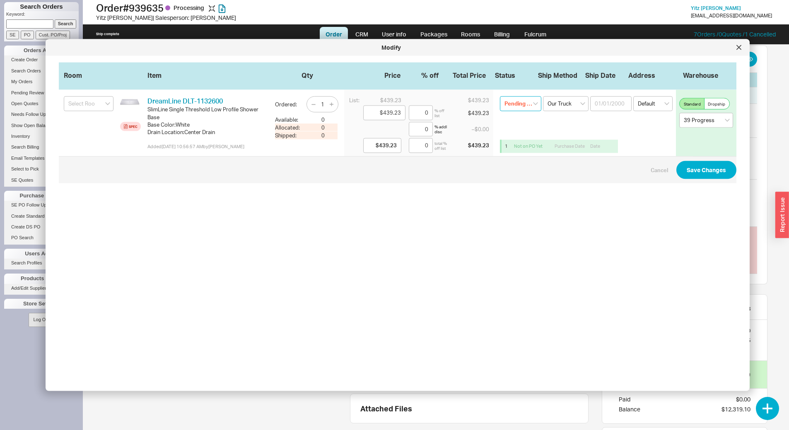
click at [505, 104] on select "Pending Review None On Hold Call Before Ship Hold for Balance Wait For Cust. Ca…" at bounding box center [520, 103] width 41 height 15
select select "On Hold"
click at [500, 96] on select "Pending Review None On Hold Call Before Ship Hold for Balance Wait For Cust. Ca…" at bounding box center [520, 103] width 41 height 15
click at [703, 169] on button "Save Changes" at bounding box center [706, 170] width 60 height 18
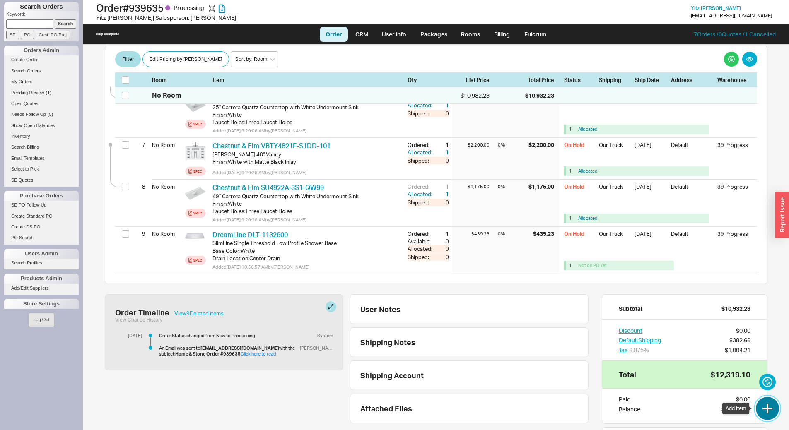
click at [760, 405] on button "button" at bounding box center [767, 408] width 23 height 23
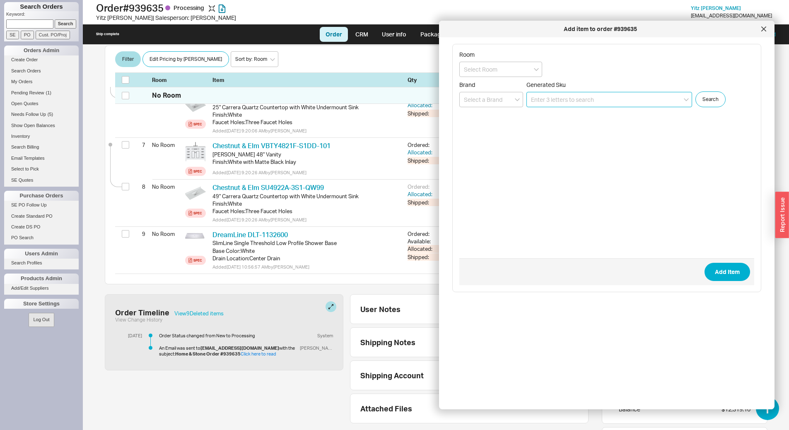
click at [562, 102] on input at bounding box center [609, 99] width 166 height 15
paste input "E10.20910.5500"
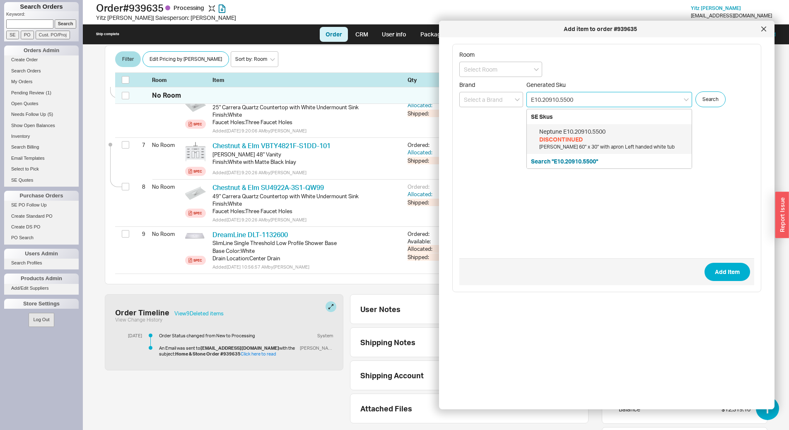
click at [583, 135] on div "Neptune E10.20910.5500" at bounding box center [613, 132] width 148 height 8
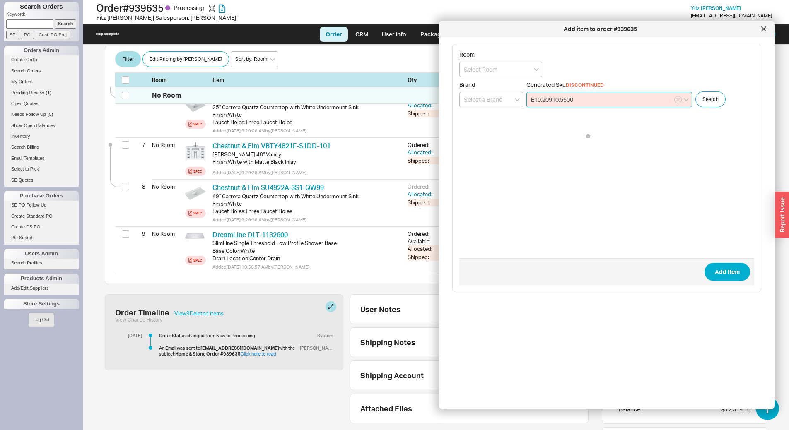
type input "E10.20910.5500"
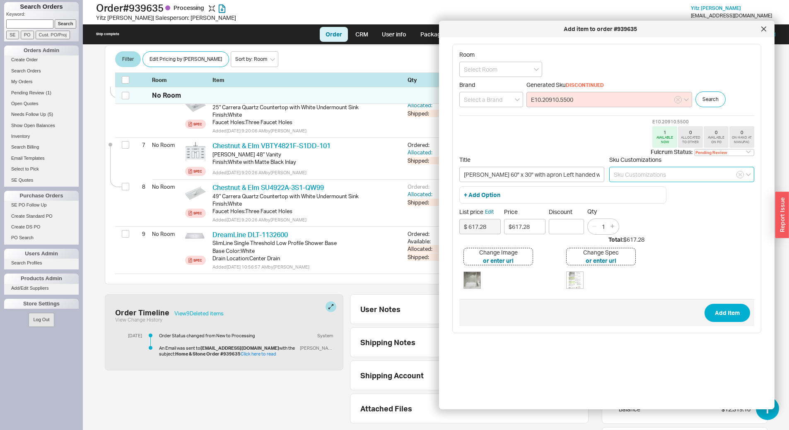
click at [645, 176] on input at bounding box center [681, 174] width 145 height 15
click at [699, 153] on select "Pending Review None On Hold Call Before Ship Hold for Balance Wait For Cust. Ca…" at bounding box center [724, 152] width 60 height 7
select select "On Hold"
click at [694, 149] on select "Pending Review None On Hold Call Before Ship Hold for Balance Wait For Cust. Ca…" at bounding box center [724, 152] width 60 height 7
click at [722, 310] on button "Add Item" at bounding box center [727, 313] width 46 height 18
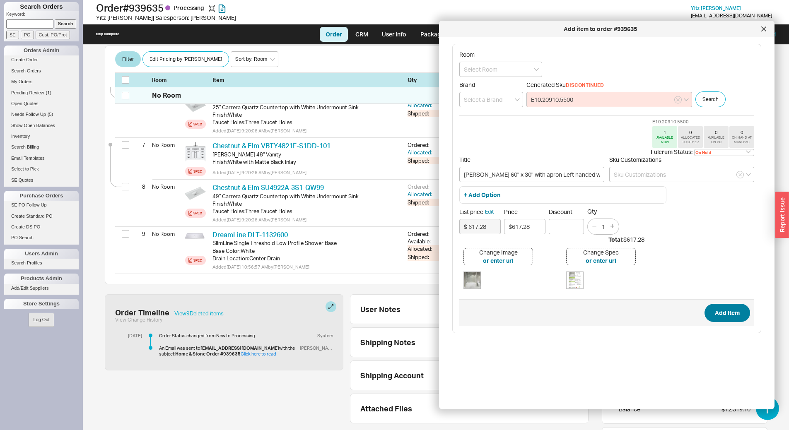
type input "[PERSON_NAME] 60" x 30" with apron Left handed white tub"
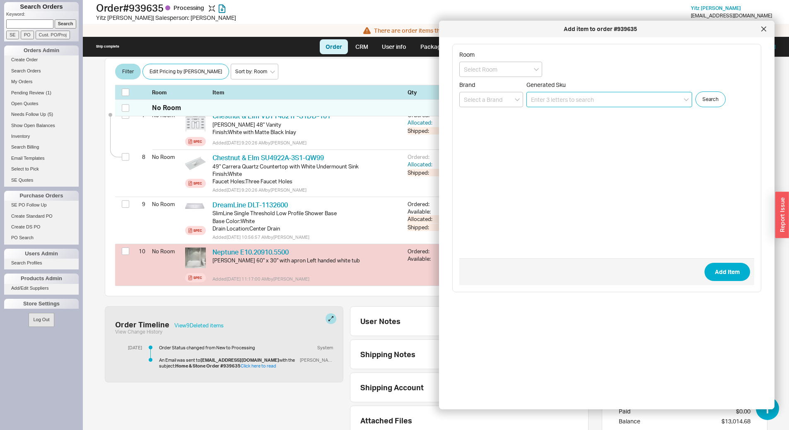
scroll to position [484, 0]
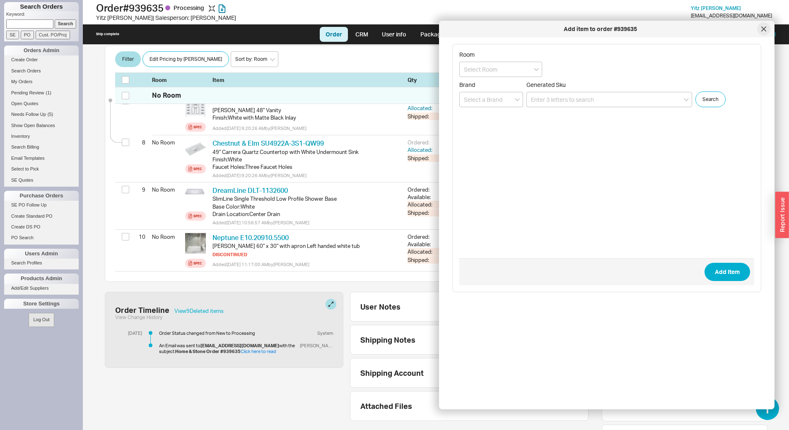
click at [764, 31] on div at bounding box center [763, 28] width 13 height 13
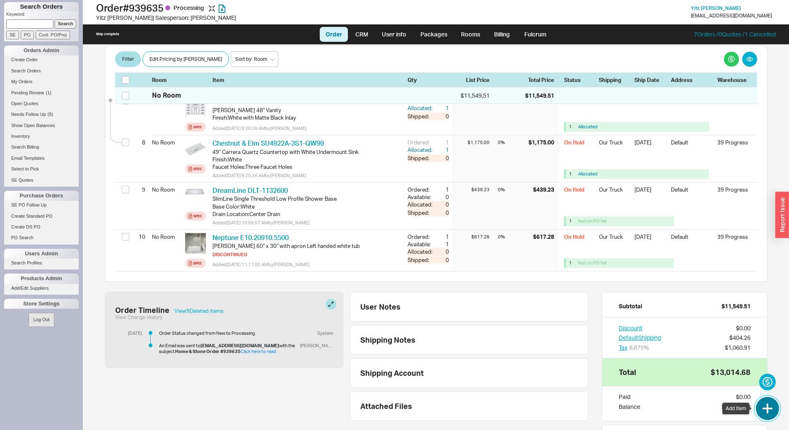
click at [765, 407] on button "button" at bounding box center [767, 408] width 23 height 23
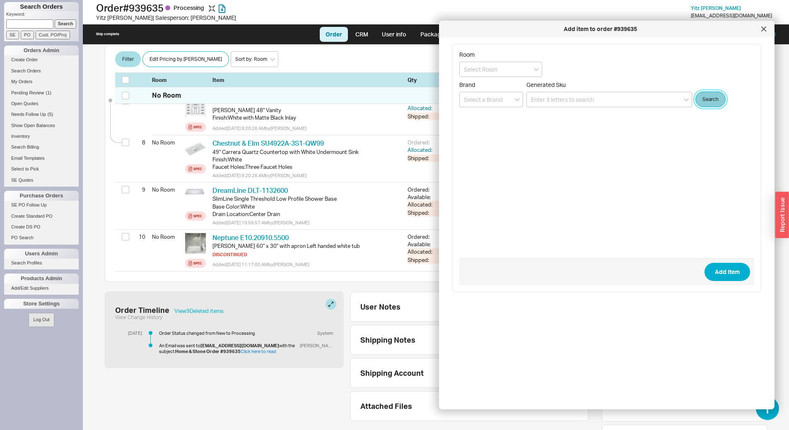
click at [715, 104] on button "Search" at bounding box center [710, 100] width 30 height 16
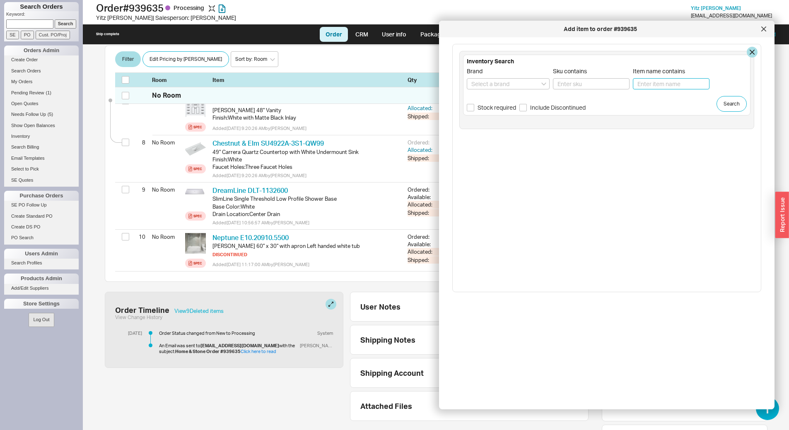
click at [648, 84] on input "Item name contains" at bounding box center [671, 83] width 77 height 11
type input "tub"
click at [470, 107] on input "Stock required" at bounding box center [470, 107] width 7 height 7
checkbox input "true"
click at [724, 105] on button "Search" at bounding box center [731, 104] width 30 height 16
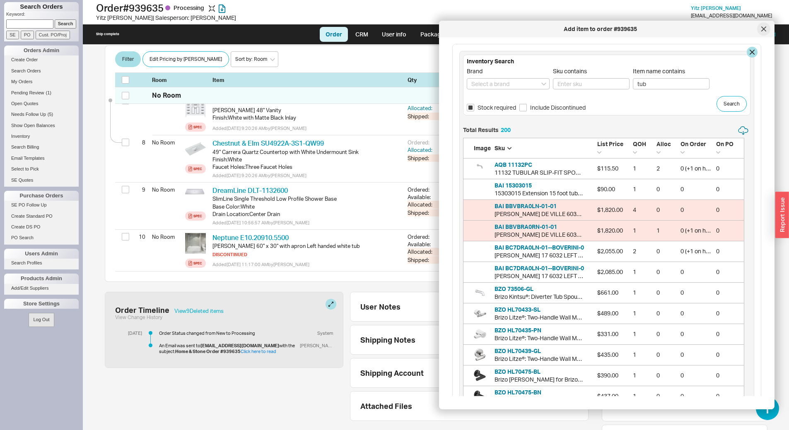
scroll to position [4167, 275]
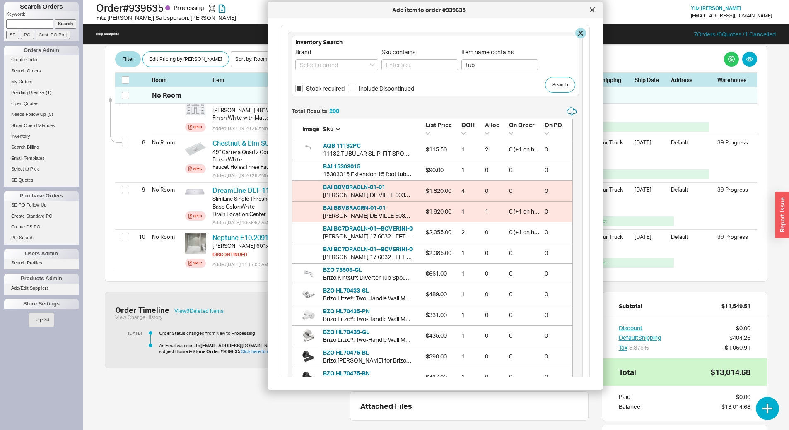
drag, startPoint x: 707, startPoint y: 31, endPoint x: 536, endPoint y: 12, distance: 172.1
click at [536, 12] on div "Add item to order #939635" at bounding box center [429, 10] width 314 height 8
click at [465, 124] on span "QOH" at bounding box center [468, 124] width 13 height 7
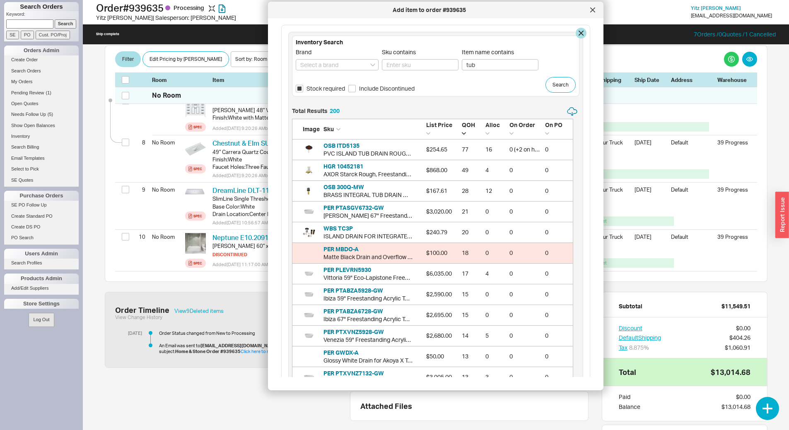
click at [429, 132] on icon "List Price" at bounding box center [428, 133] width 4 height 4
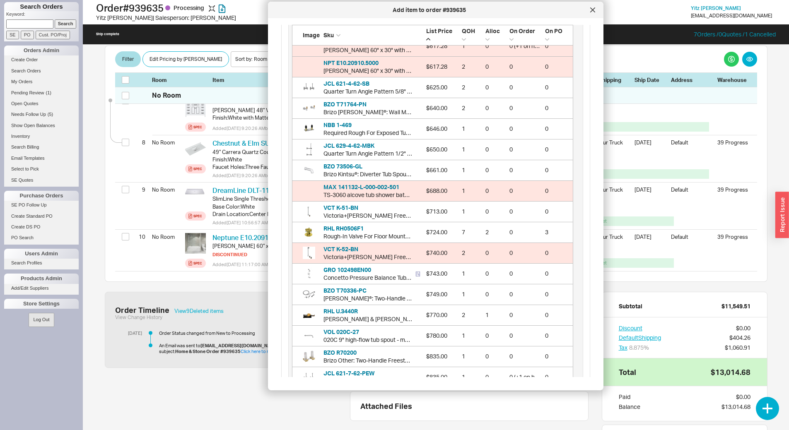
scroll to position [2567, 0]
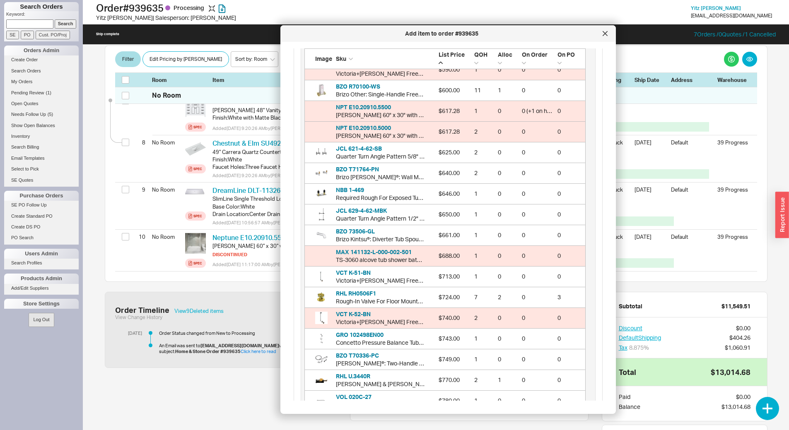
drag, startPoint x: 558, startPoint y: 20, endPoint x: 506, endPoint y: 38, distance: 55.3
click at [506, 38] on div "Add item to order #939635" at bounding box center [447, 33] width 335 height 17
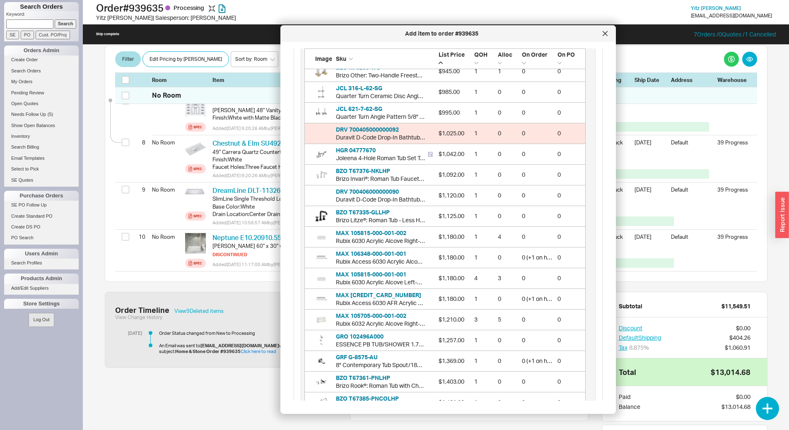
scroll to position [3064, 0]
click at [390, 273] on button "MAX 105815-000-001-001" at bounding box center [371, 273] width 70 height 8
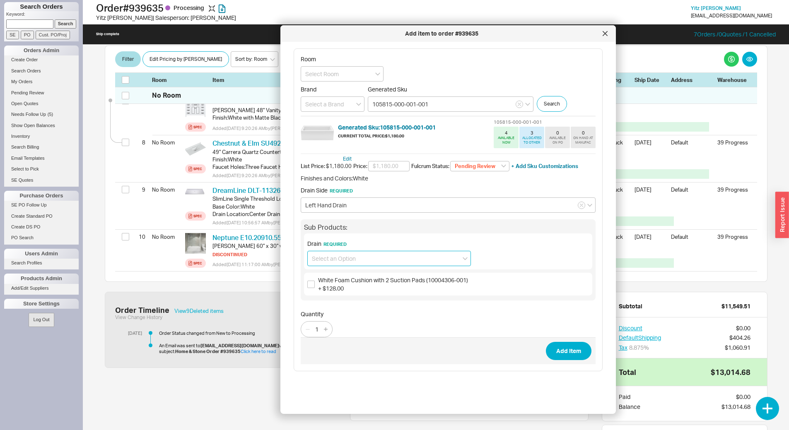
click at [385, 261] on input at bounding box center [389, 258] width 164 height 15
click at [386, 279] on div "Cable-Operated Waste and Overflow (10022491) + $253.00" at bounding box center [389, 279] width 163 height 23
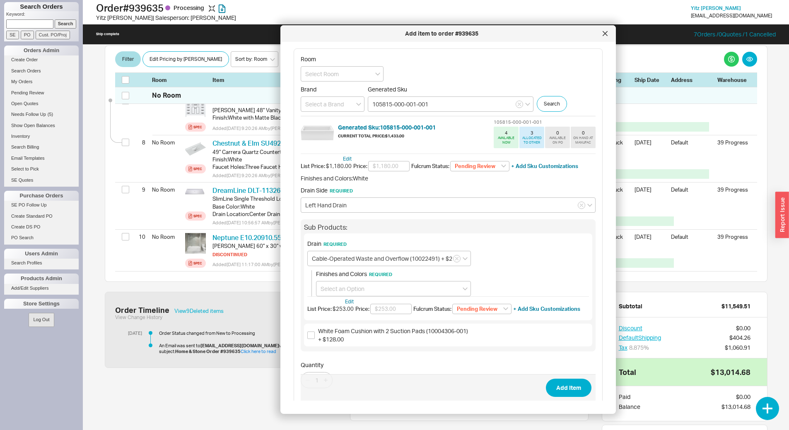
type input "Cable-Operated Waste and Overflow (10022491) + $253.00"
click at [412, 289] on input at bounding box center [393, 288] width 155 height 15
click at [400, 336] on div "Chrome" at bounding box center [393, 335] width 154 height 15
type input "Chrome"
click at [554, 388] on button "Add Item" at bounding box center [569, 388] width 46 height 18
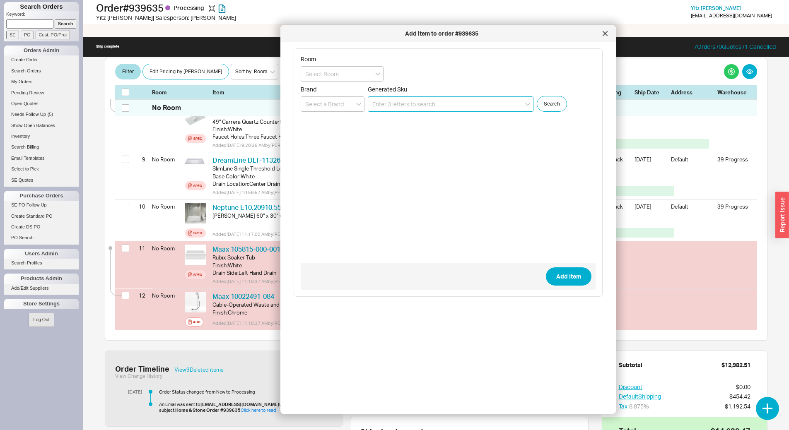
scroll to position [529, 0]
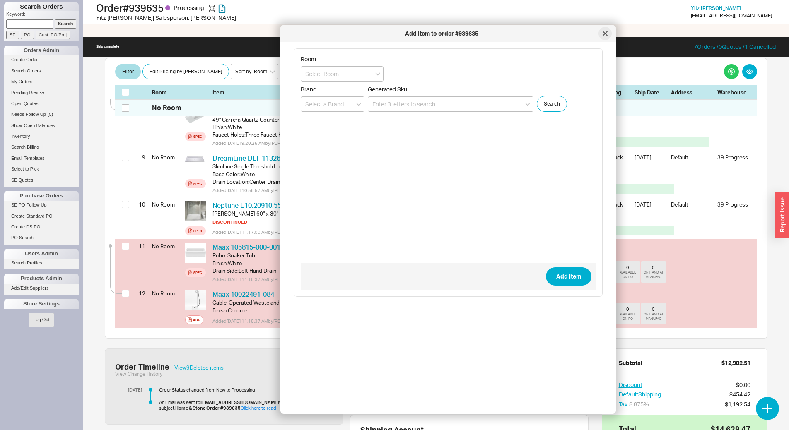
click at [603, 34] on icon at bounding box center [604, 33] width 5 height 5
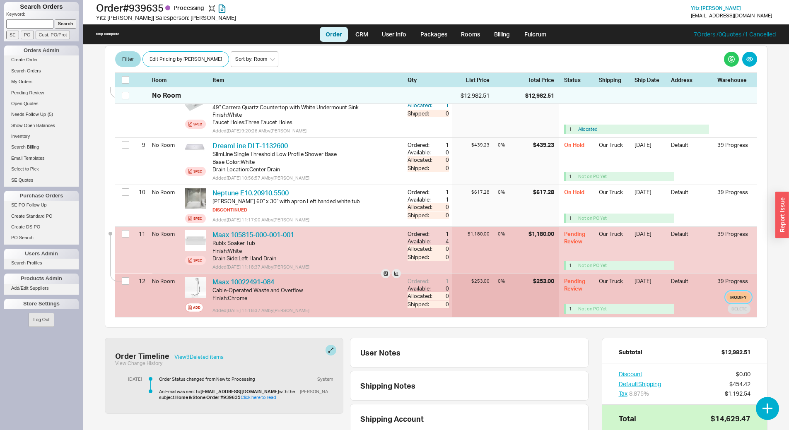
click at [730, 292] on button "Modify" at bounding box center [738, 297] width 24 height 10
select select "8"
select select "3"
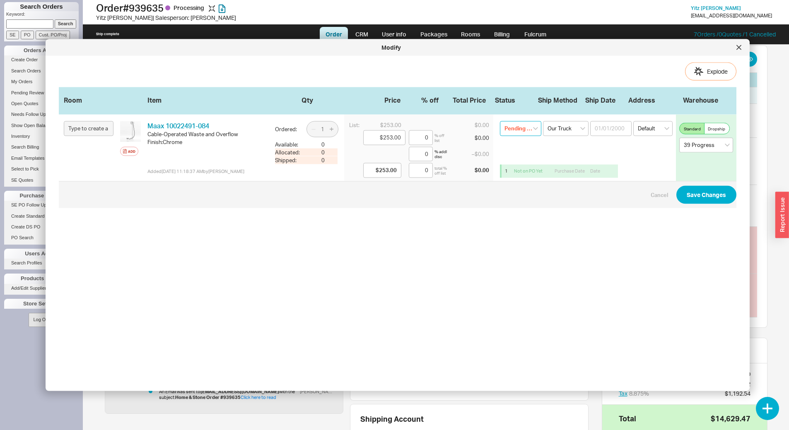
click at [517, 130] on select "Pending Review None On Hold Call Before Ship Hold for Balance Wait For Cust. Ca…" at bounding box center [520, 128] width 41 height 15
select select "On Hold"
click at [500, 121] on select "Pending Review None On Hold Call Before Ship Hold for Balance Wait For Cust. Ca…" at bounding box center [520, 128] width 41 height 15
click at [694, 195] on button "Save Changes" at bounding box center [706, 194] width 60 height 18
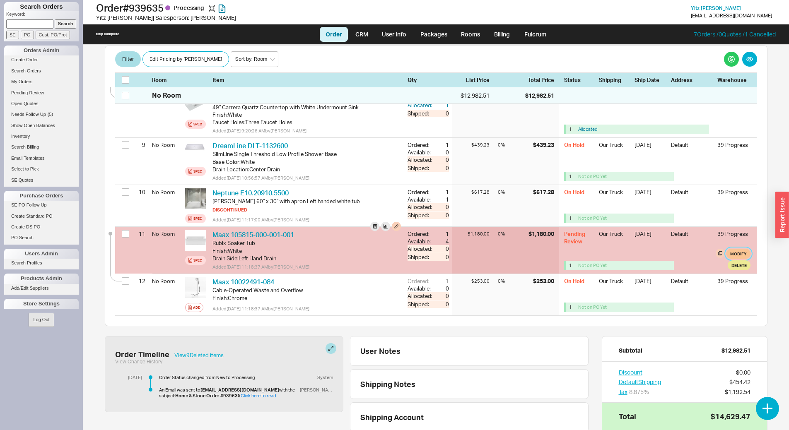
click at [727, 249] on button "Modify" at bounding box center [738, 254] width 24 height 10
select select "8"
select select "3"
select select "8"
select select "3"
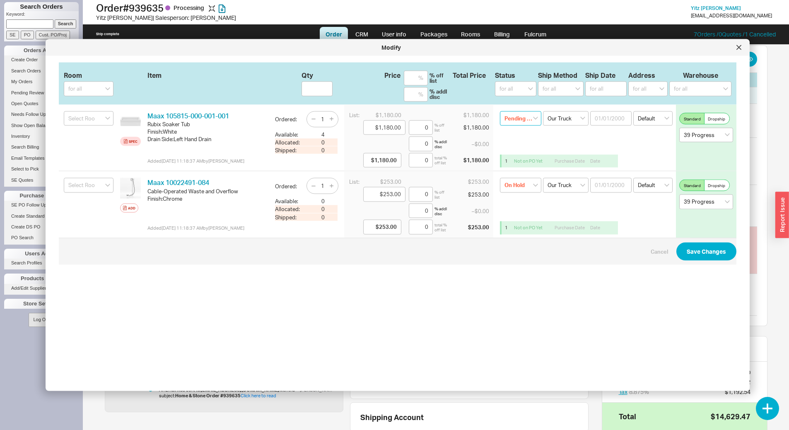
click at [521, 116] on select "Pending Review None On Hold Call Before Ship Hold for Balance Wait For Cust. Ca…" at bounding box center [520, 118] width 41 height 15
select select "On Hold"
click at [500, 111] on select "Pending Review None On Hold Call Before Ship Hold for Balance Wait For Cust. Ca…" at bounding box center [520, 118] width 41 height 15
click at [706, 253] on button "Save Changes" at bounding box center [706, 251] width 60 height 18
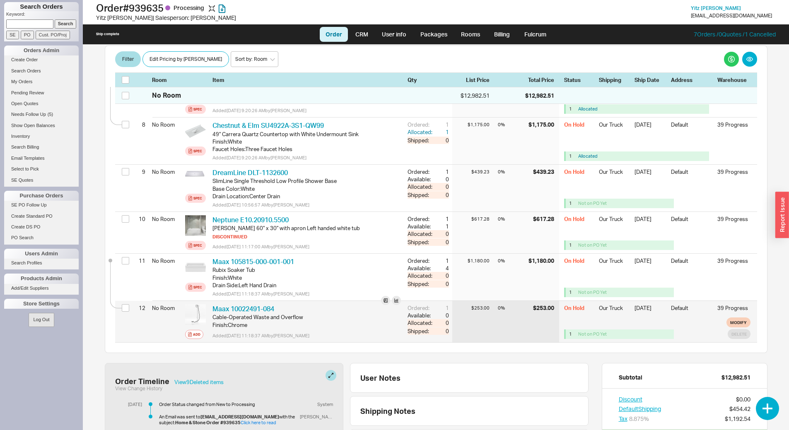
scroll to position [488, 0]
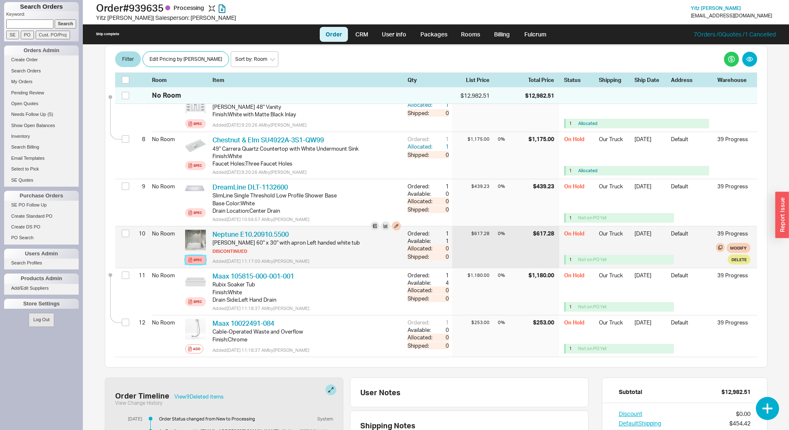
click at [197, 257] on div "Spec" at bounding box center [197, 260] width 9 height 7
click at [277, 230] on link "Neptune E10.20910.5500" at bounding box center [250, 234] width 76 height 8
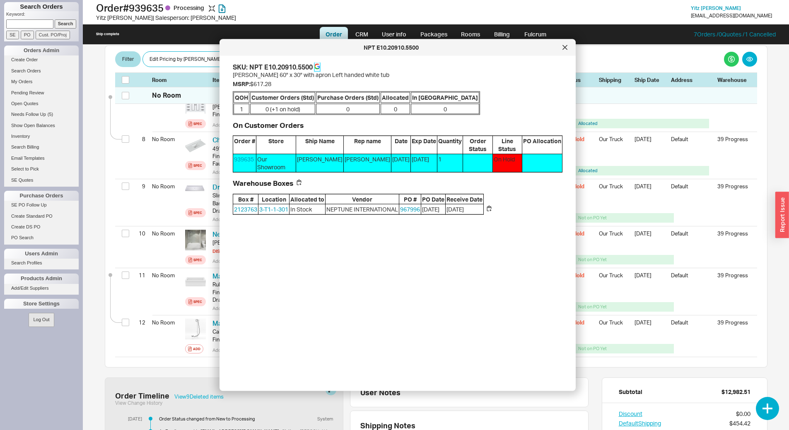
click at [320, 66] on icon at bounding box center [318, 67] width 3 height 3
click at [560, 50] on div at bounding box center [564, 47] width 13 height 13
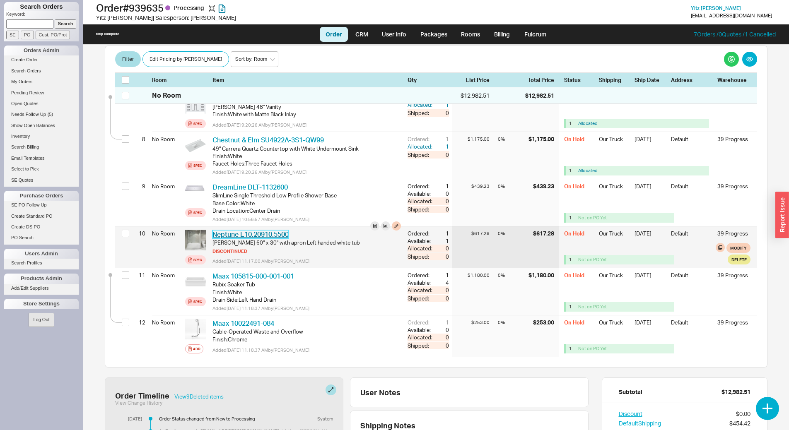
click at [279, 230] on link "Neptune E10.20910.5500" at bounding box center [250, 234] width 76 height 8
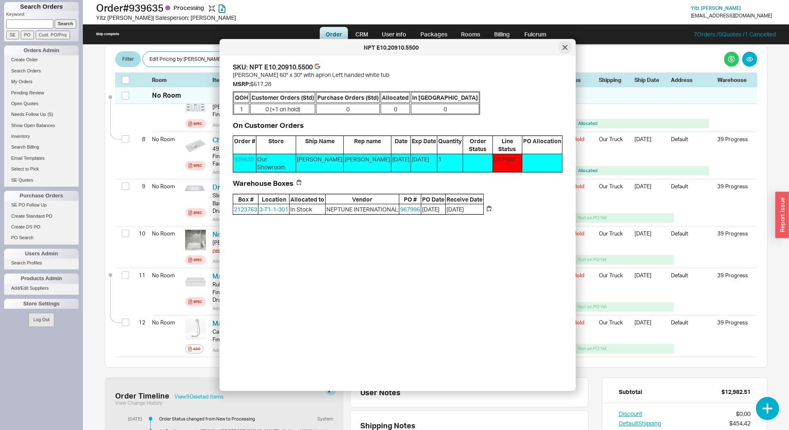
click at [565, 48] on icon at bounding box center [565, 47] width 4 height 4
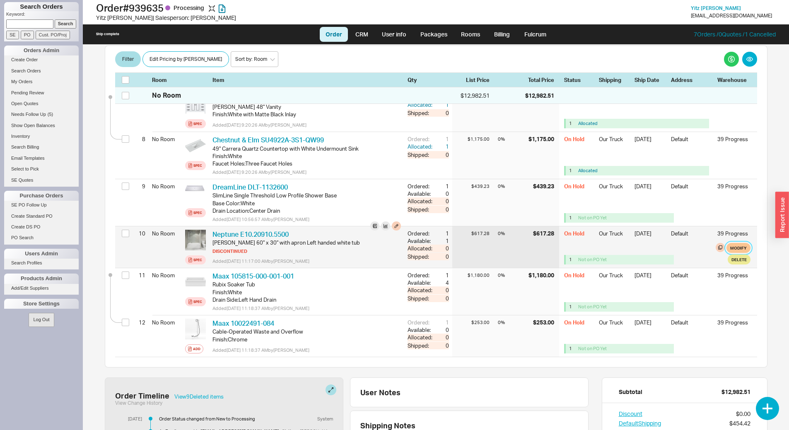
click at [727, 243] on button "Modify" at bounding box center [738, 248] width 24 height 10
select select "8"
select select "3"
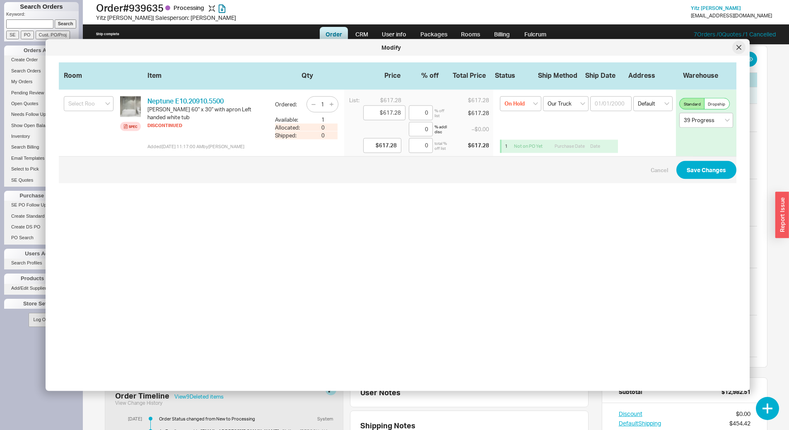
click at [735, 49] on div at bounding box center [738, 47] width 13 height 13
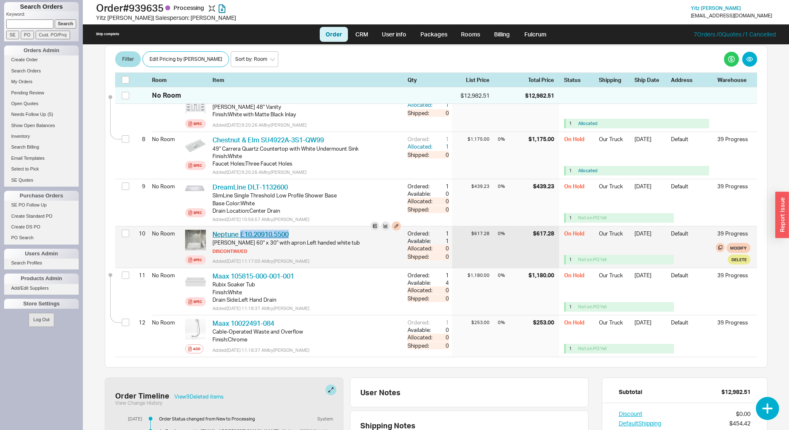
drag, startPoint x: 299, startPoint y: 216, endPoint x: 240, endPoint y: 215, distance: 59.2
click at [240, 230] on div "Neptune E10.20910.5500 NPT E10.20910.5500" at bounding box center [306, 234] width 188 height 9
copy link "E10.20910.5500"
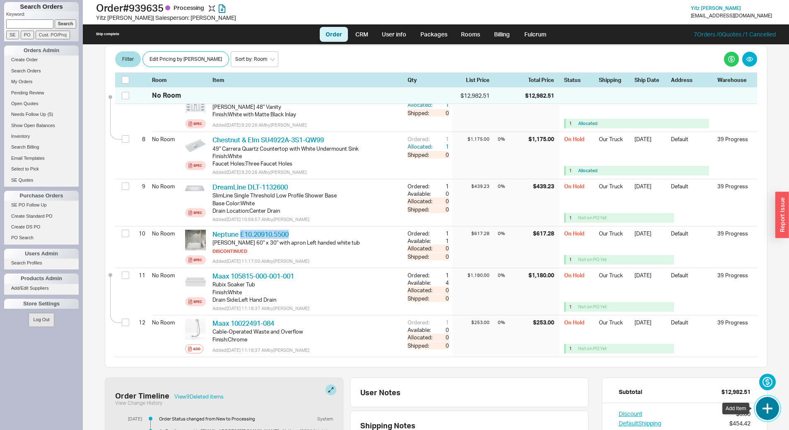
click at [773, 405] on button "button" at bounding box center [767, 408] width 23 height 23
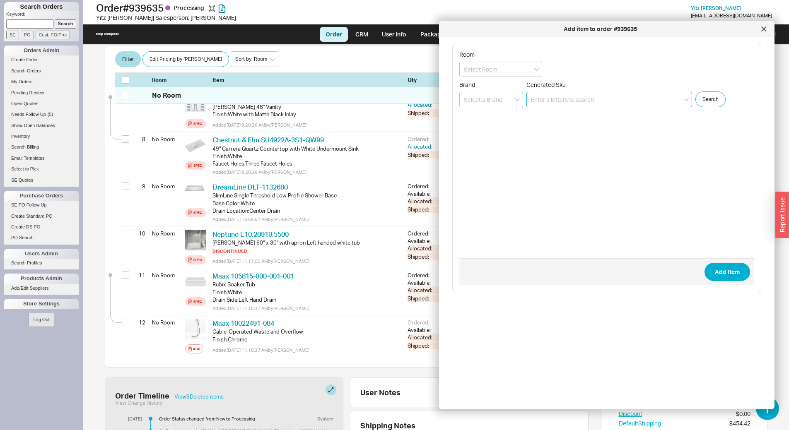
click at [549, 102] on input at bounding box center [609, 99] width 166 height 15
paste input "E10.20910.5500"
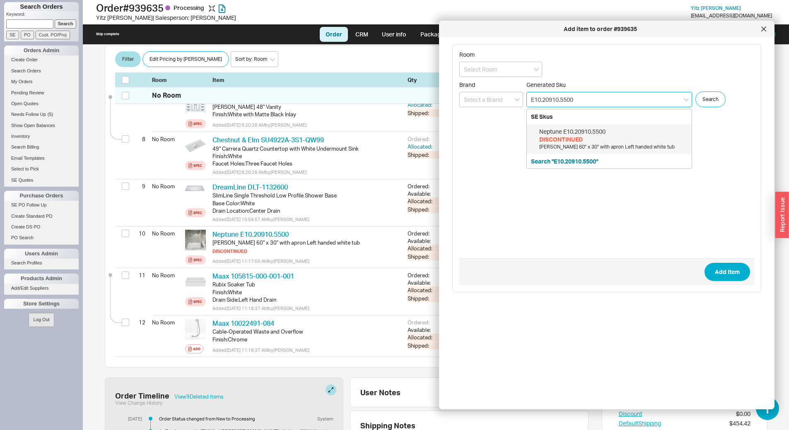
click at [572, 133] on div "Neptune E10.20910.5500" at bounding box center [613, 132] width 148 height 8
type input "E10.20910.5500"
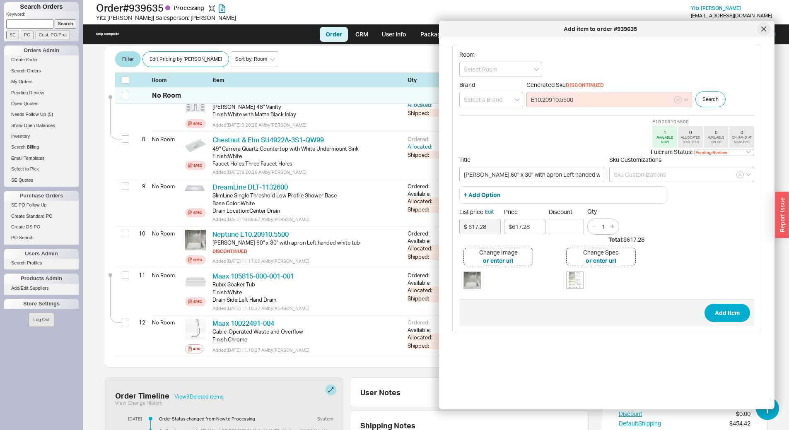
click at [766, 31] on div at bounding box center [763, 28] width 13 height 13
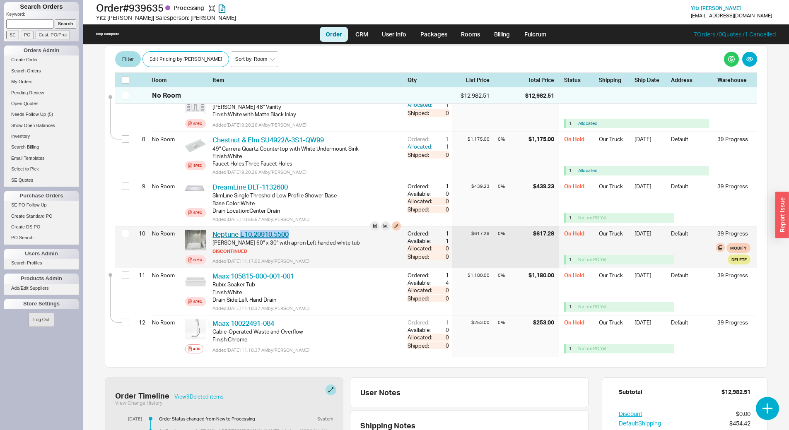
drag, startPoint x: 296, startPoint y: 215, endPoint x: 241, endPoint y: 216, distance: 55.5
click at [241, 230] on div "Neptune E10.20910.5500 NPT E10.20910.5500" at bounding box center [306, 234] width 188 height 9
copy link "E10.20910.5500"
click at [381, 222] on button "button" at bounding box center [385, 226] width 9 height 9
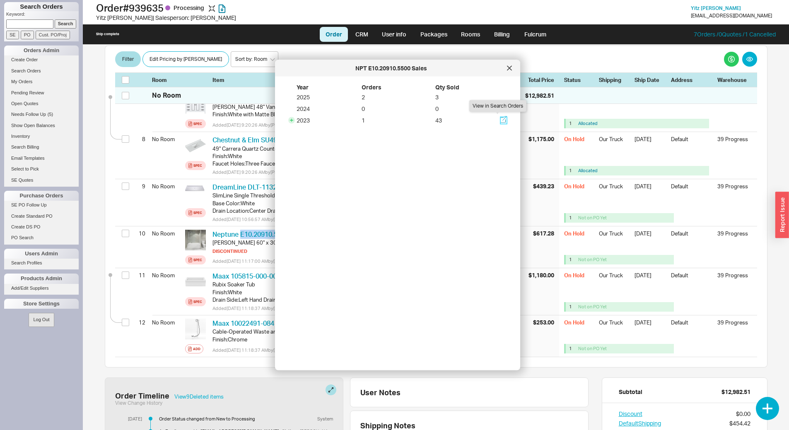
click at [500, 120] on icon at bounding box center [503, 119] width 7 height 7
